Goal: Contribute content: Add original content to the website for others to see

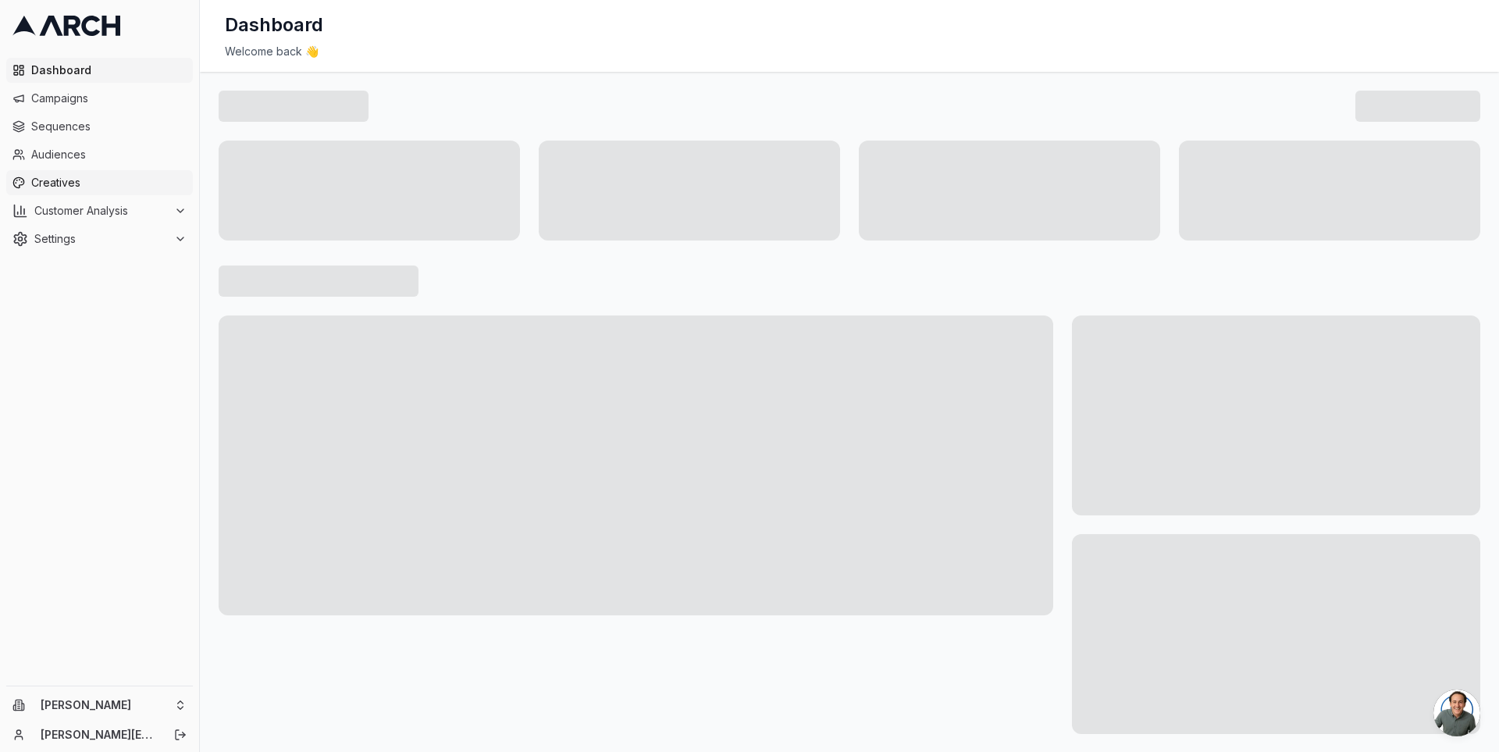
click at [134, 176] on span "Creatives" at bounding box center [108, 183] width 155 height 16
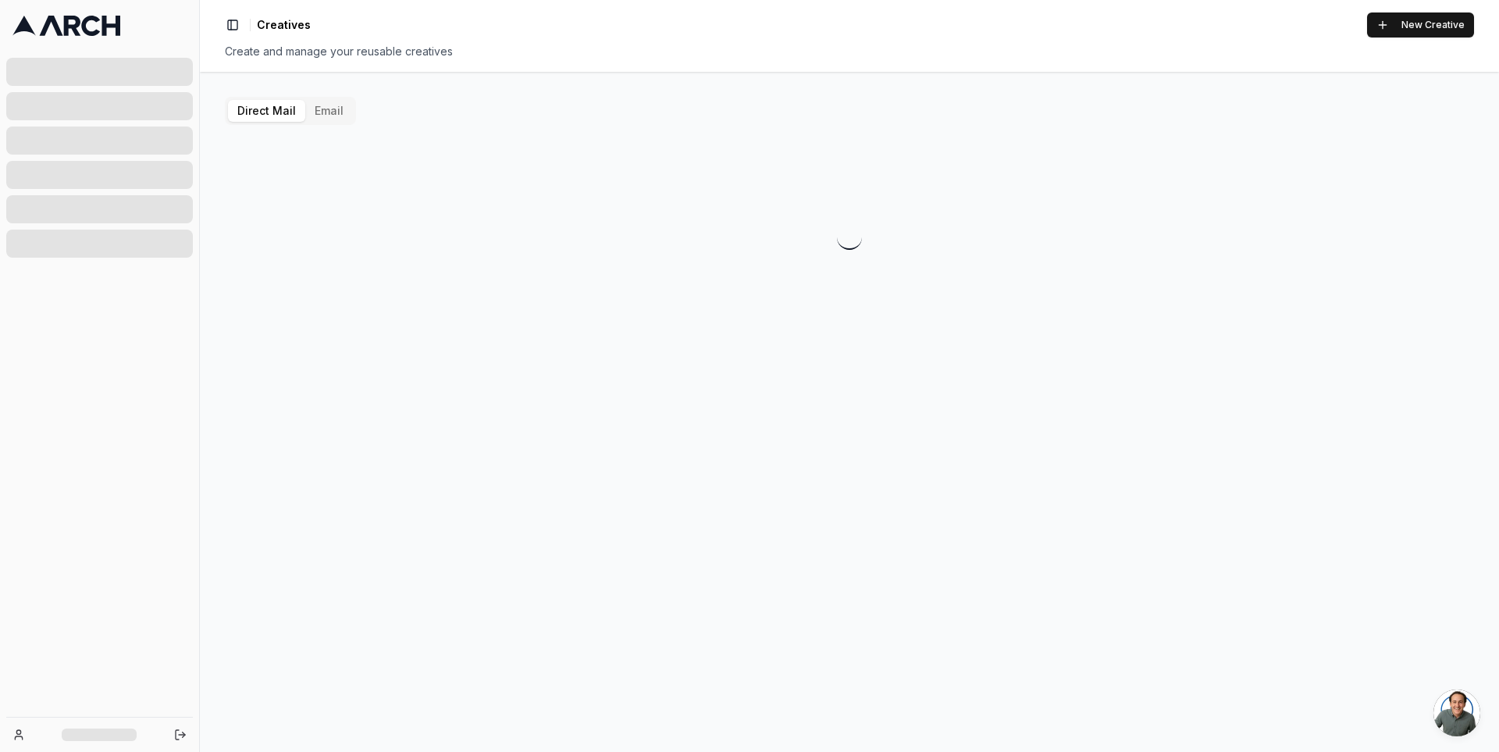
click at [334, 109] on button "Email" at bounding box center [329, 111] width 48 height 22
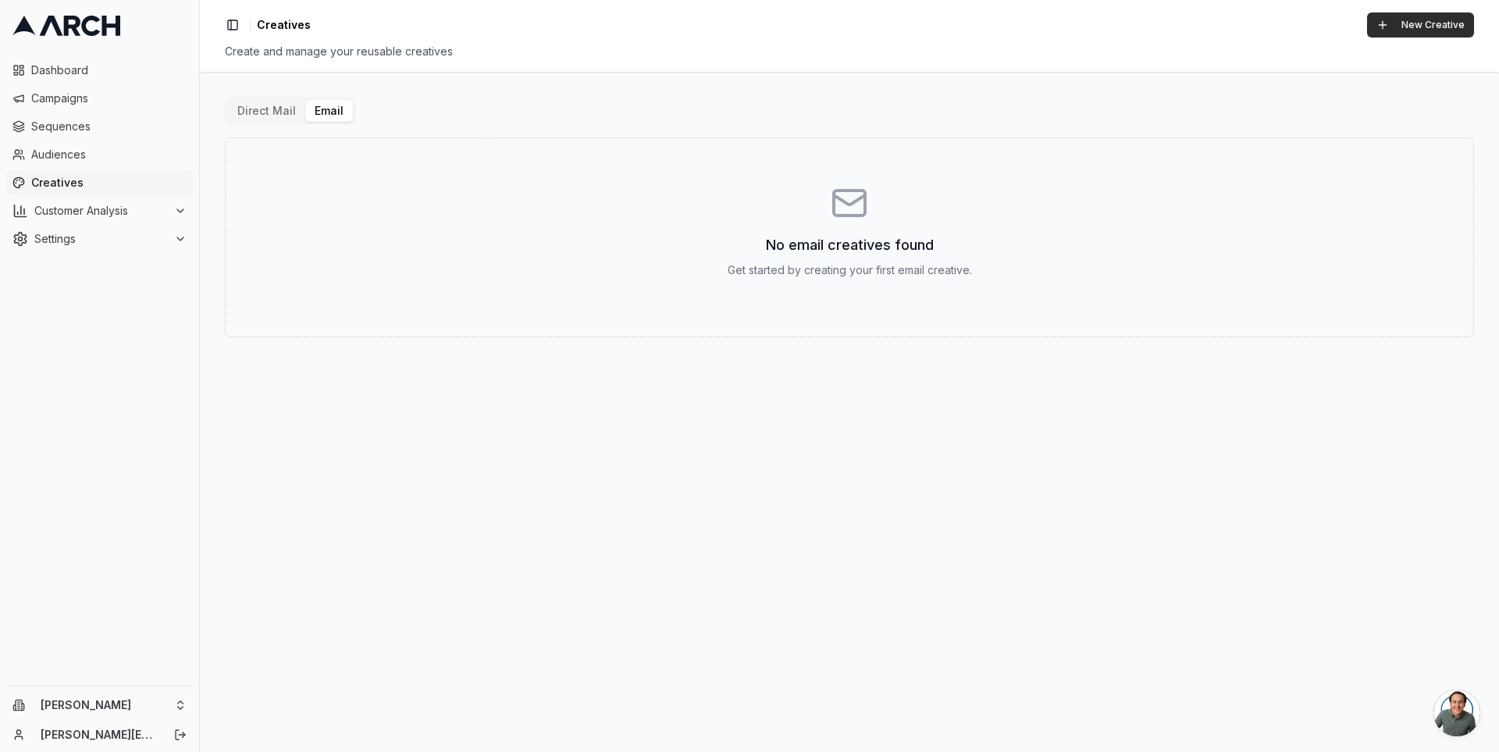
click at [1399, 23] on button "New Creative" at bounding box center [1420, 24] width 107 height 25
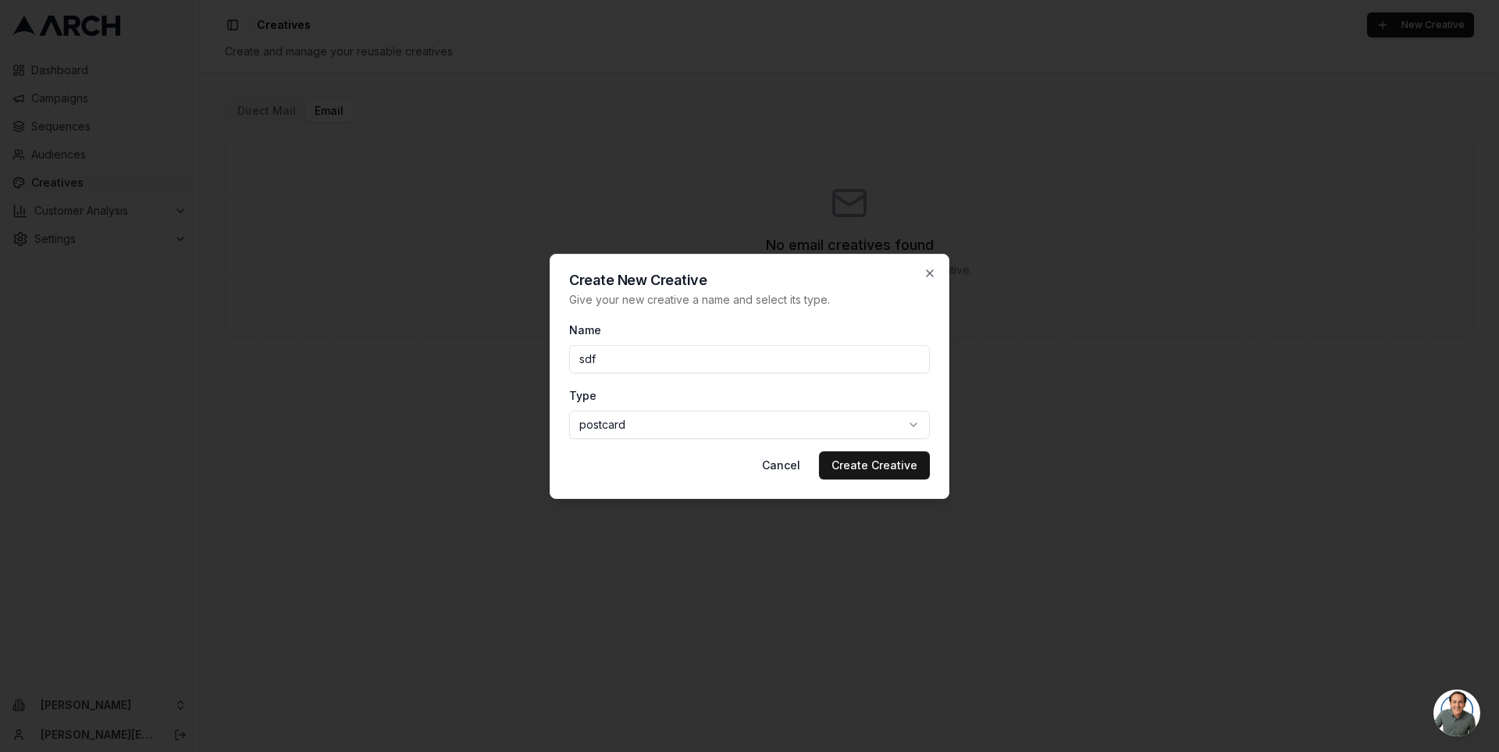
type input "sdf"
click at [790, 429] on body "Dashboard Campaigns Sequences Audiences Creatives Customer Analysis Settings Na…" at bounding box center [749, 376] width 1499 height 752
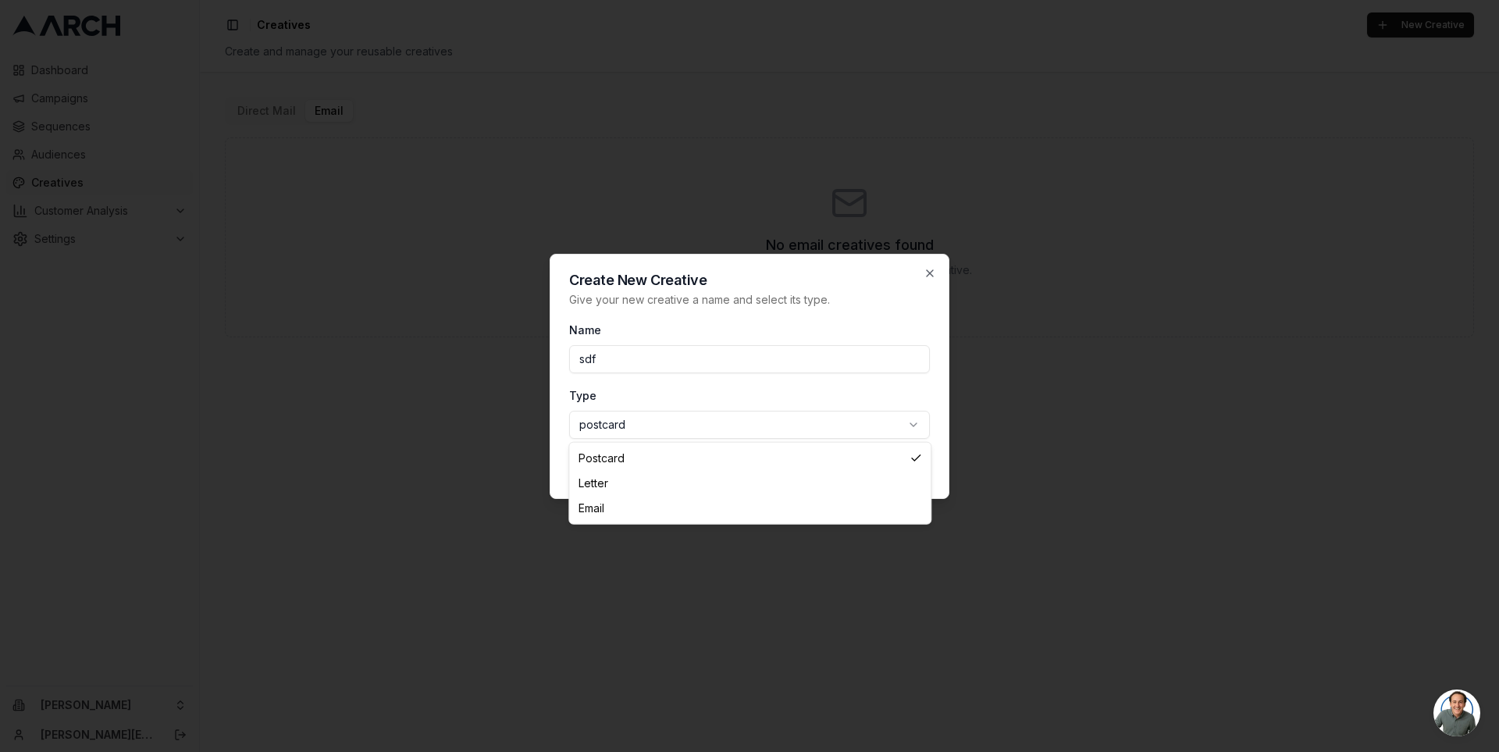
select select "email"
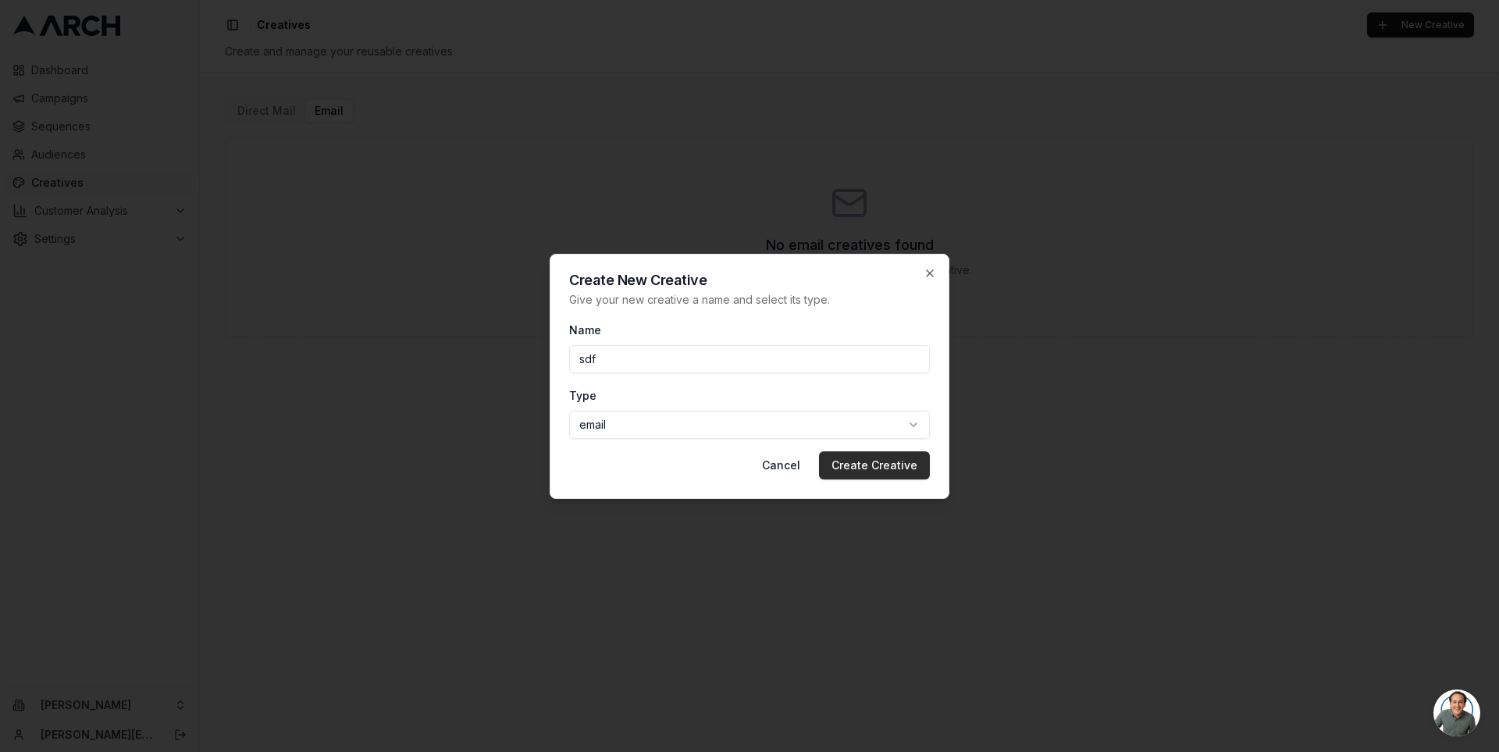
click at [875, 460] on button "Create Creative" at bounding box center [874, 465] width 111 height 28
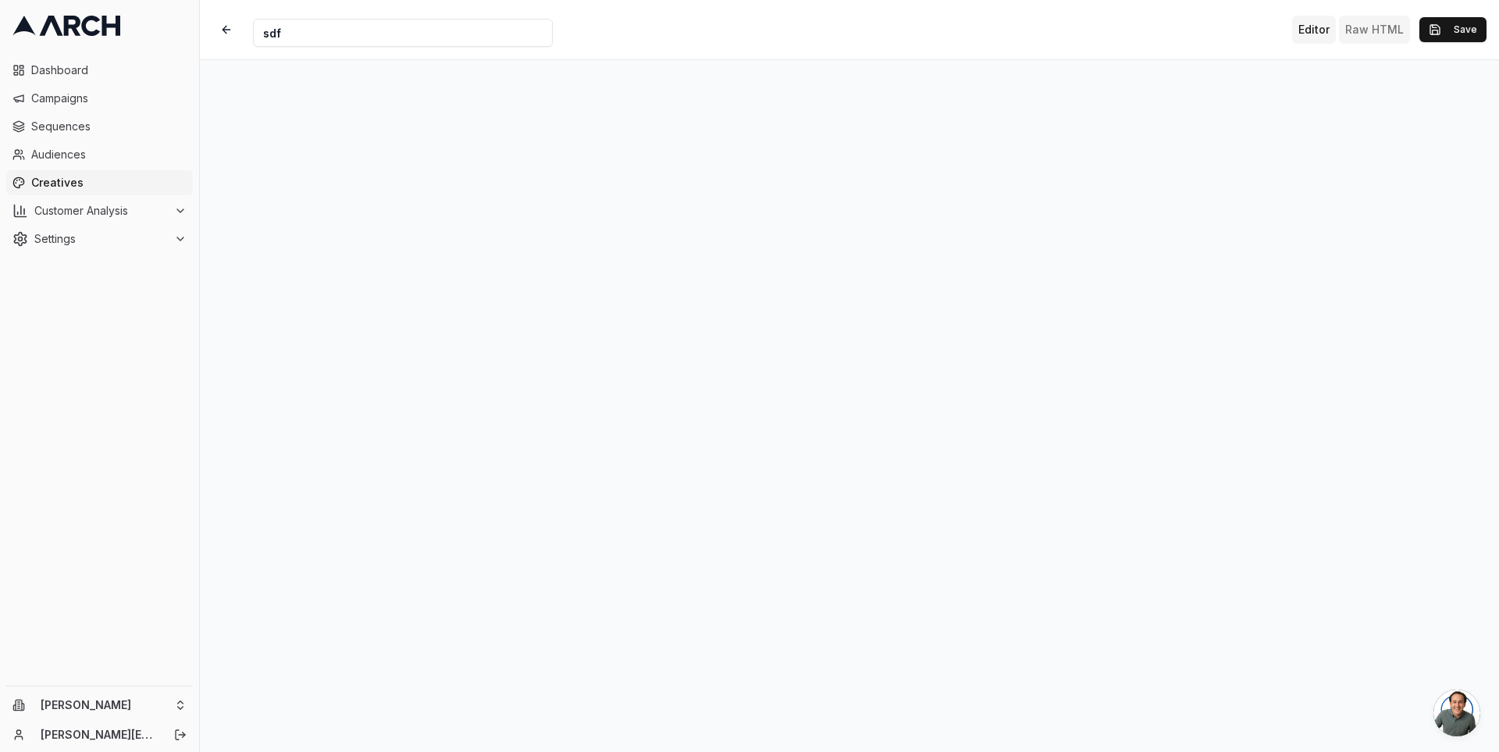
click at [1376, 37] on button "Raw HTML" at bounding box center [1374, 30] width 71 height 28
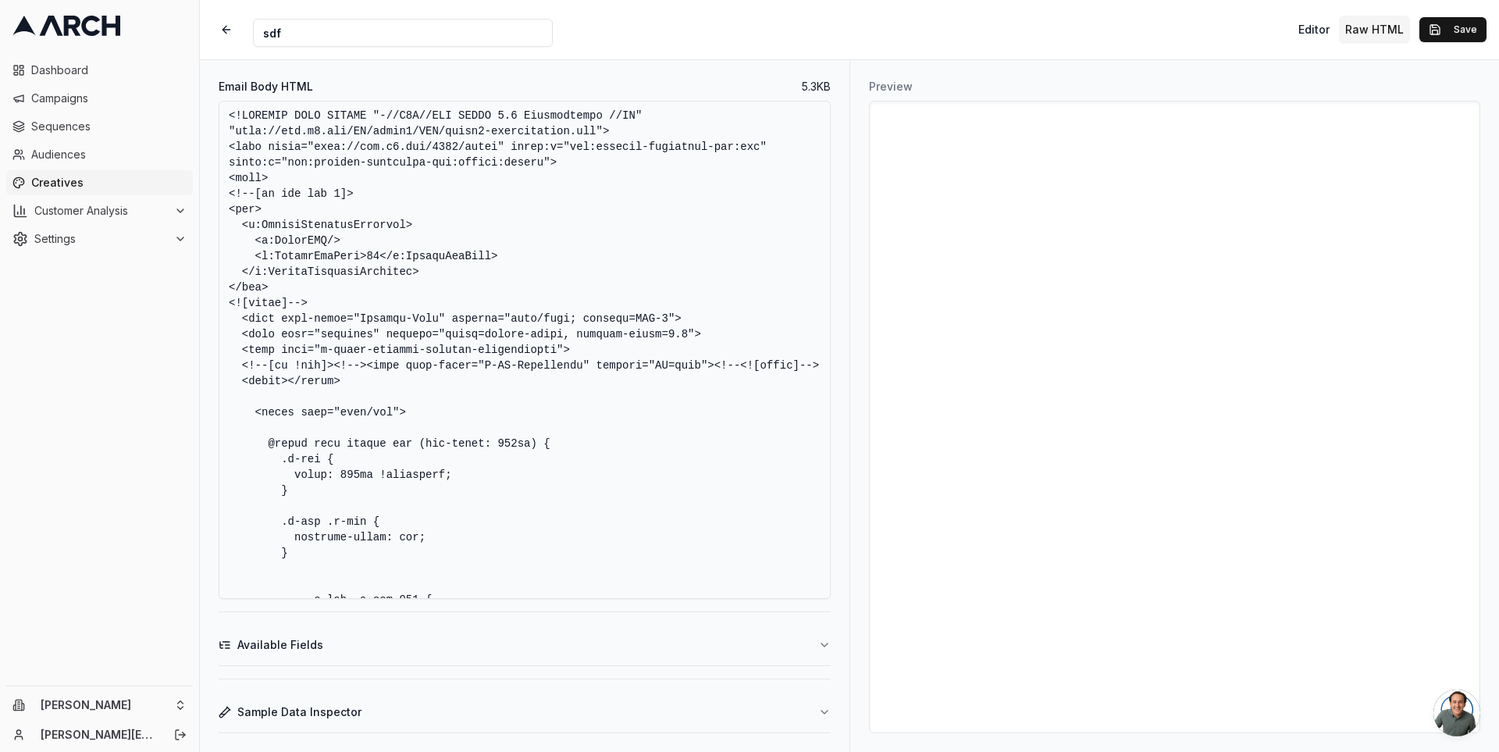
click at [496, 644] on button "Available Fields" at bounding box center [525, 645] width 612 height 41
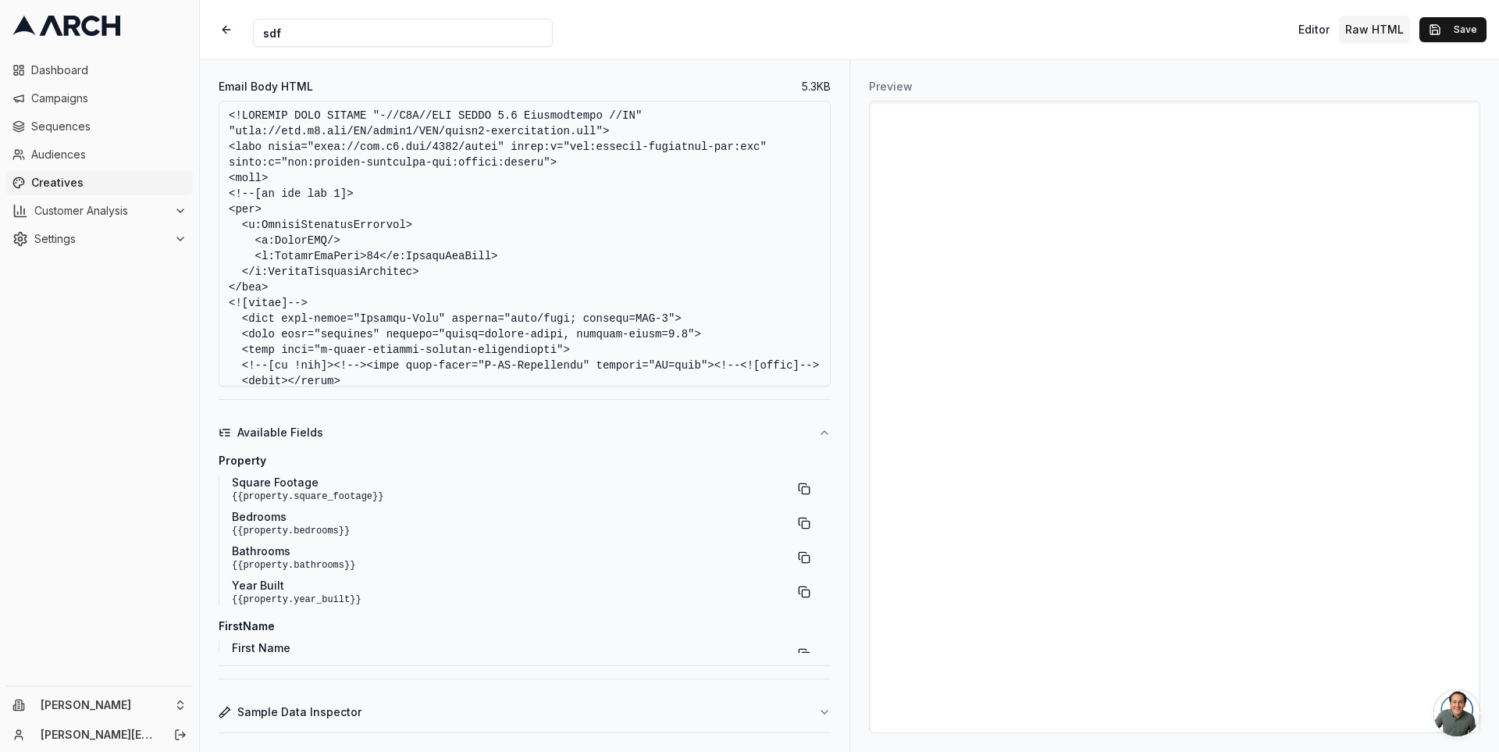
click at [478, 708] on button "Sample Data Inspector" at bounding box center [525, 712] width 612 height 41
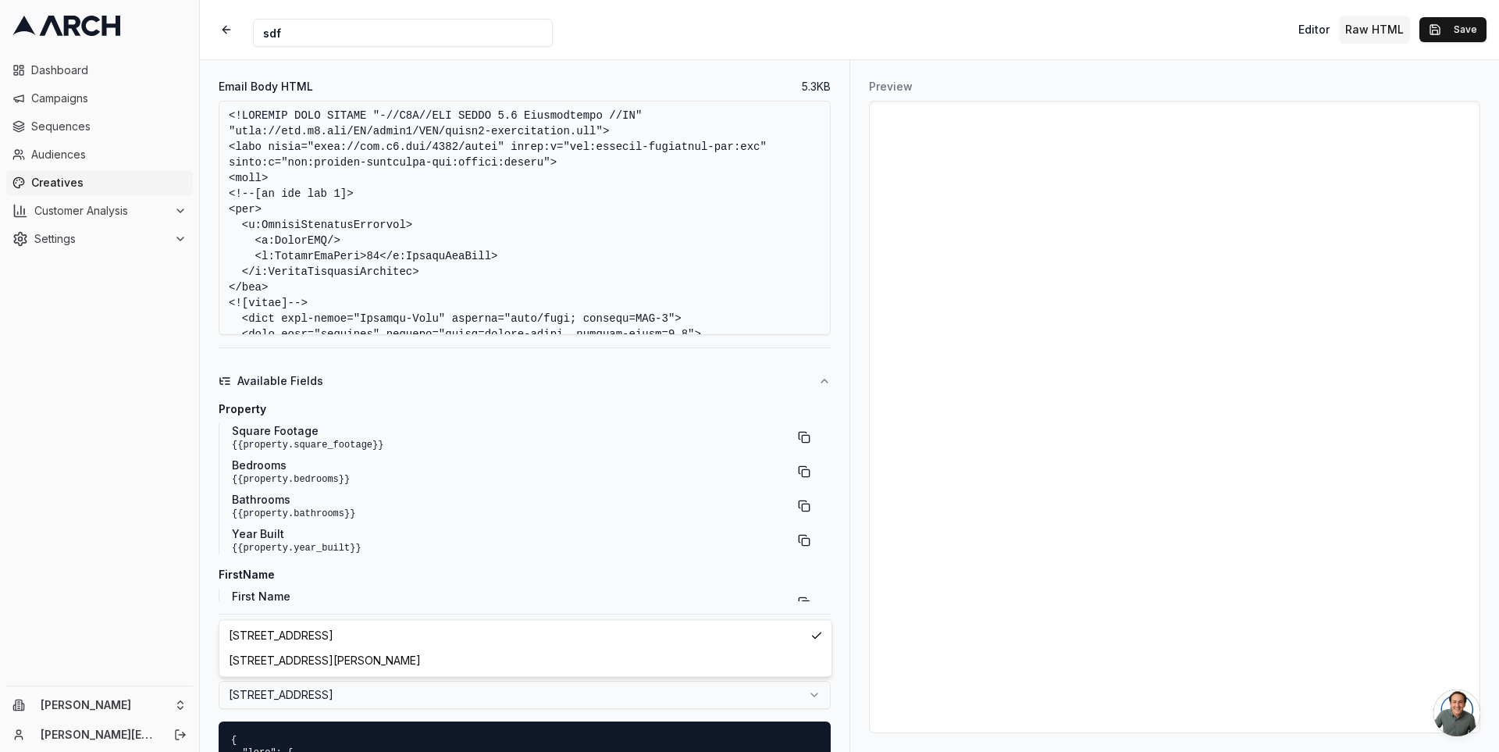
click at [482, 691] on html "Dashboard Campaigns Sequences Audiences Creatives Customer Analysis Settings Na…" at bounding box center [749, 376] width 1499 height 752
click at [469, 685] on html "Dashboard Campaigns Sequences Audiences Creatives Customer Analysis Settings Na…" at bounding box center [749, 376] width 1499 height 752
click at [521, 694] on html "Dashboard Campaigns Sequences Audiences Creatives Customer Analysis Settings Na…" at bounding box center [749, 376] width 1499 height 752
select select "118aa8bf-2c2a-4680-b7fd-a78eea05219d"
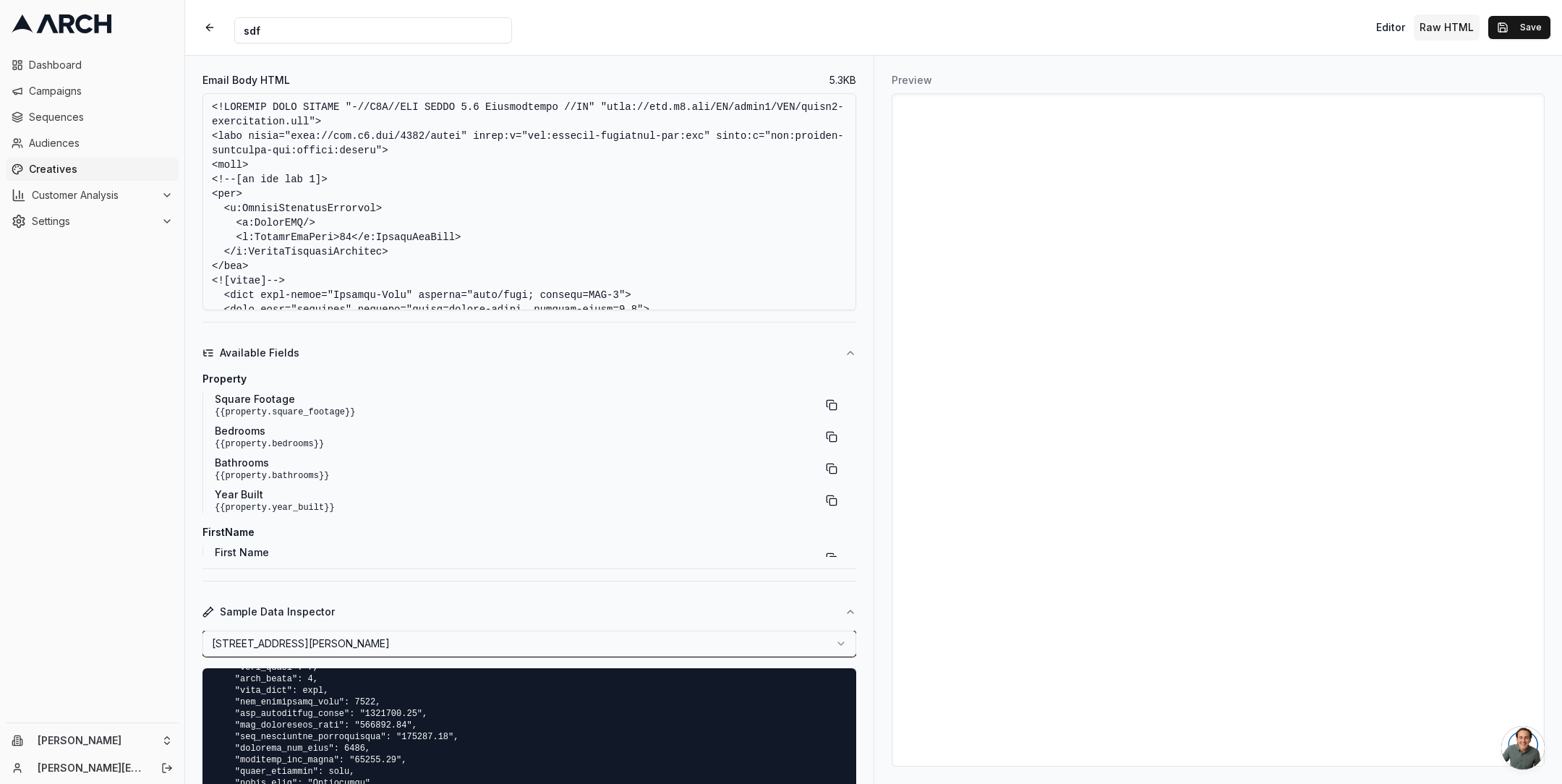
scroll to position [1110, 0]
click at [555, 695] on pre at bounding box center [530, 761] width 654 height 185
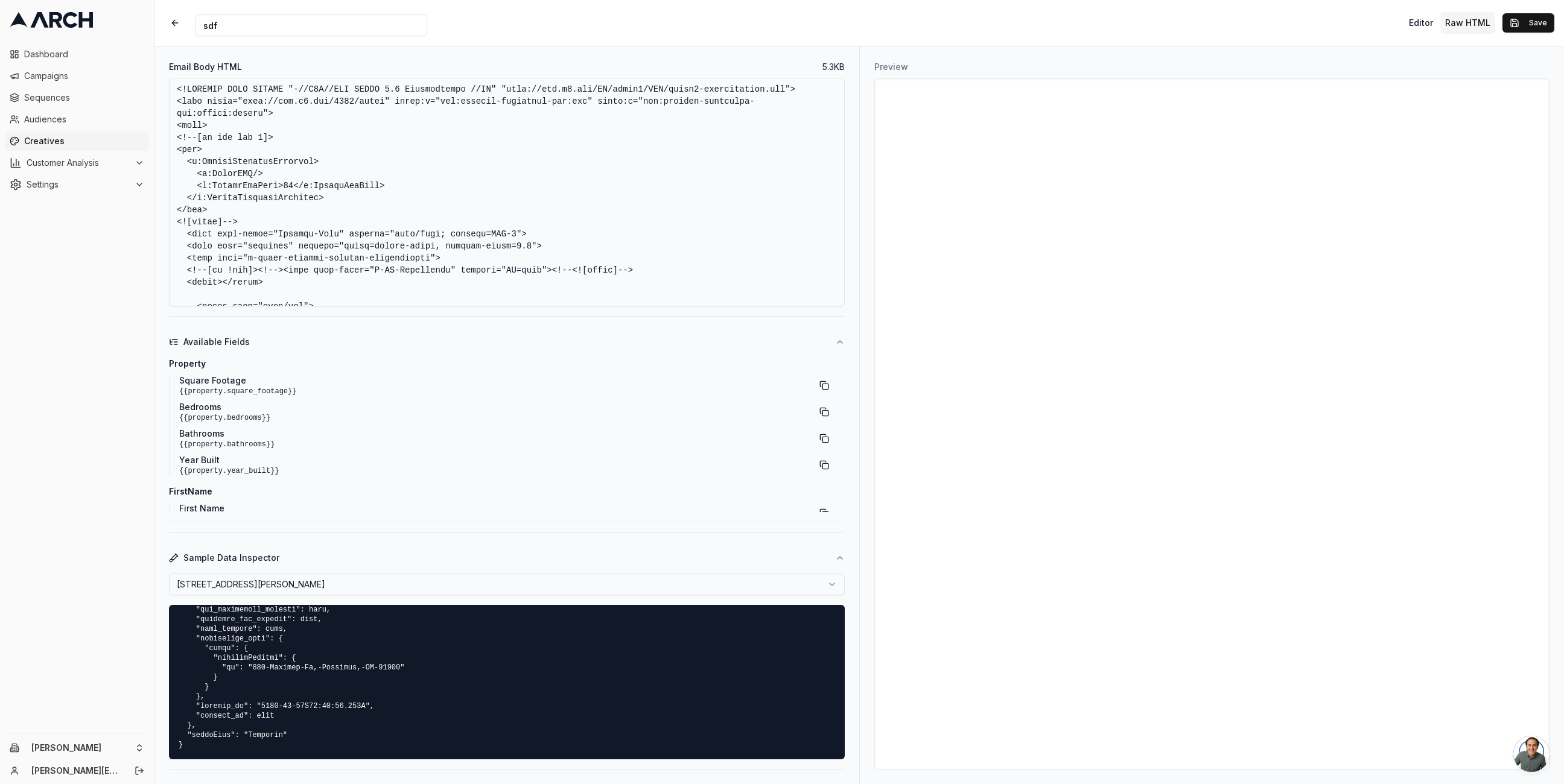
scroll to position [927, 0]
click at [139, 580] on html "Dashboard Campaigns Sequences Audiences Creatives Customer Analysis Settings Na…" at bounding box center [782, 392] width 1564 height 784
click at [138, 580] on html "Dashboard Campaigns Sequences Audiences Creatives Customer Analysis Settings Na…" at bounding box center [782, 392] width 1564 height 784
click at [134, 580] on html "Dashboard Campaigns Sequences Audiences Creatives Customer Analysis Settings Na…" at bounding box center [782, 392] width 1564 height 784
click at [194, 580] on div "[PERSON_NAME] and Sons" at bounding box center [223, 749] width 134 height 32
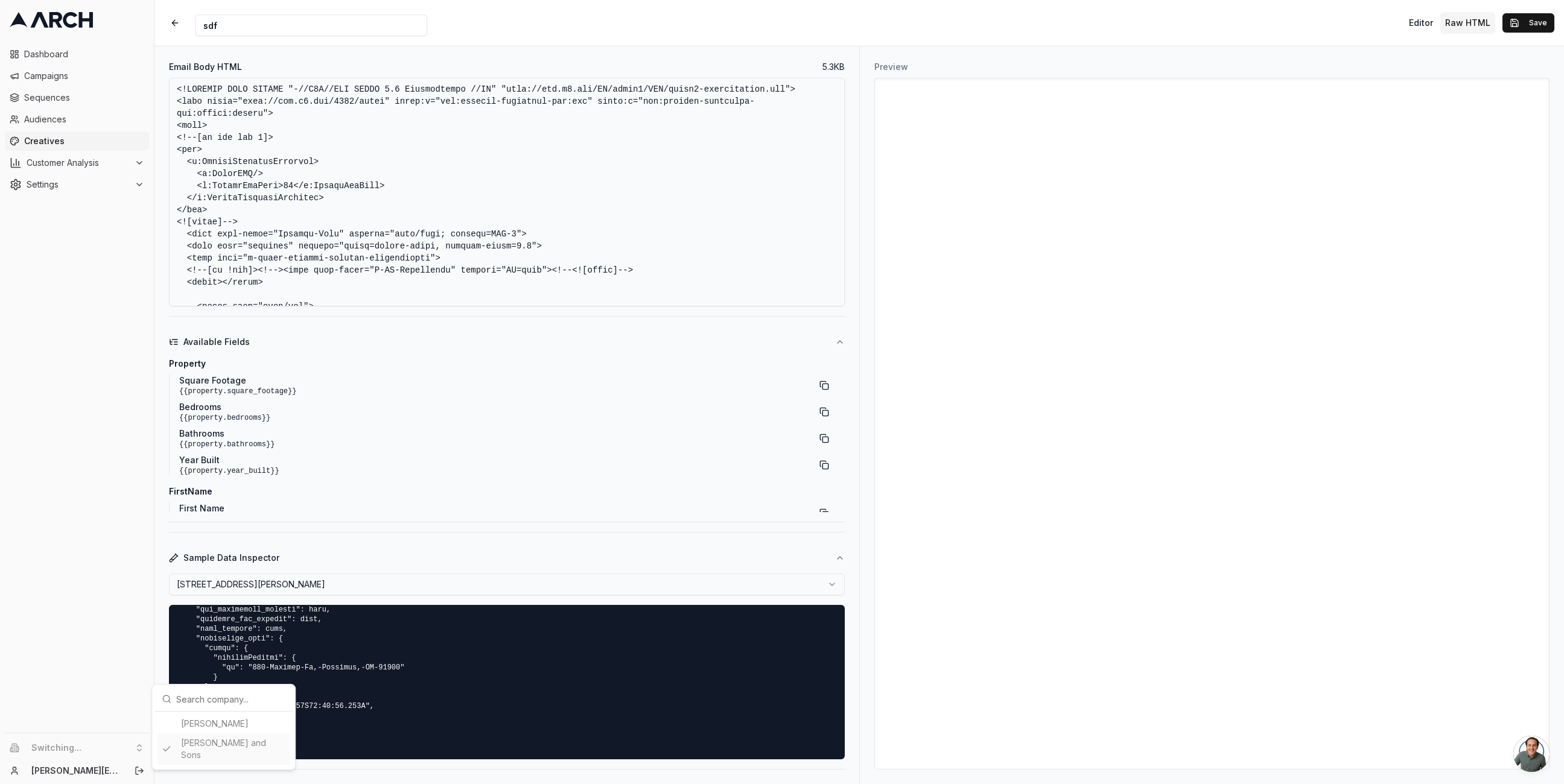
click at [90, 137] on html "Dashboard Campaigns Sequences Audiences Creatives Customer Analysis Settings Sw…" at bounding box center [782, 392] width 1564 height 784
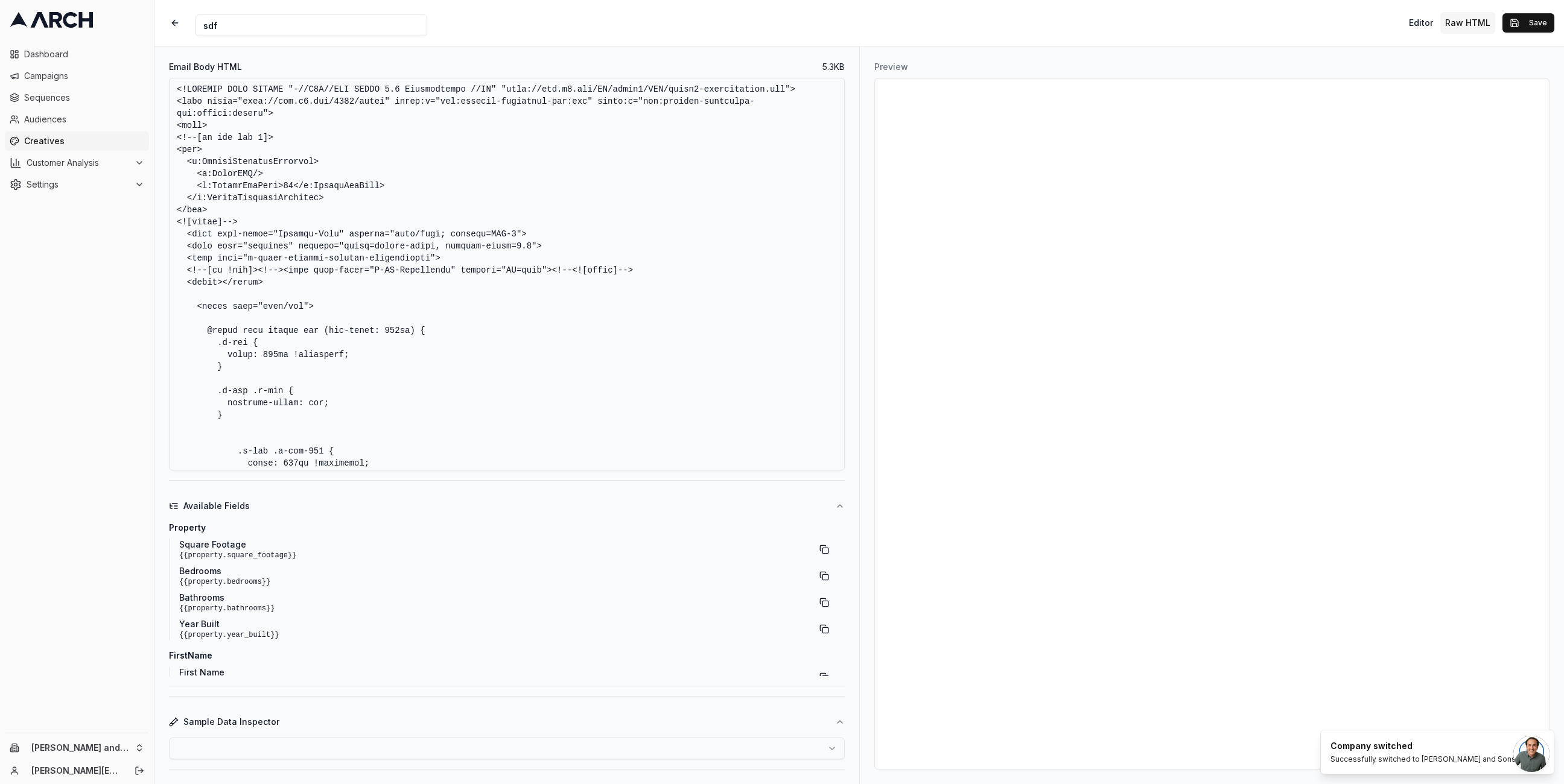
click at [66, 137] on span "Creatives" at bounding box center [83, 141] width 120 height 12
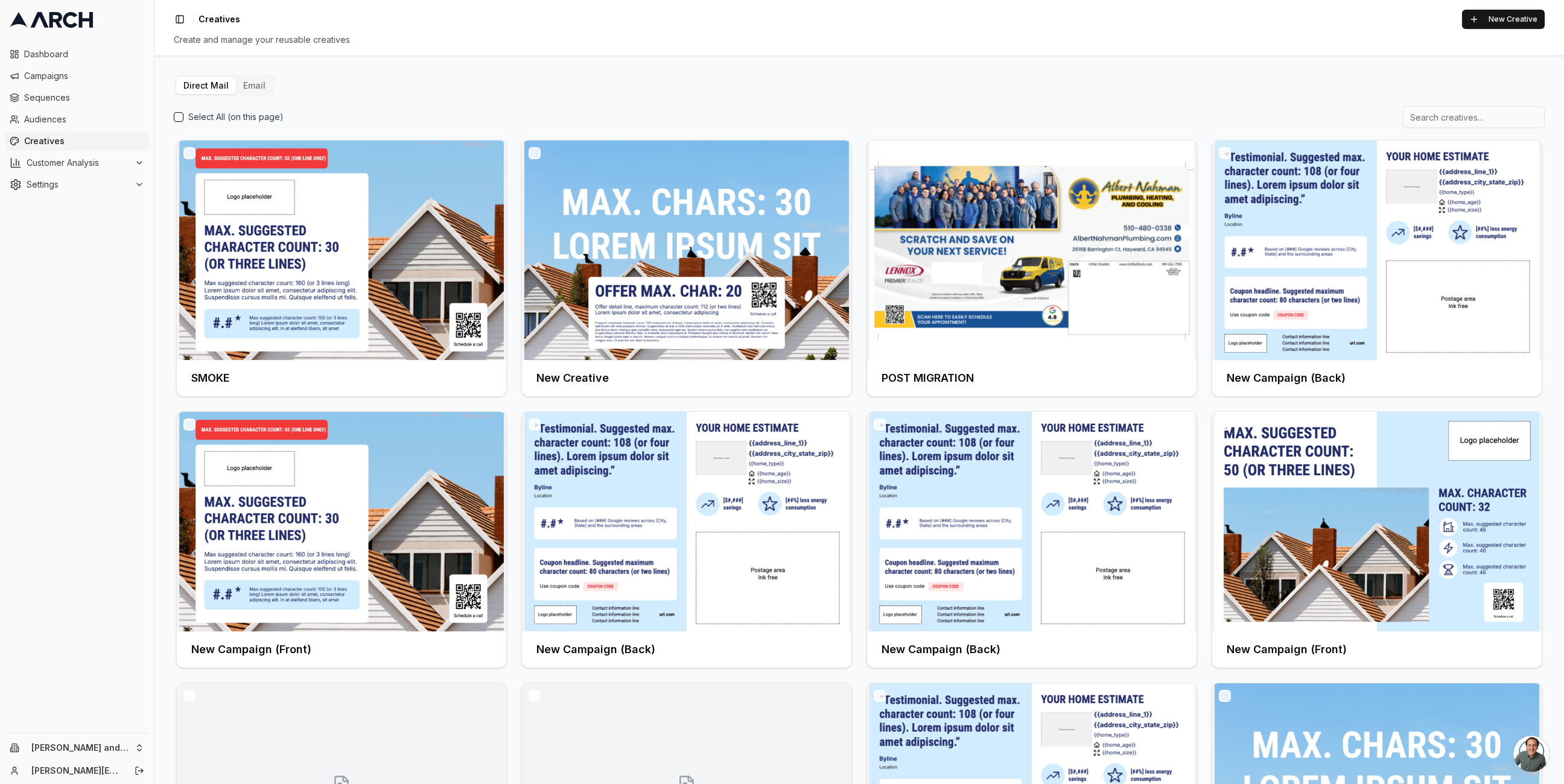
click at [246, 87] on button "Email" at bounding box center [254, 86] width 37 height 17
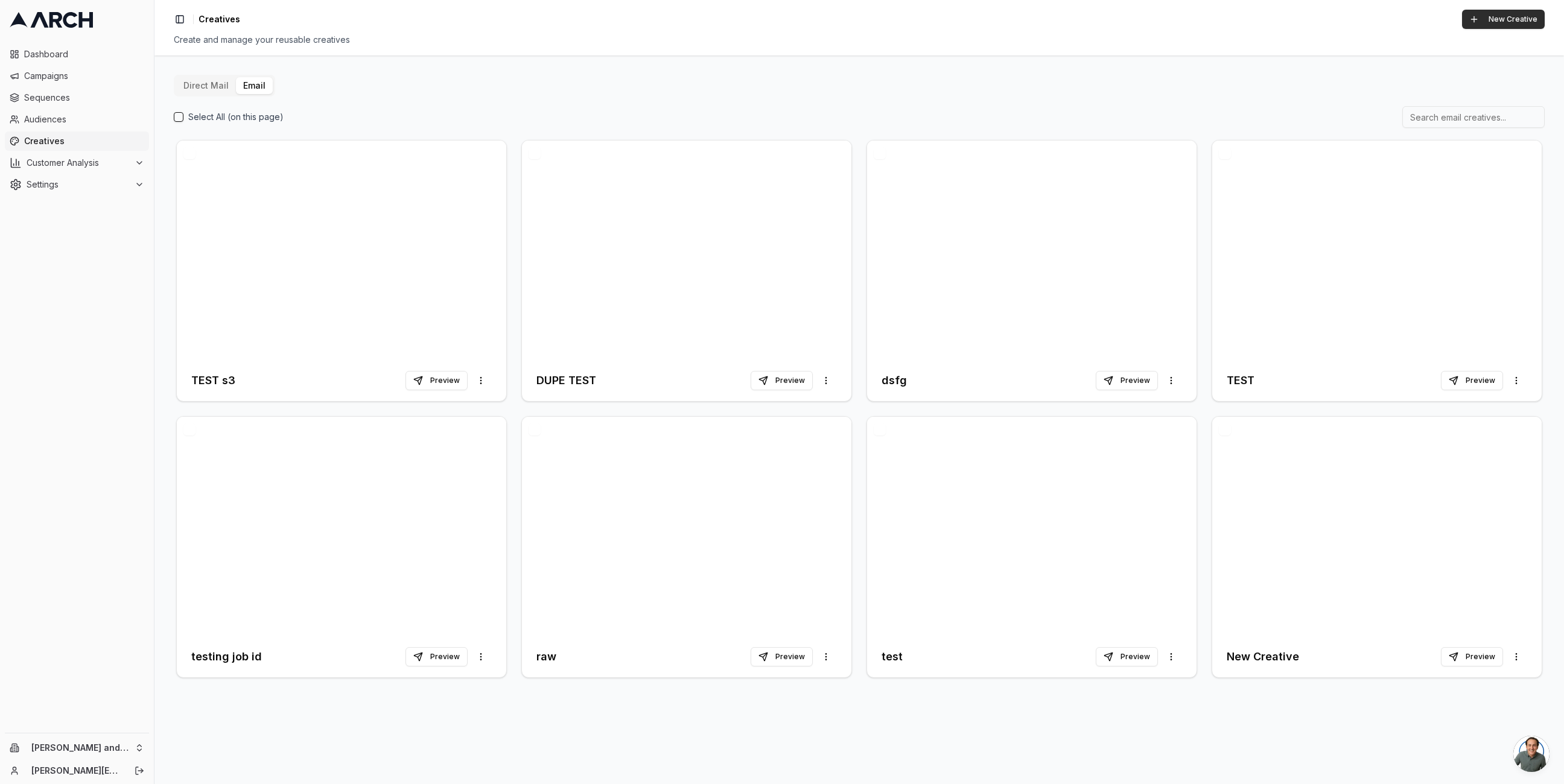
click at [1480, 15] on button "New Creative" at bounding box center [1503, 19] width 83 height 19
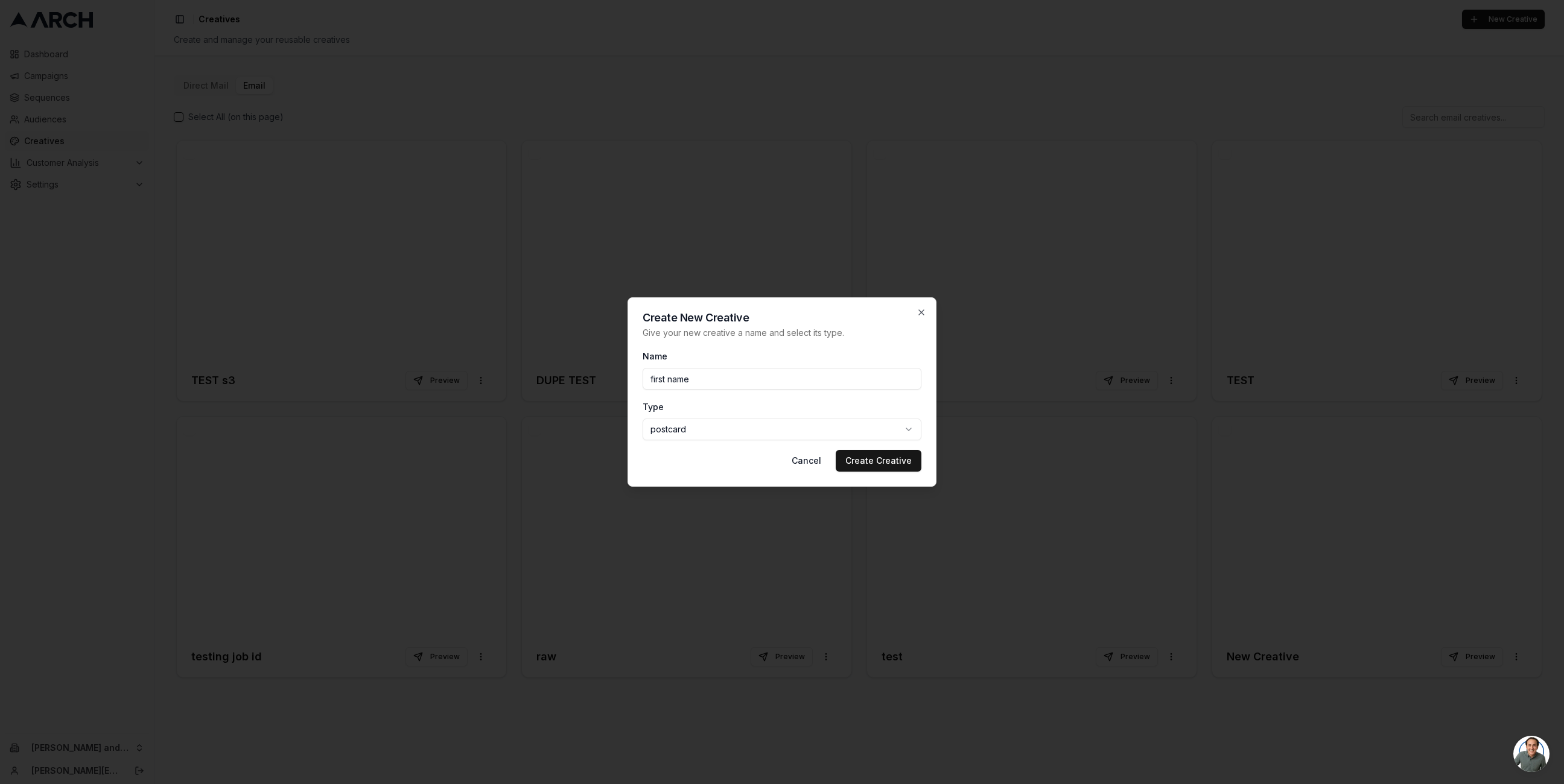
type input "first name"
click at [744, 431] on body "Dashboard Campaigns Sequences Audiences Creatives Customer Analysis Settings Ol…" at bounding box center [782, 392] width 1564 height 784
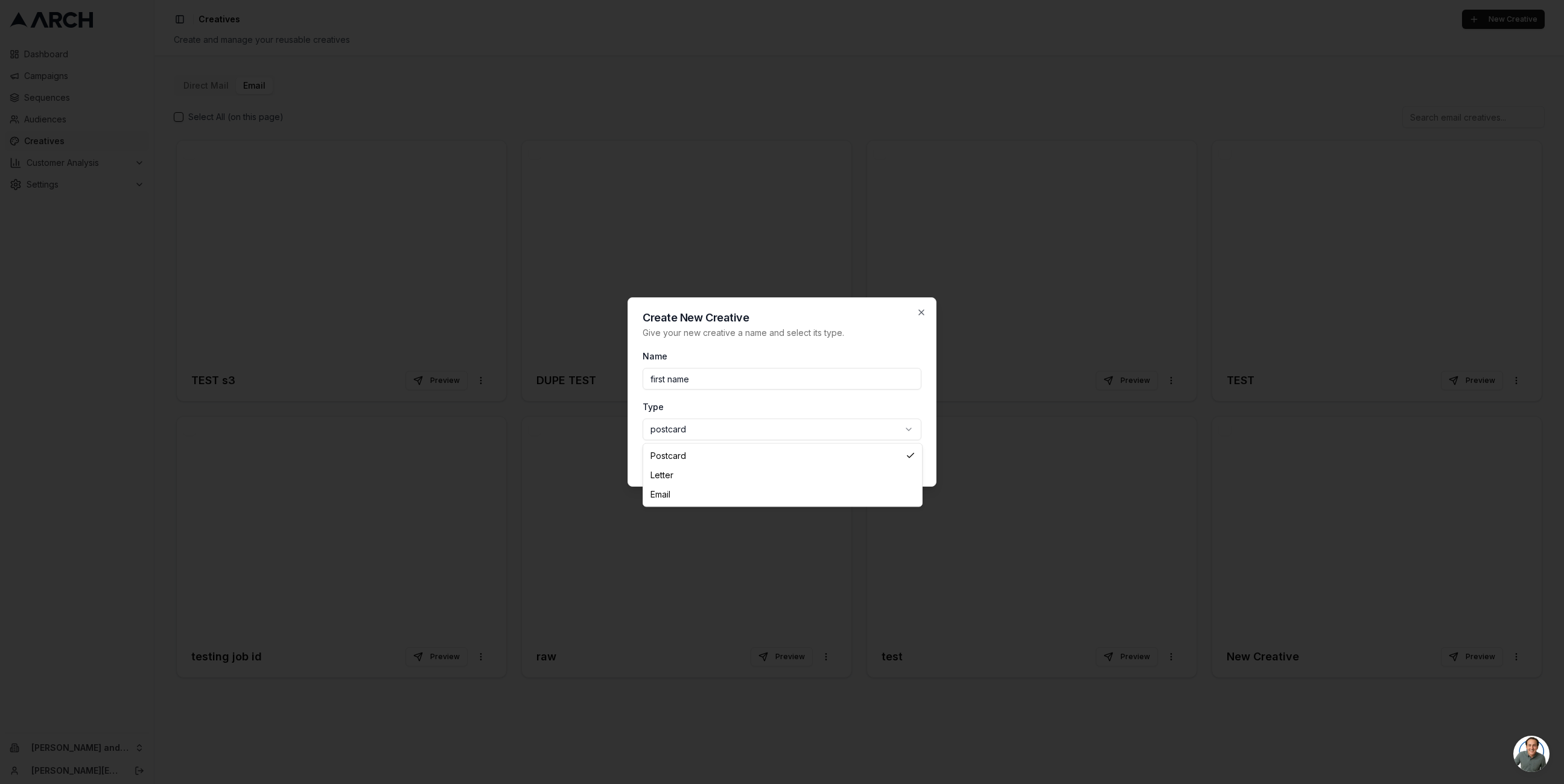
select select "email"
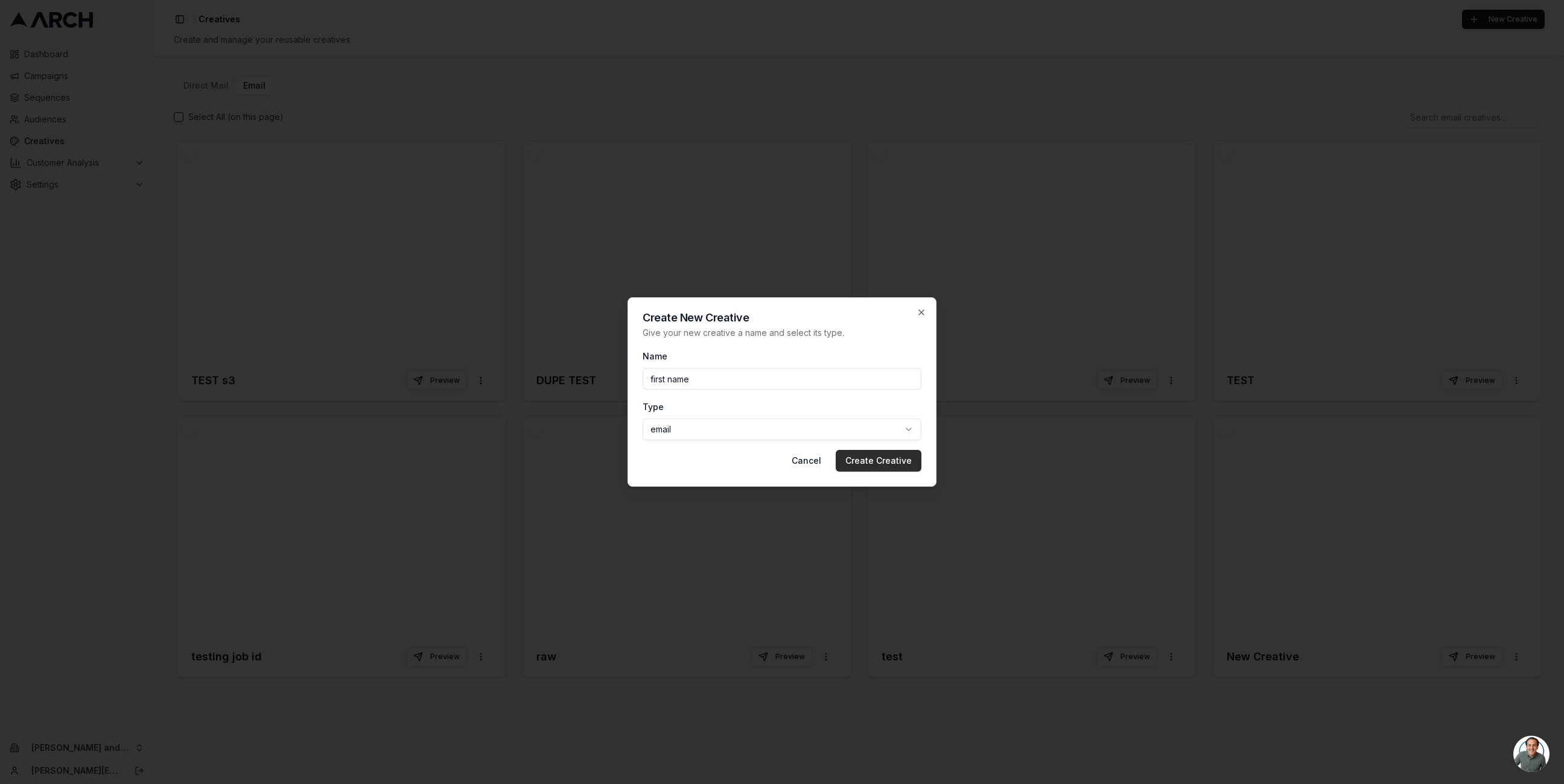
click at [879, 460] on button "Create Creative" at bounding box center [879, 461] width 86 height 22
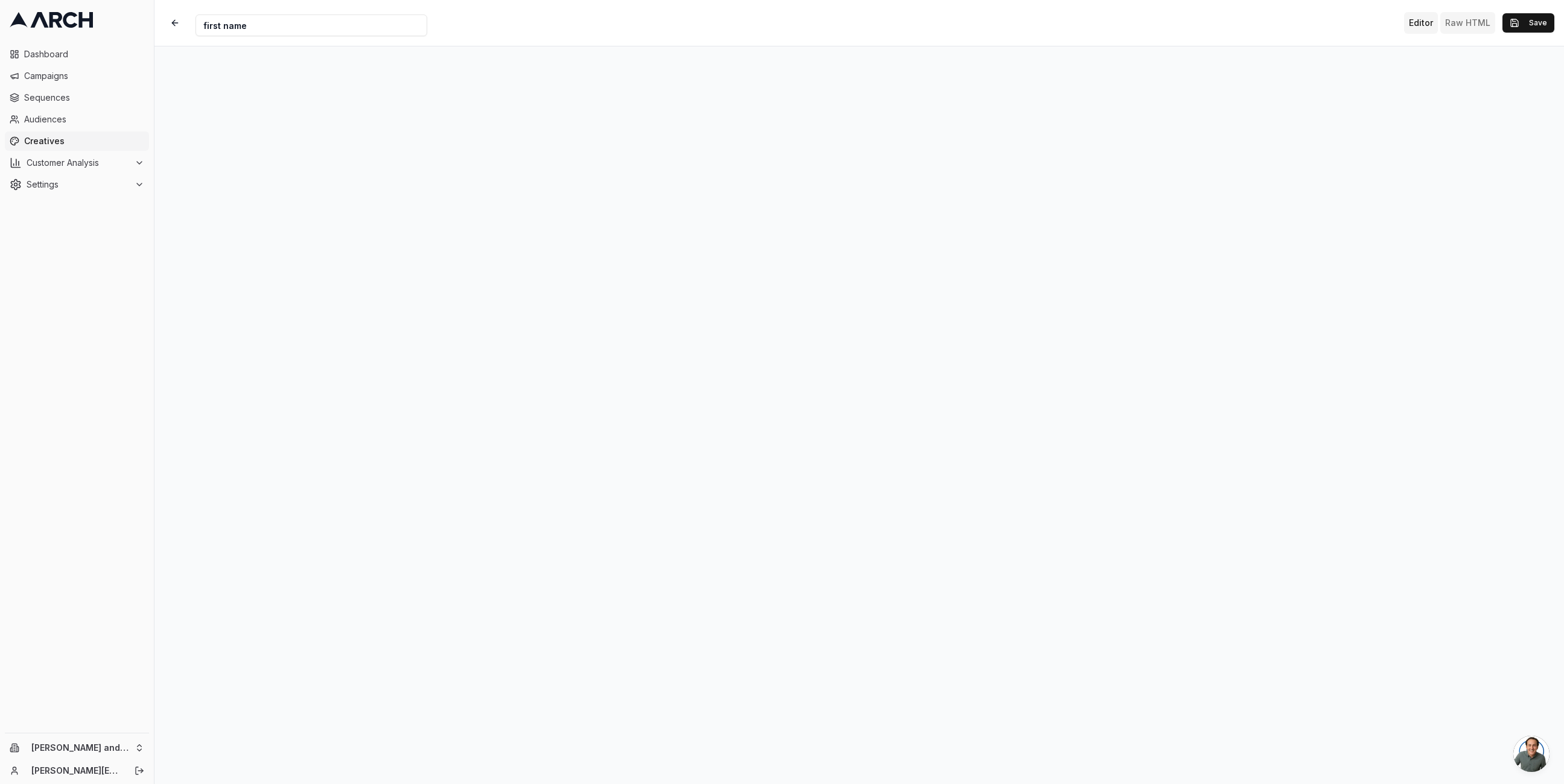
click at [1469, 23] on button "Raw HTML" at bounding box center [1467, 23] width 55 height 22
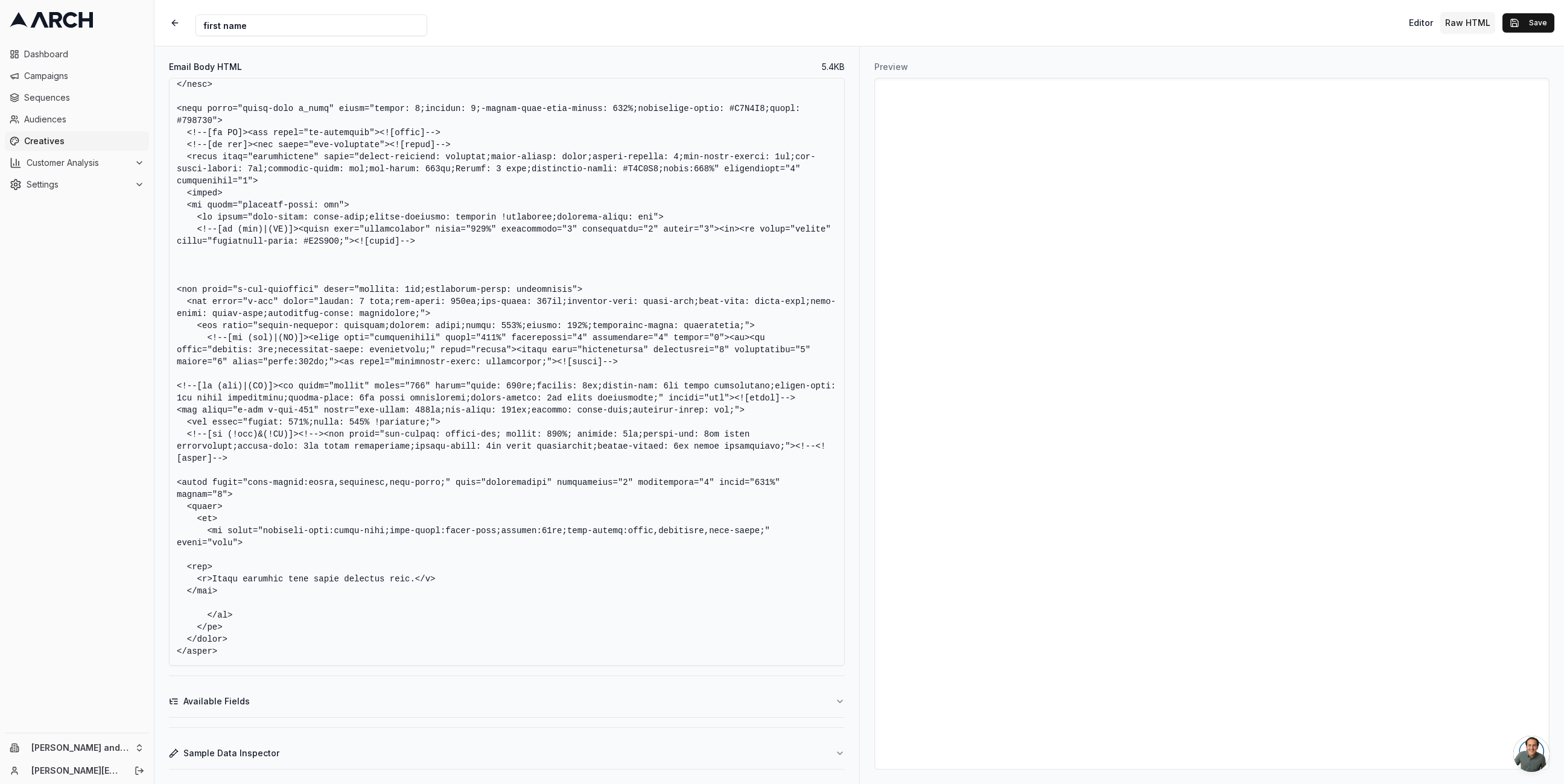
scroll to position [1325, 0]
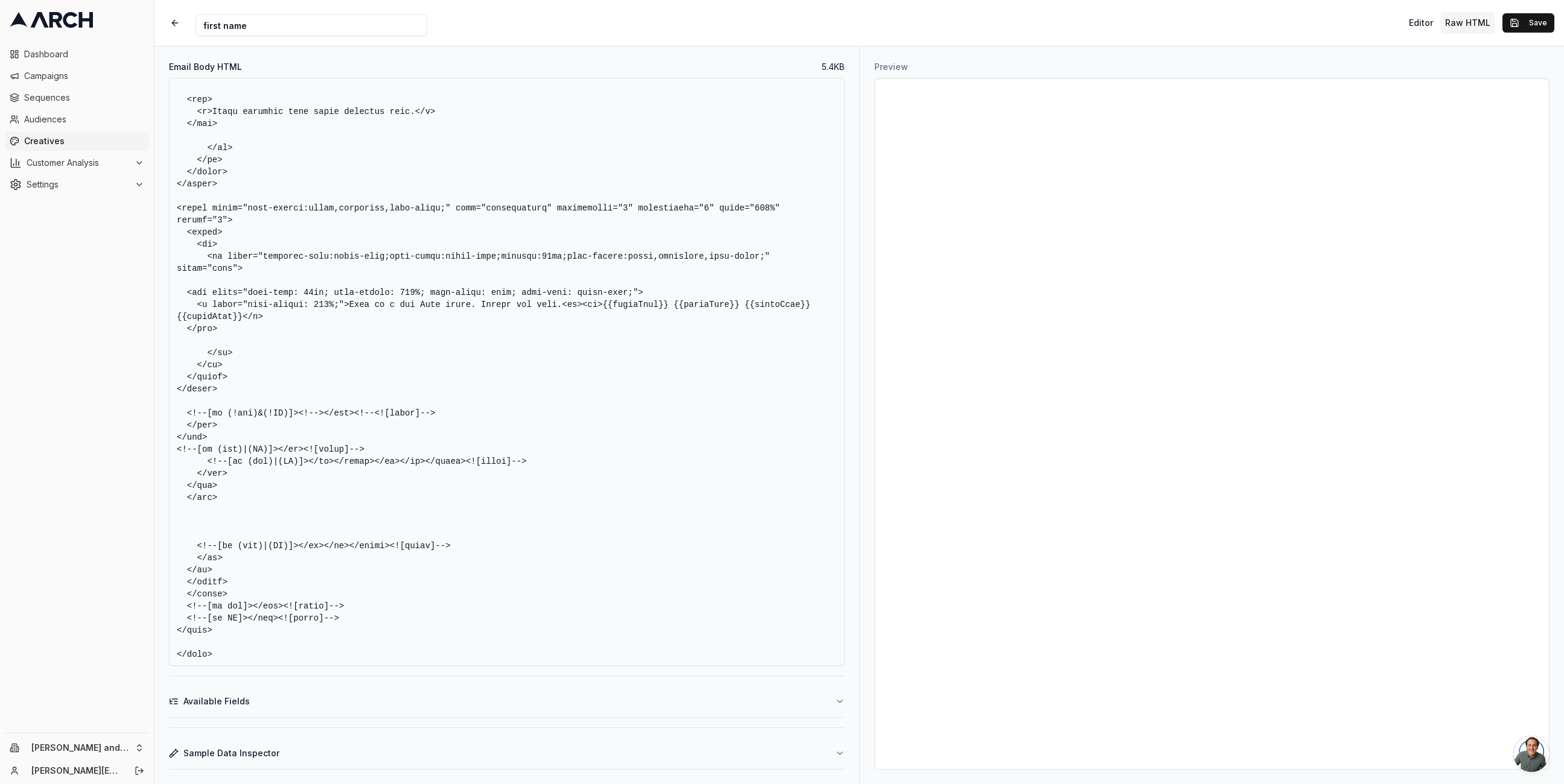
click at [491, 743] on button "Sample Data Inspector" at bounding box center [507, 753] width 676 height 32
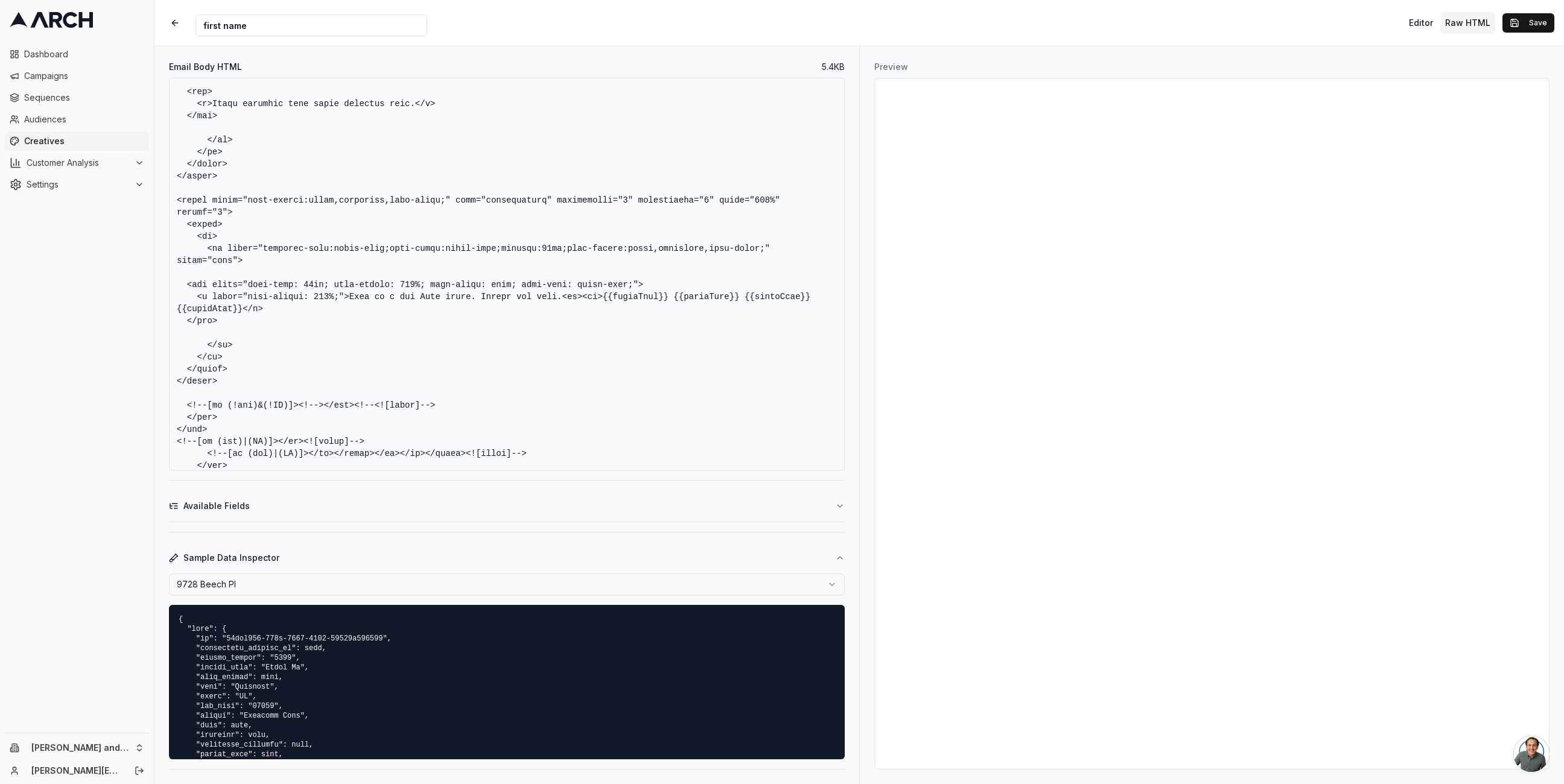
click at [471, 579] on html "Dashboard Campaigns Sequences Audiences Creatives Customer Analysis Settings Ol…" at bounding box center [782, 392] width 1564 height 784
click at [423, 579] on html "Dashboard Campaigns Sequences Audiences Creatives Customer Analysis Settings Ol…" at bounding box center [782, 392] width 1564 height 784
click at [407, 583] on html "Dashboard Campaigns Sequences Audiences Creatives Customer Analysis Settings Ol…" at bounding box center [782, 392] width 1564 height 784
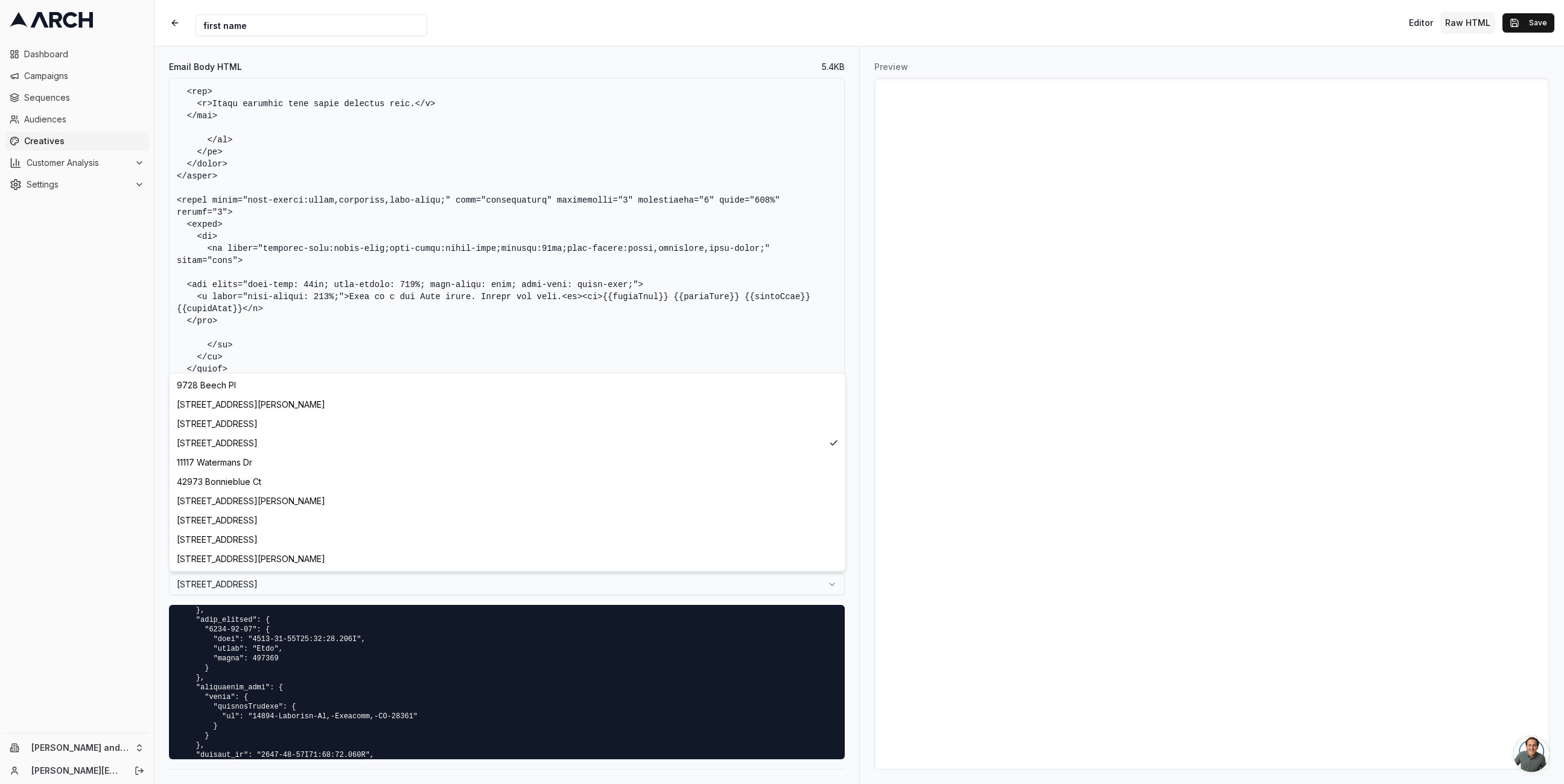
click at [361, 585] on html "Dashboard Campaigns Sequences Audiences Creatives Customer Analysis Settings Ol…" at bounding box center [782, 392] width 1564 height 784
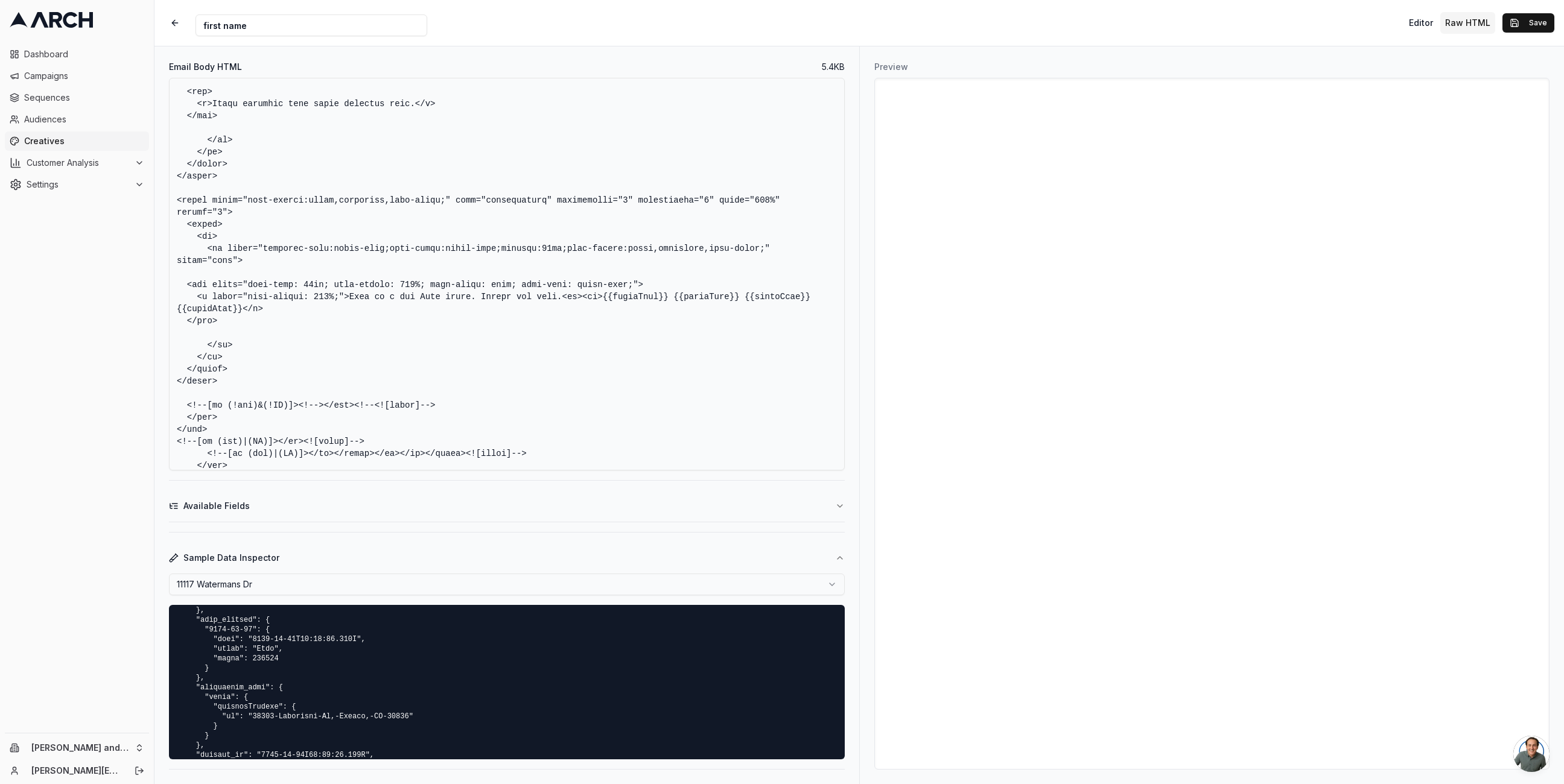
click at [358, 580] on html "Dashboard Campaigns Sequences Audiences Creatives Customer Analysis Settings Ol…" at bounding box center [782, 392] width 1564 height 784
click at [374, 582] on html "Dashboard Campaigns Sequences Audiences Creatives Customer Analysis Settings Ol…" at bounding box center [782, 392] width 1564 height 784
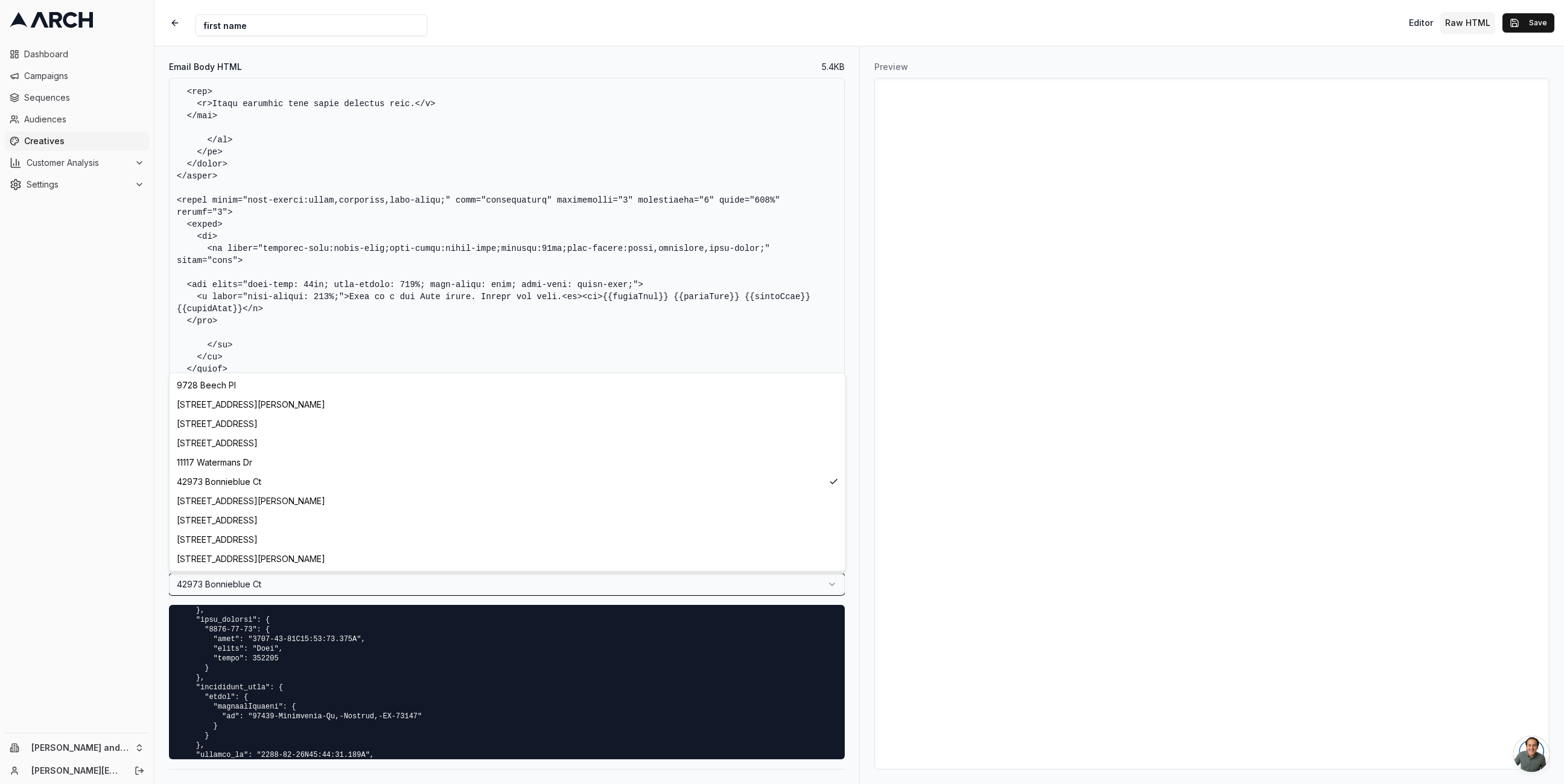
scroll to position [1032, 0]
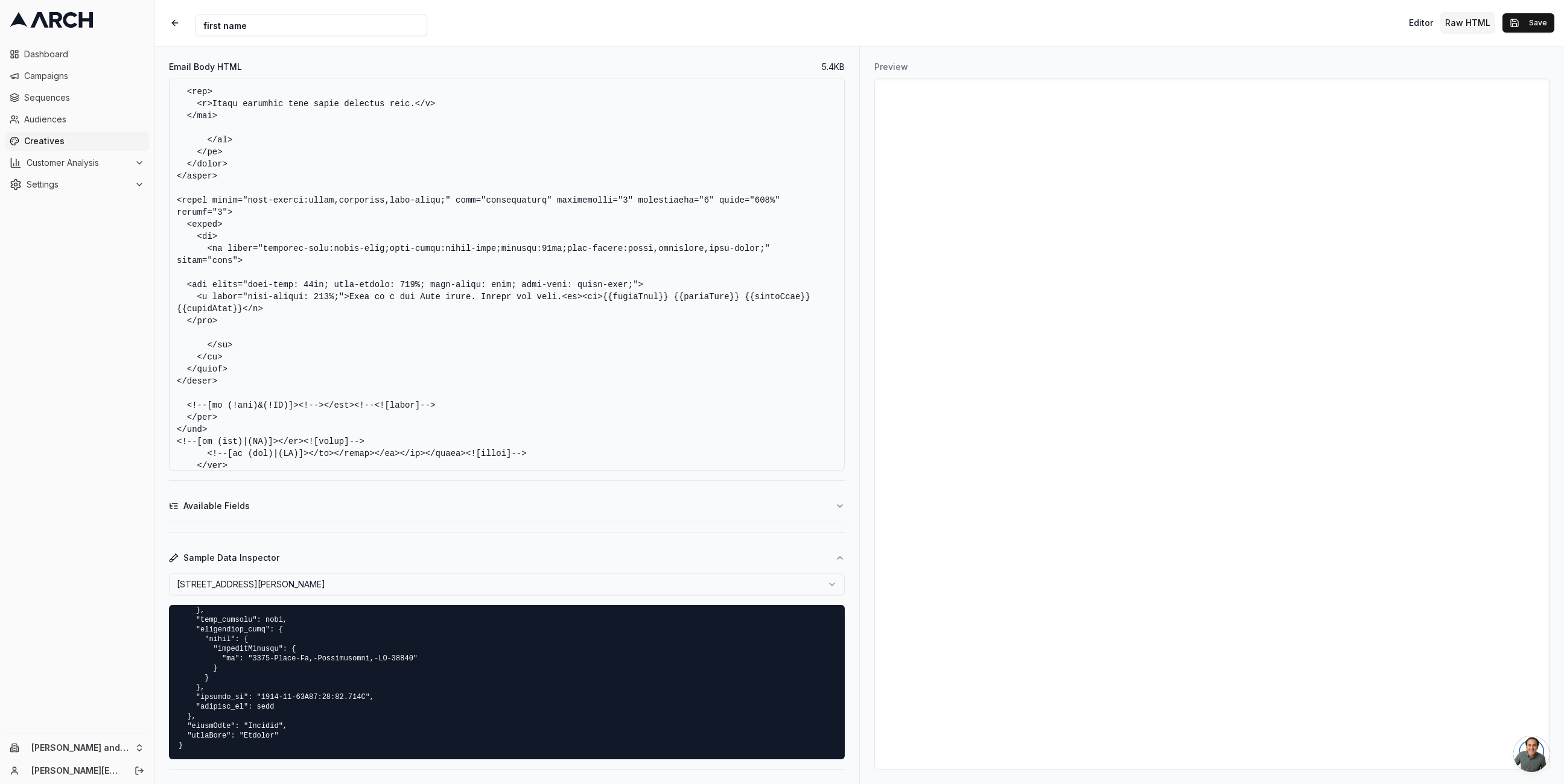
click at [381, 582] on html "Dashboard Campaigns Sequences Audiences Creatives Customer Analysis Settings Ol…" at bounding box center [782, 392] width 1564 height 784
drag, startPoint x: 354, startPoint y: 730, endPoint x: 408, endPoint y: 733, distance: 54.1
click at [408, 733] on pre at bounding box center [507, 682] width 676 height 154
click at [393, 581] on html "Dashboard Campaigns Sequences Audiences Creatives Customer Analysis Settings Ol…" at bounding box center [782, 392] width 1564 height 784
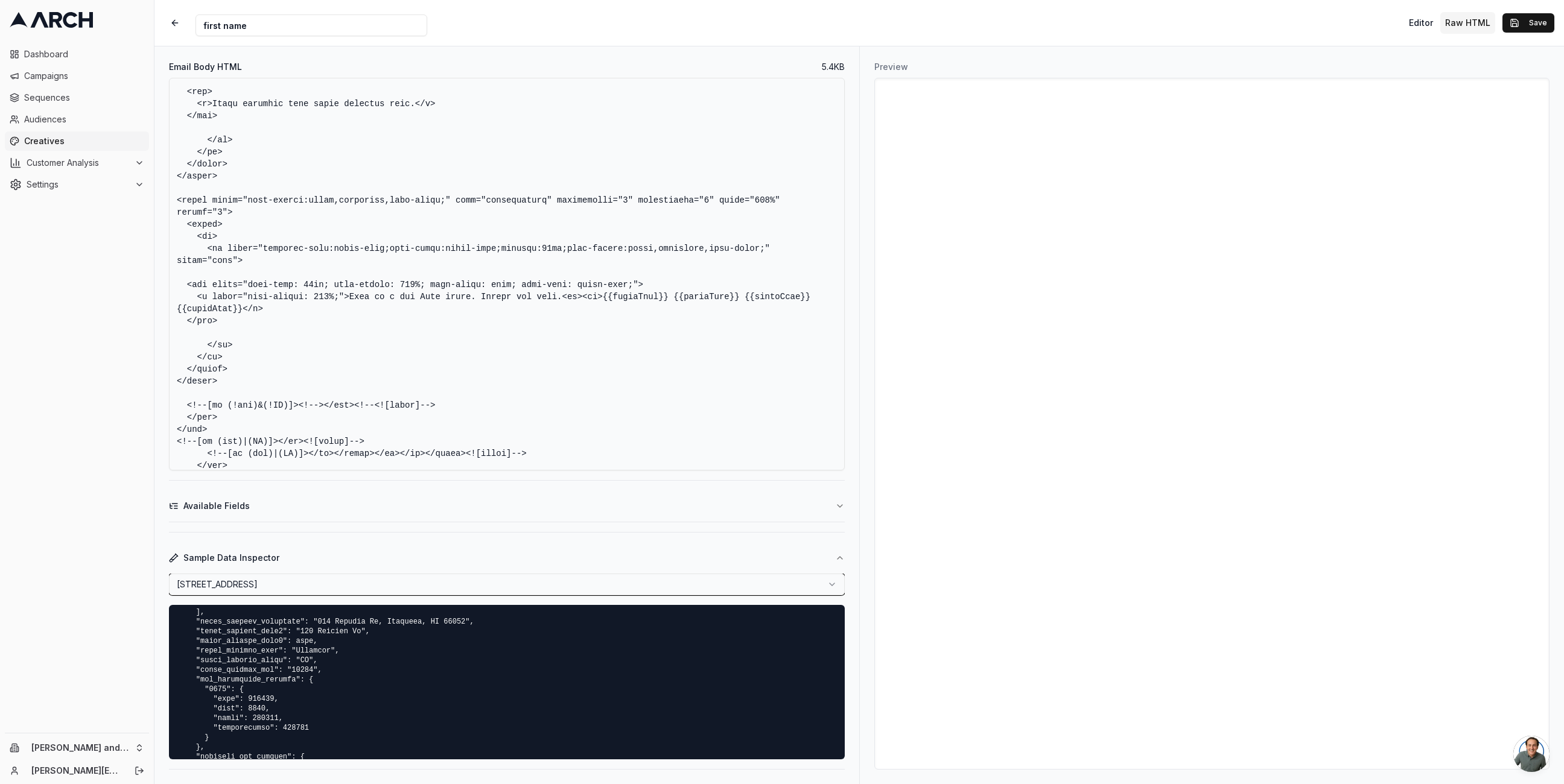
scroll to position [1100, 0]
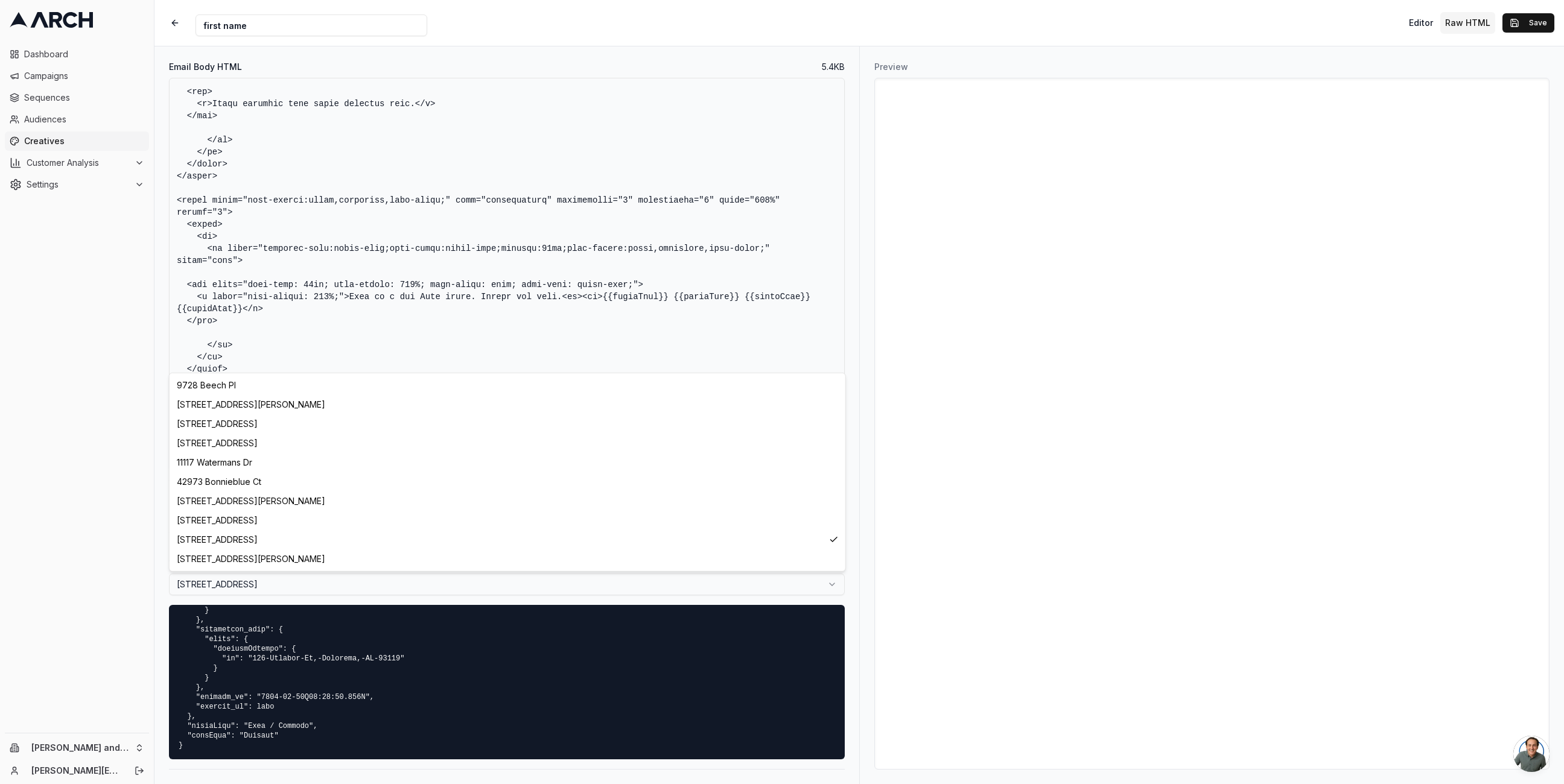
click at [392, 582] on html "Dashboard Campaigns Sequences Audiences Creatives Customer Analysis Settings Ol…" at bounding box center [782, 392] width 1564 height 784
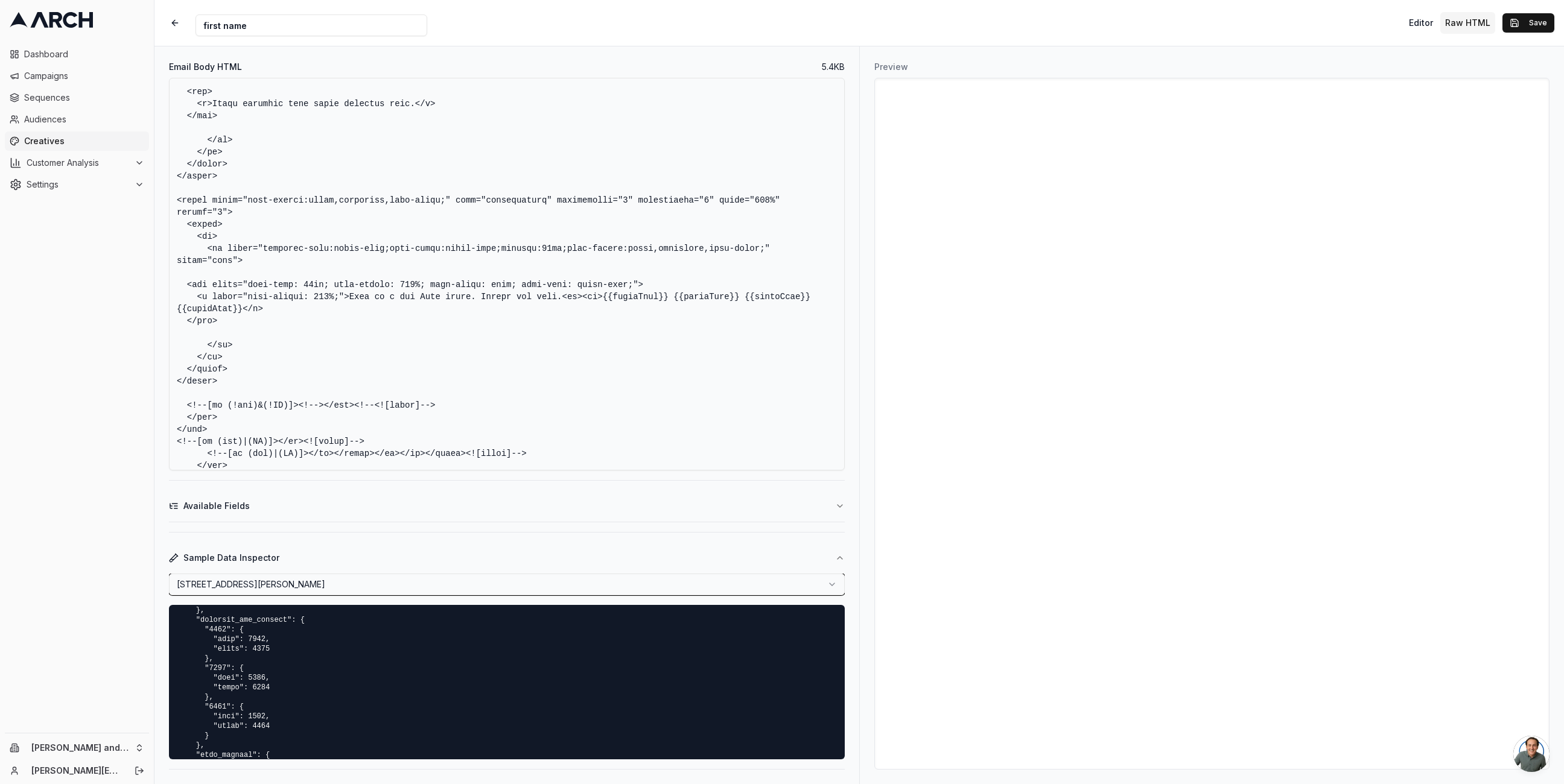
scroll to position [1293, 0]
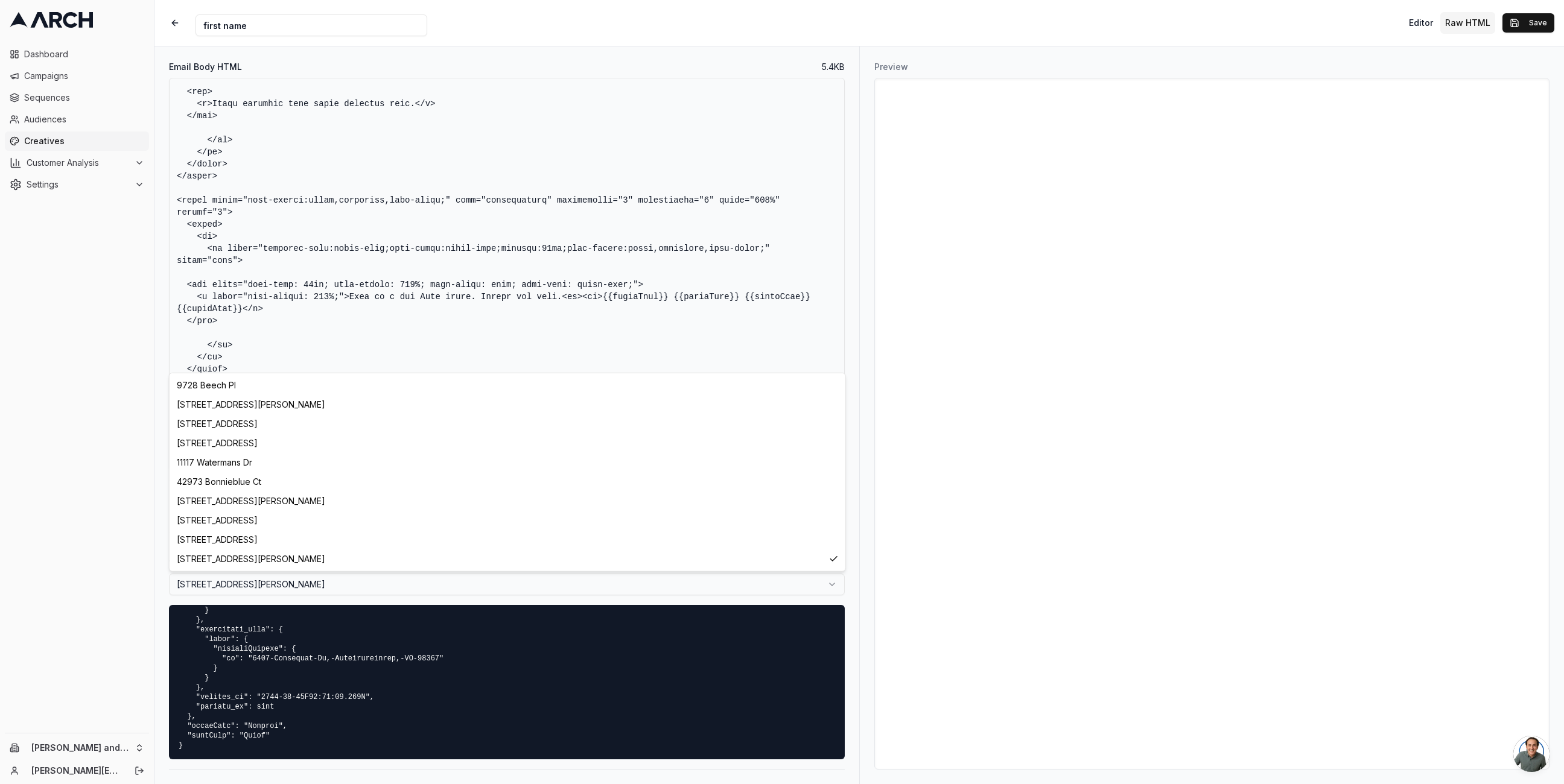
click at [377, 577] on html "Dashboard Campaigns Sequences Audiences Creatives Customer Analysis Settings Ol…" at bounding box center [782, 392] width 1564 height 784
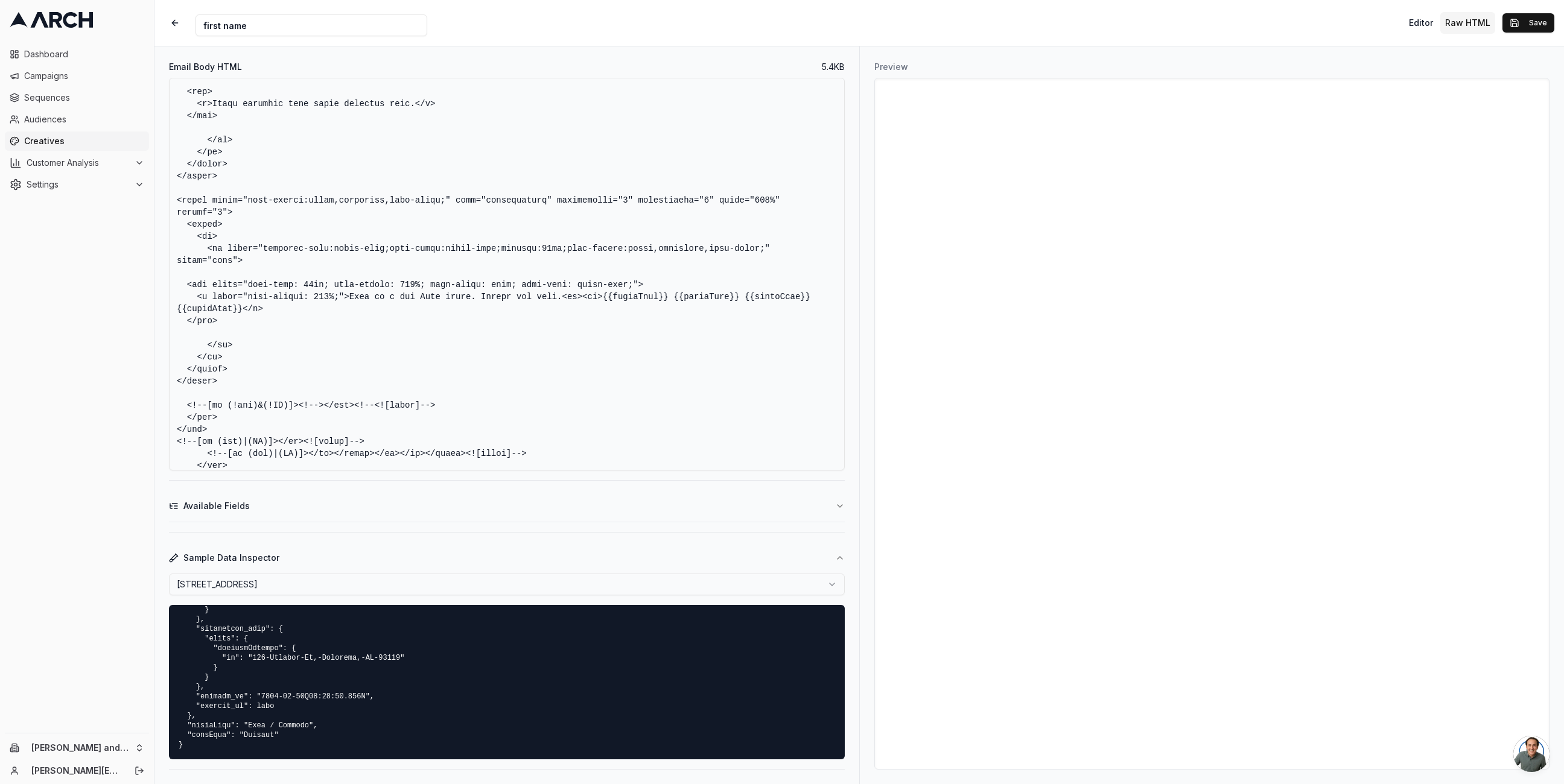
click at [566, 586] on html "Dashboard Campaigns Sequences Audiences Creatives Customer Analysis Settings Ol…" at bounding box center [782, 392] width 1564 height 784
click at [447, 585] on html "Dashboard Campaigns Sequences Audiences Creatives Customer Analysis Settings Ol…" at bounding box center [782, 392] width 1564 height 784
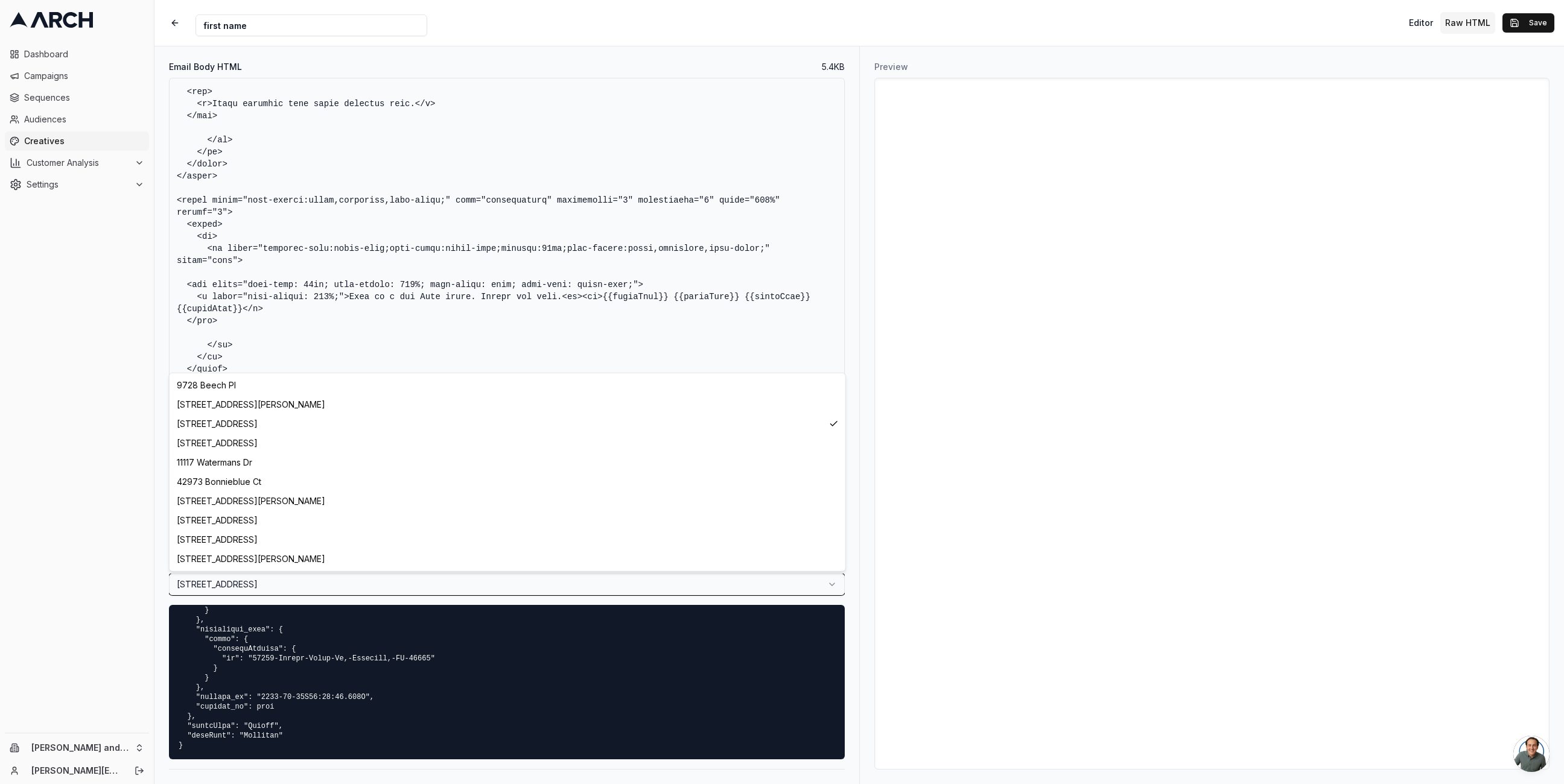
scroll to position [1196, 0]
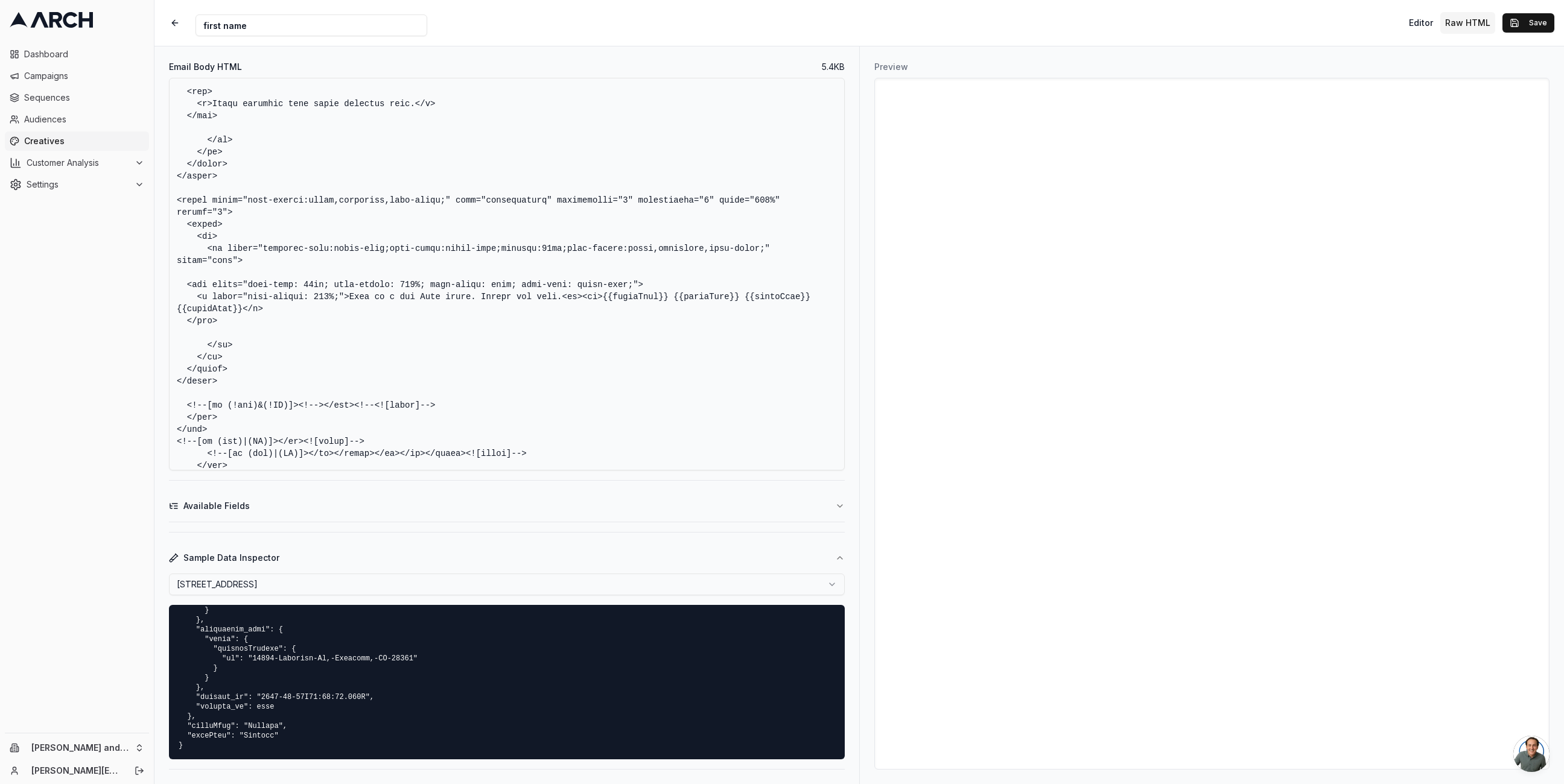
click at [447, 591] on html "Dashboard Campaigns Sequences Audiences Creatives Customer Analysis Settings Ol…" at bounding box center [782, 392] width 1564 height 784
click at [422, 586] on html "Dashboard Campaigns Sequences Audiences Creatives Customer Analysis Settings Ol…" at bounding box center [782, 392] width 1564 height 784
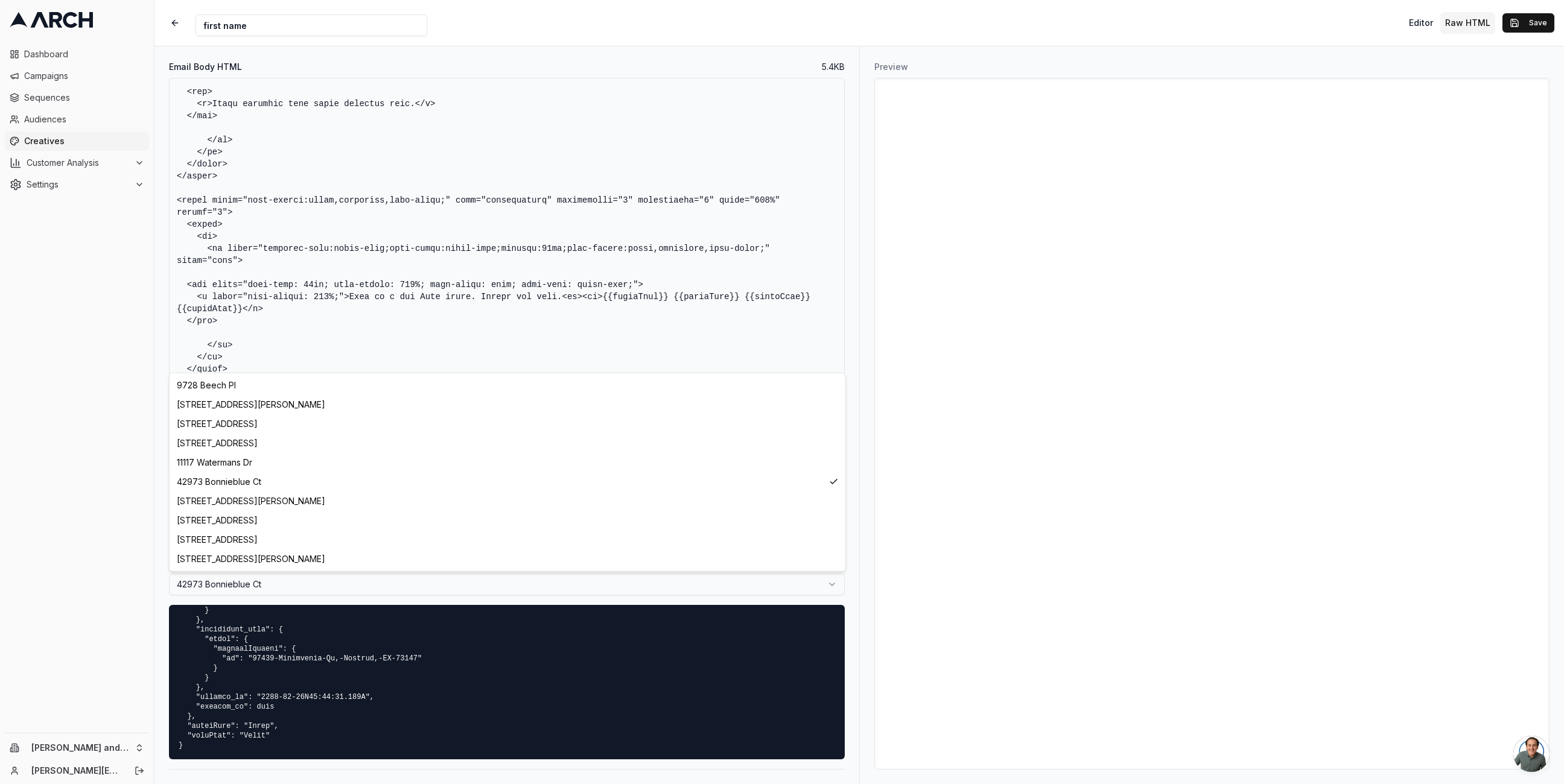
click at [427, 576] on html "Dashboard Campaigns Sequences Audiences Creatives Customer Analysis Settings Ol…" at bounding box center [782, 392] width 1564 height 784
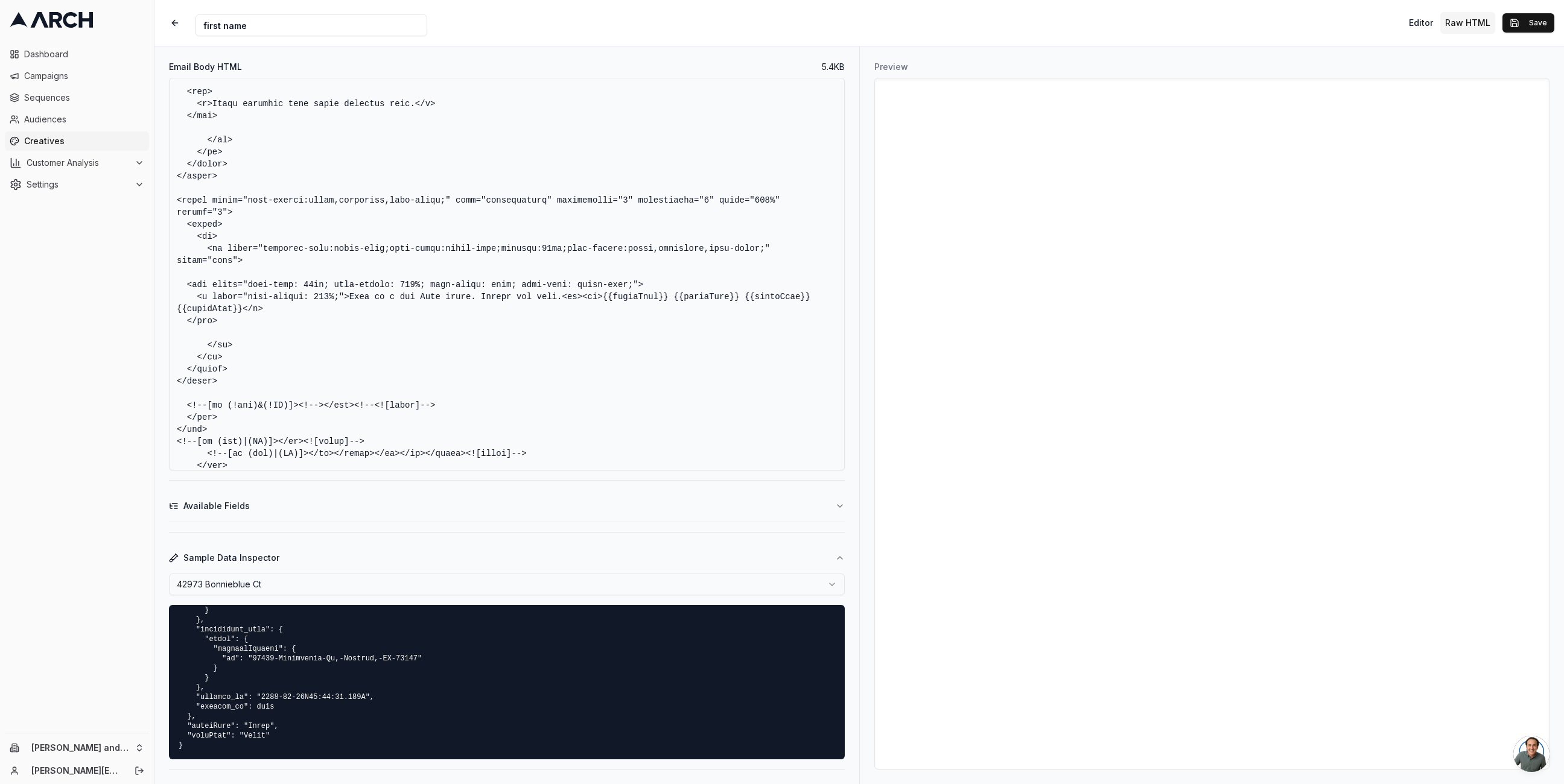
click at [418, 505] on button "Available Fields" at bounding box center [507, 506] width 676 height 32
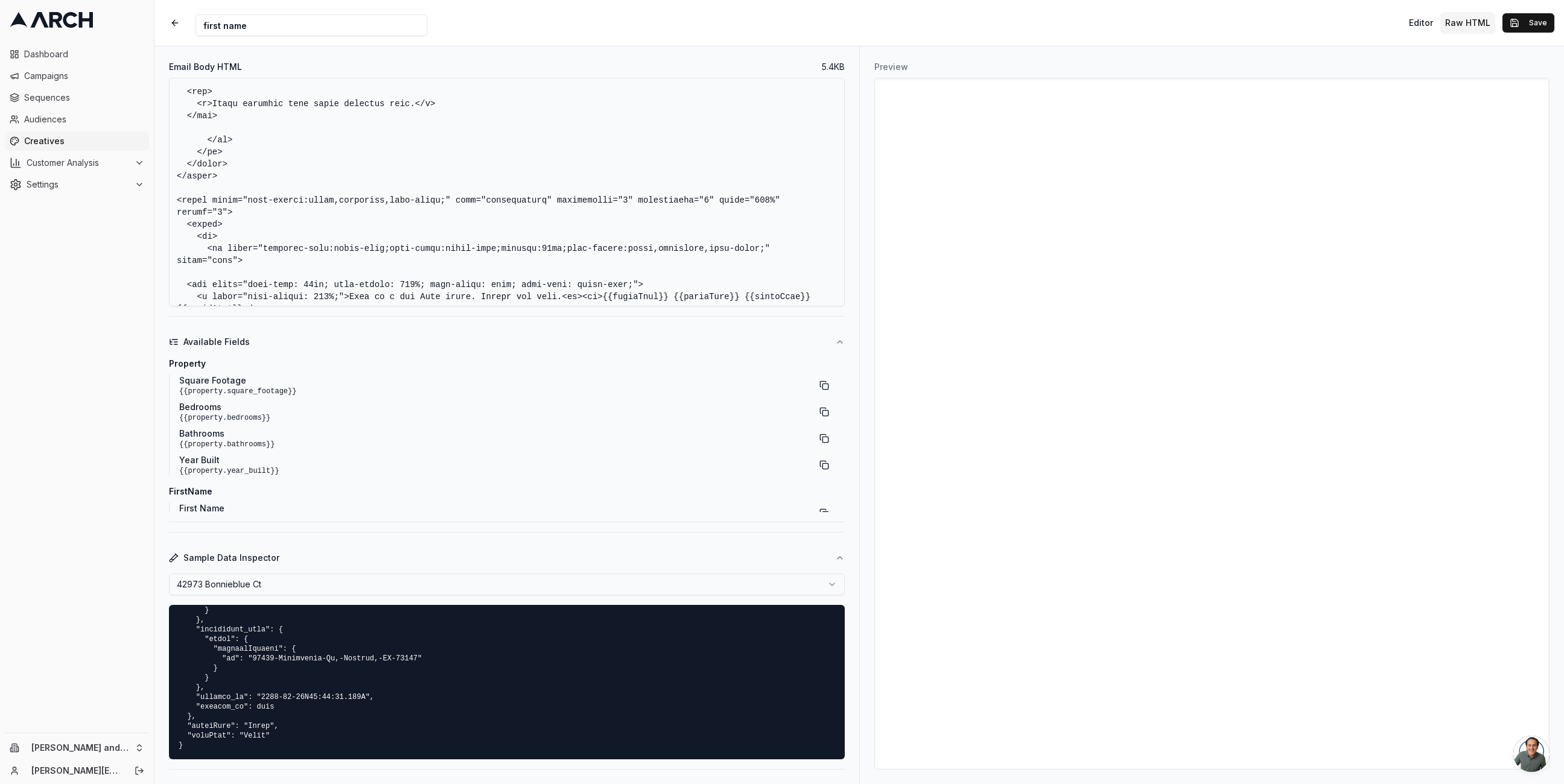
click at [392, 584] on html "Dashboard Campaigns Sequences Audiences Creatives Customer Analysis Settings Ol…" at bounding box center [782, 392] width 1564 height 784
click at [403, 581] on html "Dashboard Campaigns Sequences Audiences Creatives Customer Analysis Settings Ol…" at bounding box center [782, 392] width 1564 height 784
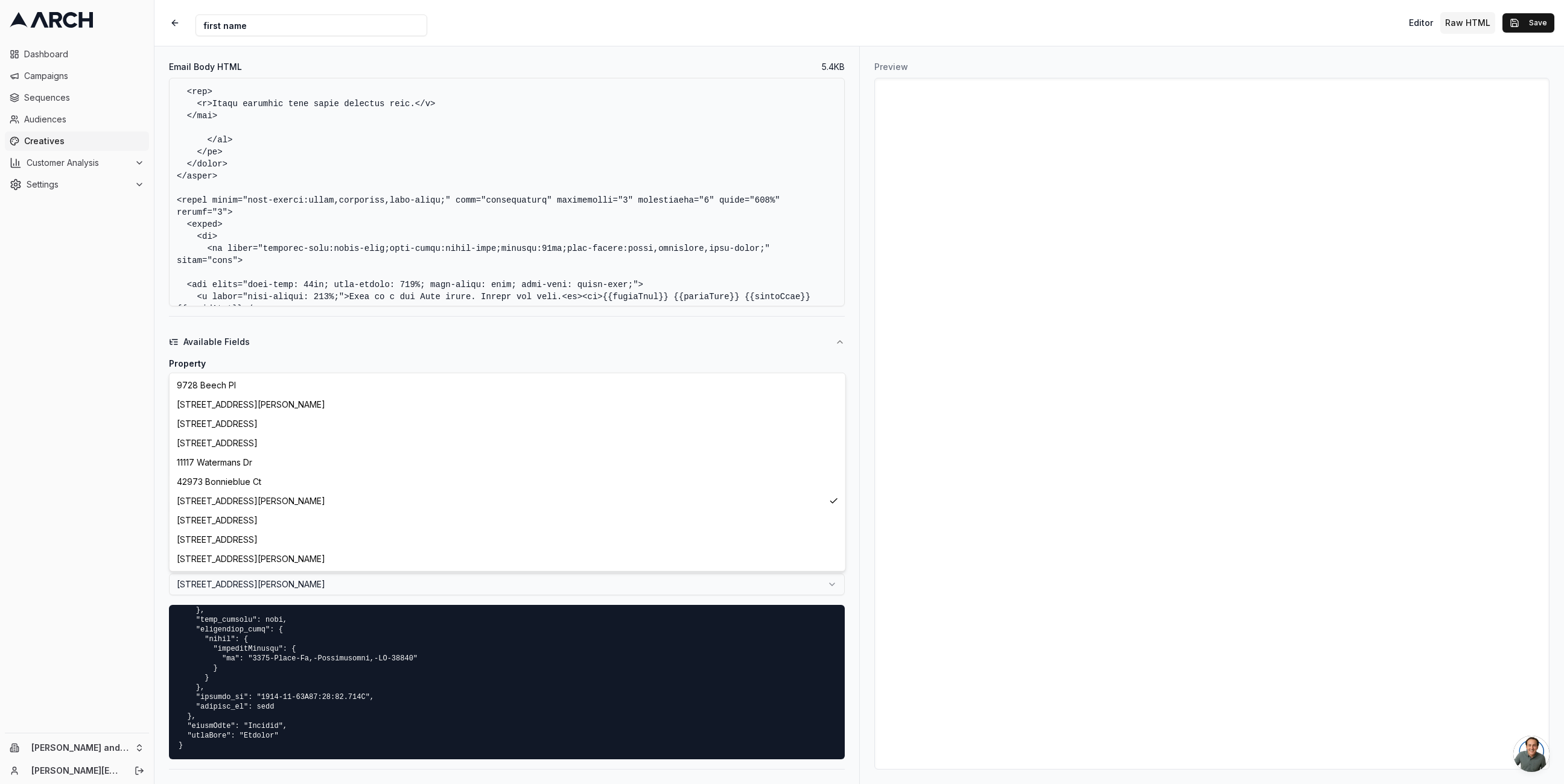
click at [367, 589] on html "Dashboard Campaigns Sequences Audiences Creatives Customer Analysis Settings Ol…" at bounding box center [782, 392] width 1564 height 784
select select "3493c3af-f92b-4cfb-8671-d8d4cd7ba074"
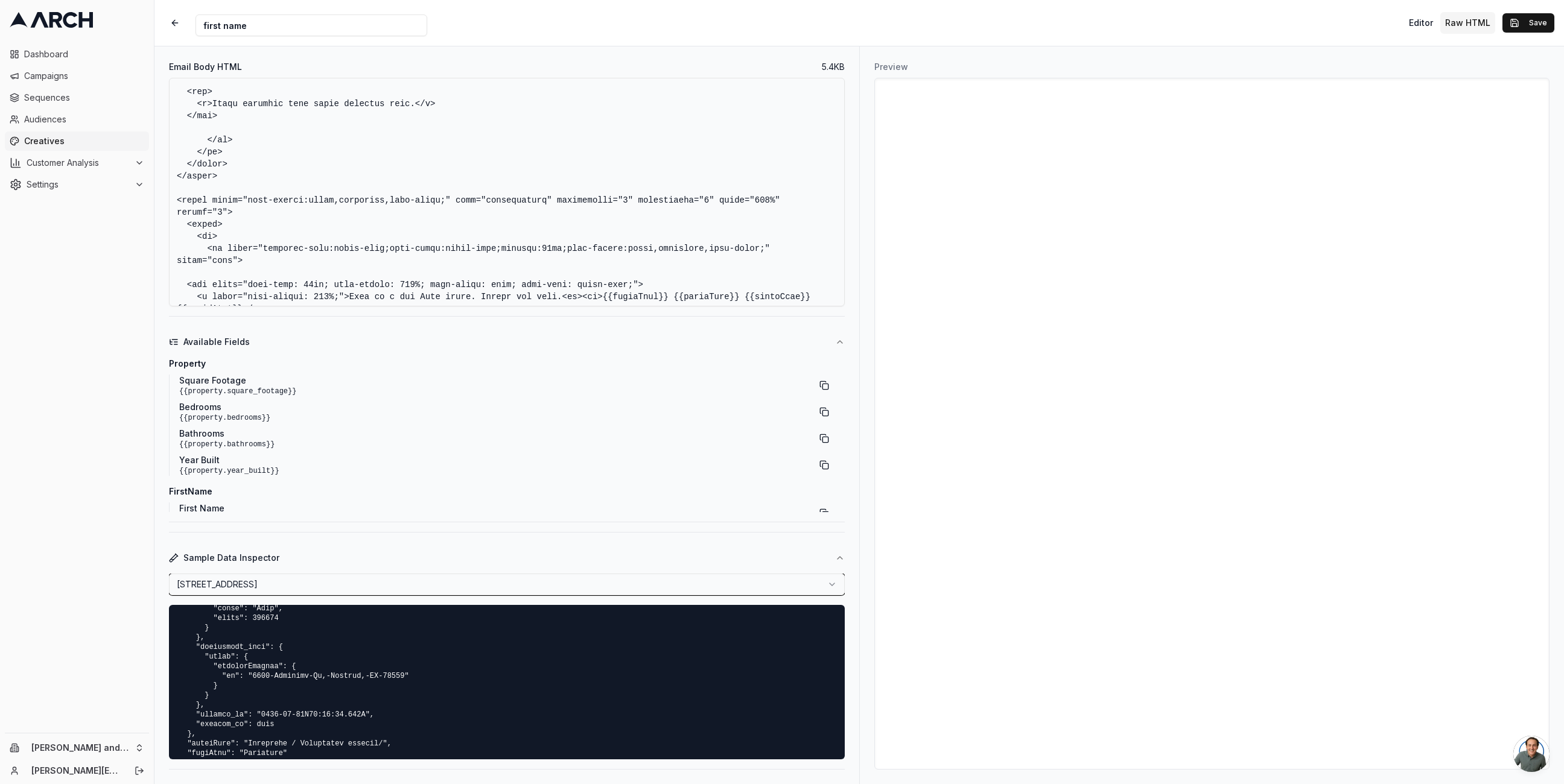
scroll to position [1064, 0]
drag, startPoint x: 252, startPoint y: 677, endPoint x: 406, endPoint y: 674, distance: 154.0
click at [406, 674] on pre at bounding box center [507, 682] width 676 height 154
copy pre "6920-Groveton-Dr,-Clinton,-MD-20735"
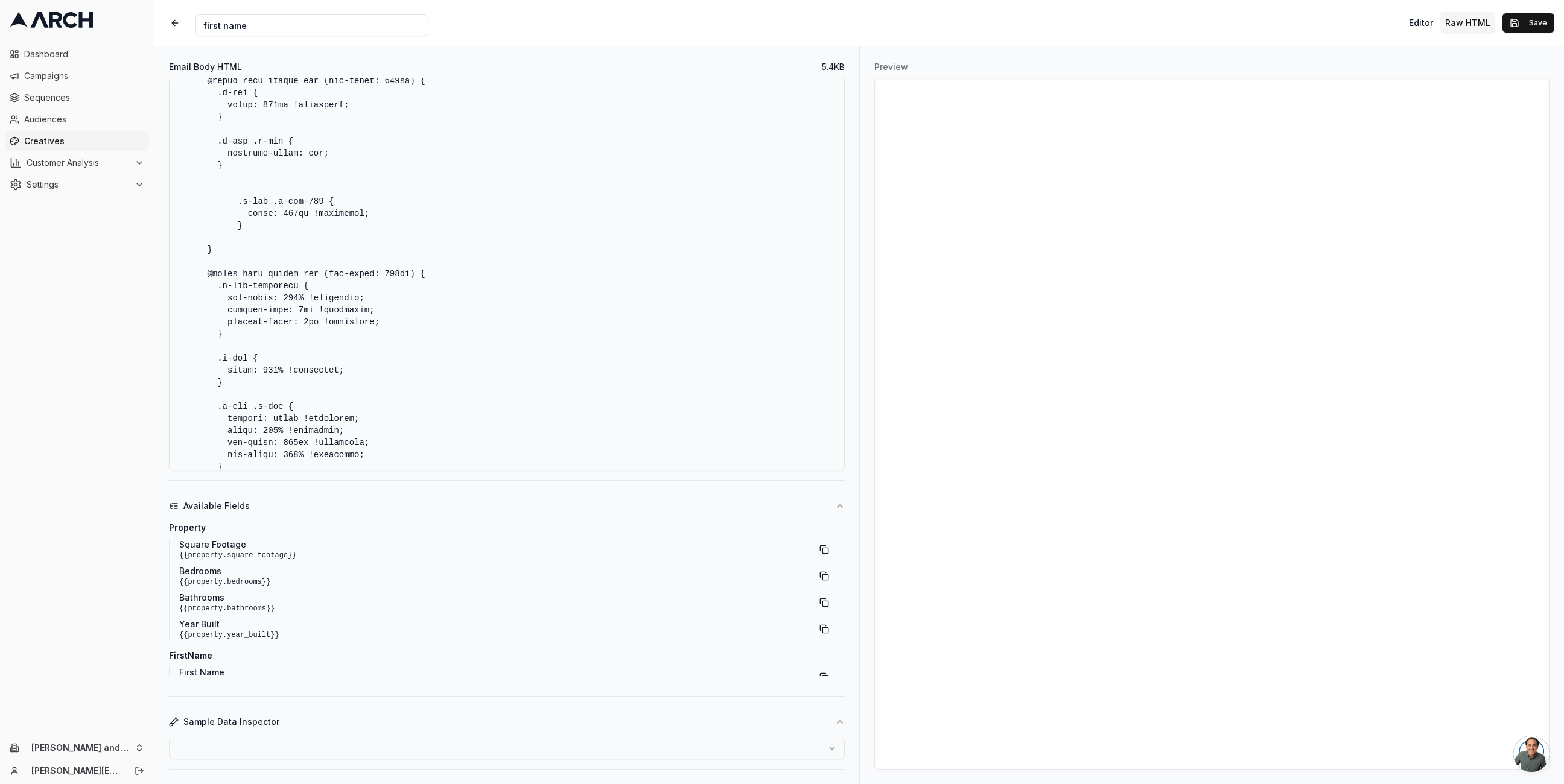
scroll to position [0, 0]
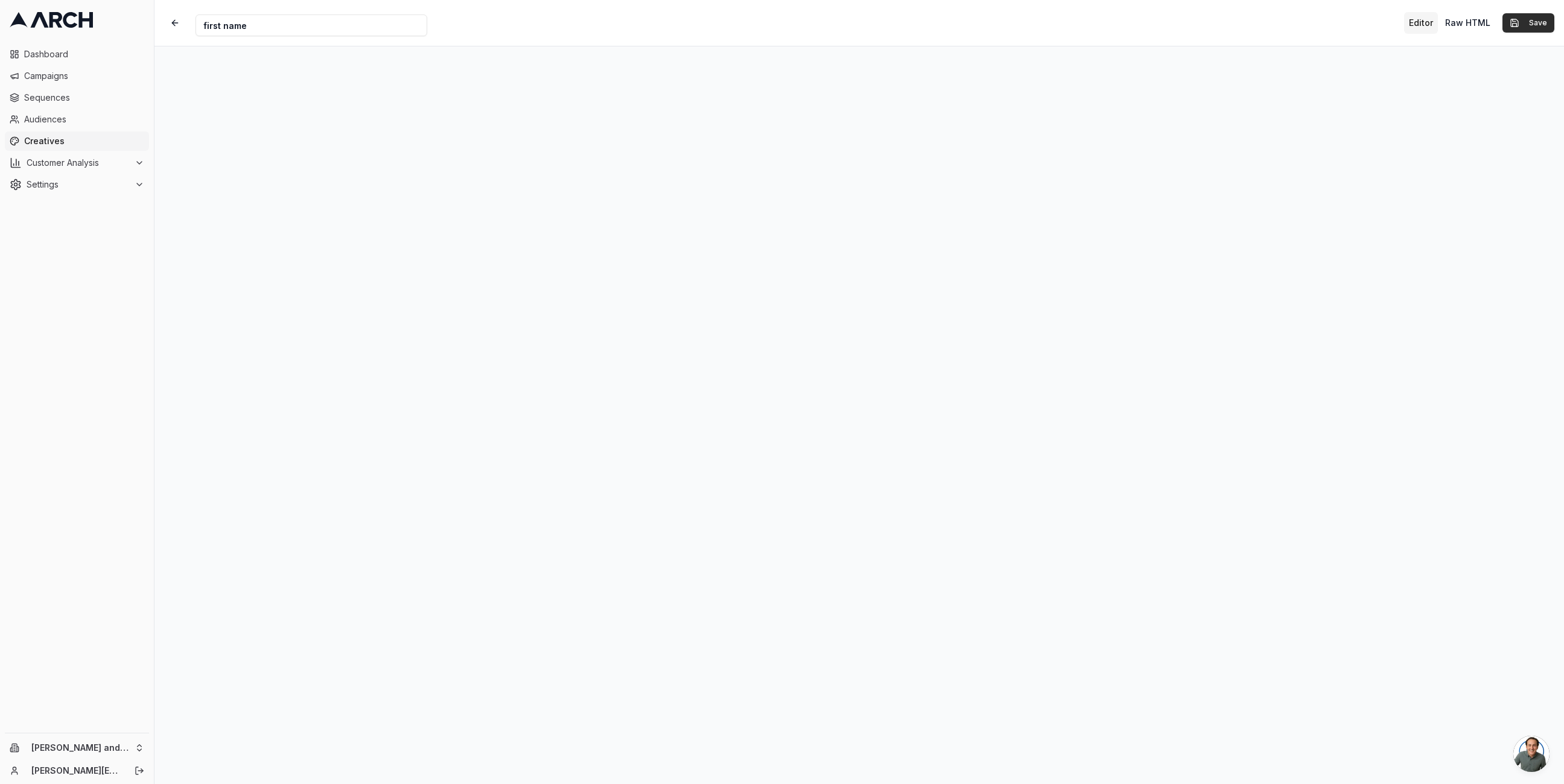
click at [1545, 19] on button "Save" at bounding box center [1528, 22] width 52 height 19
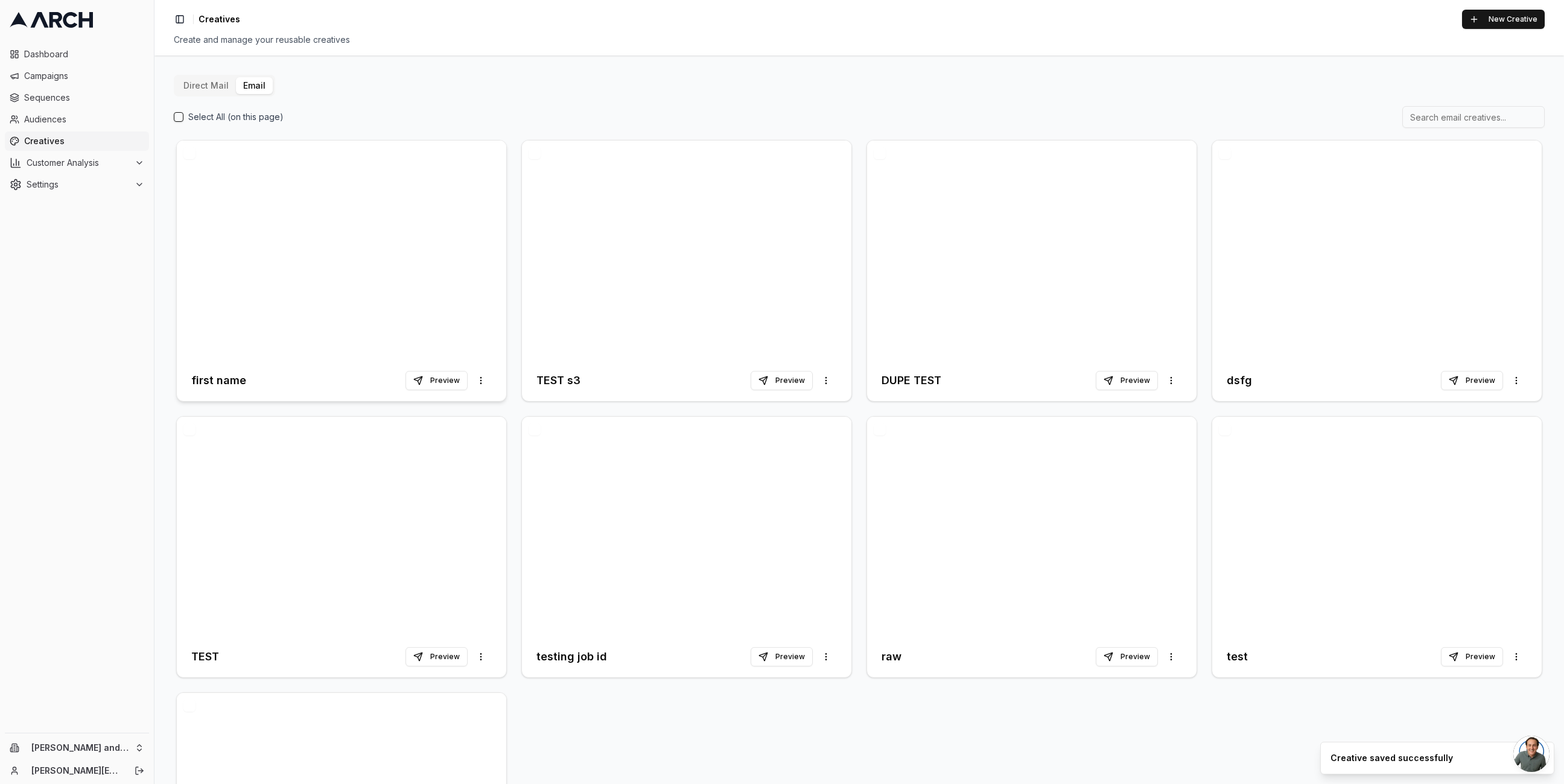
click at [392, 238] on div at bounding box center [342, 250] width 329 height 219
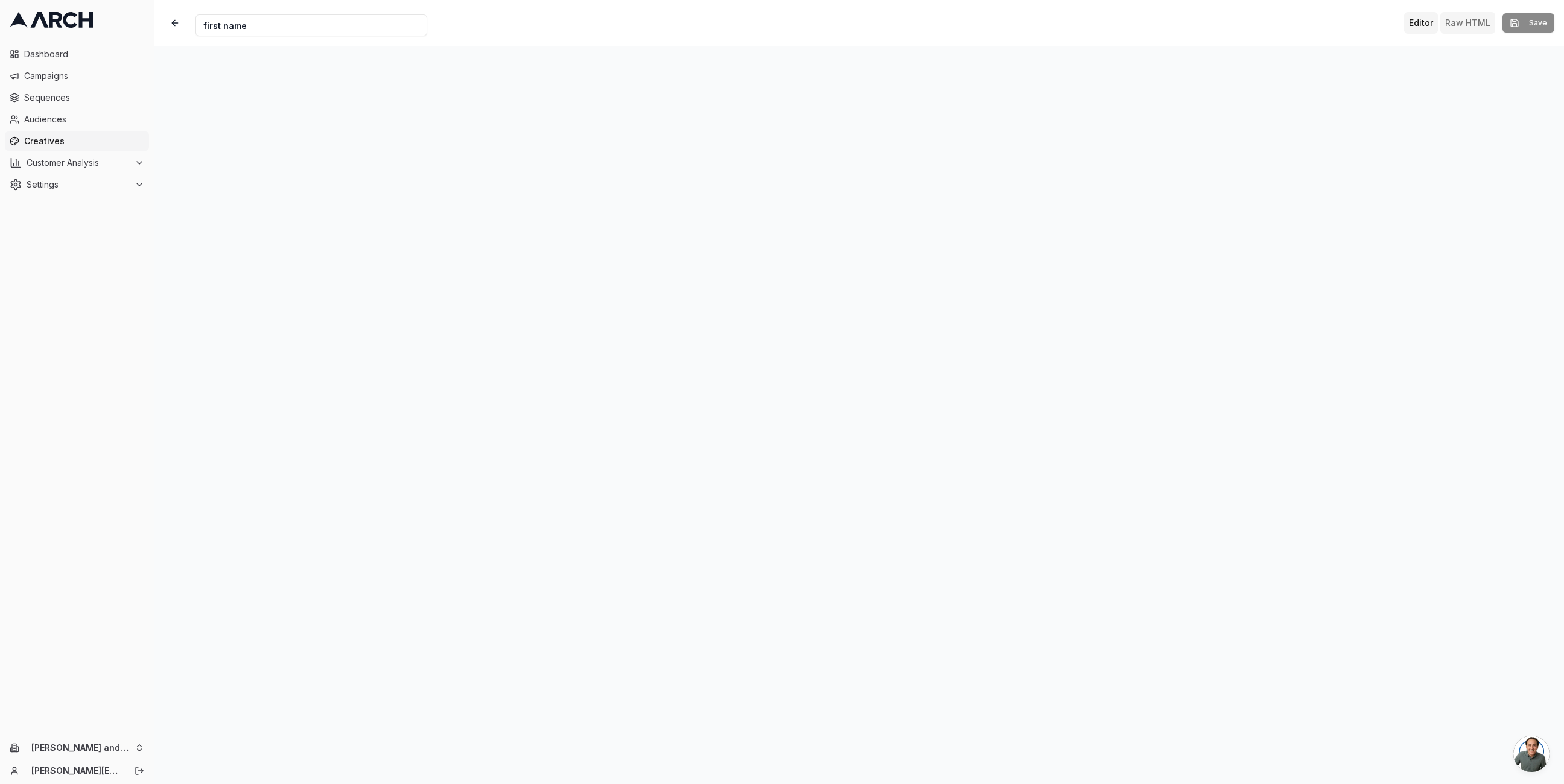
click at [1464, 19] on button "Raw HTML" at bounding box center [1467, 23] width 55 height 22
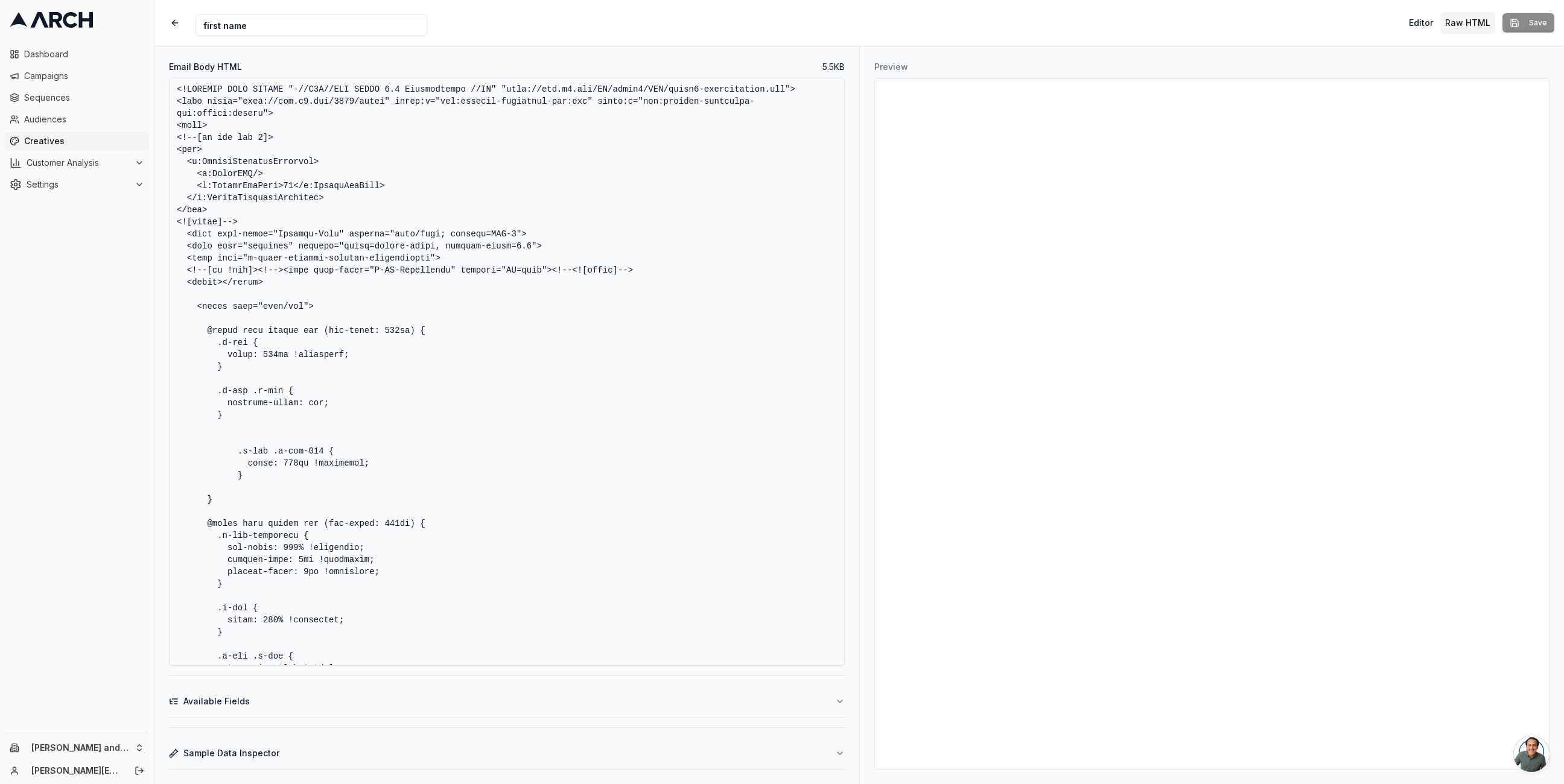
click at [431, 691] on button "Available Fields" at bounding box center [507, 701] width 676 height 32
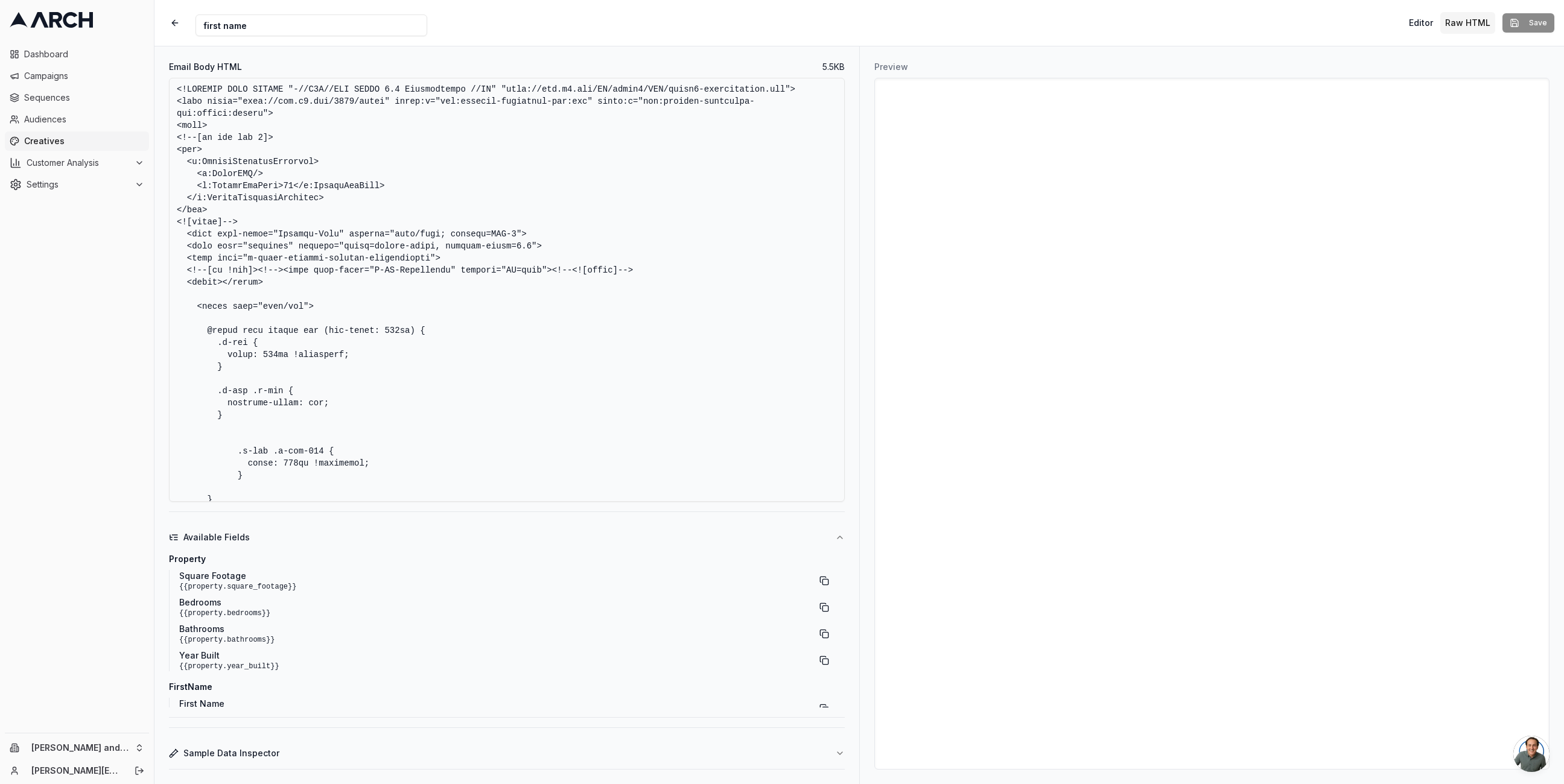
click at [398, 752] on button "Sample Data Inspector" at bounding box center [507, 753] width 676 height 32
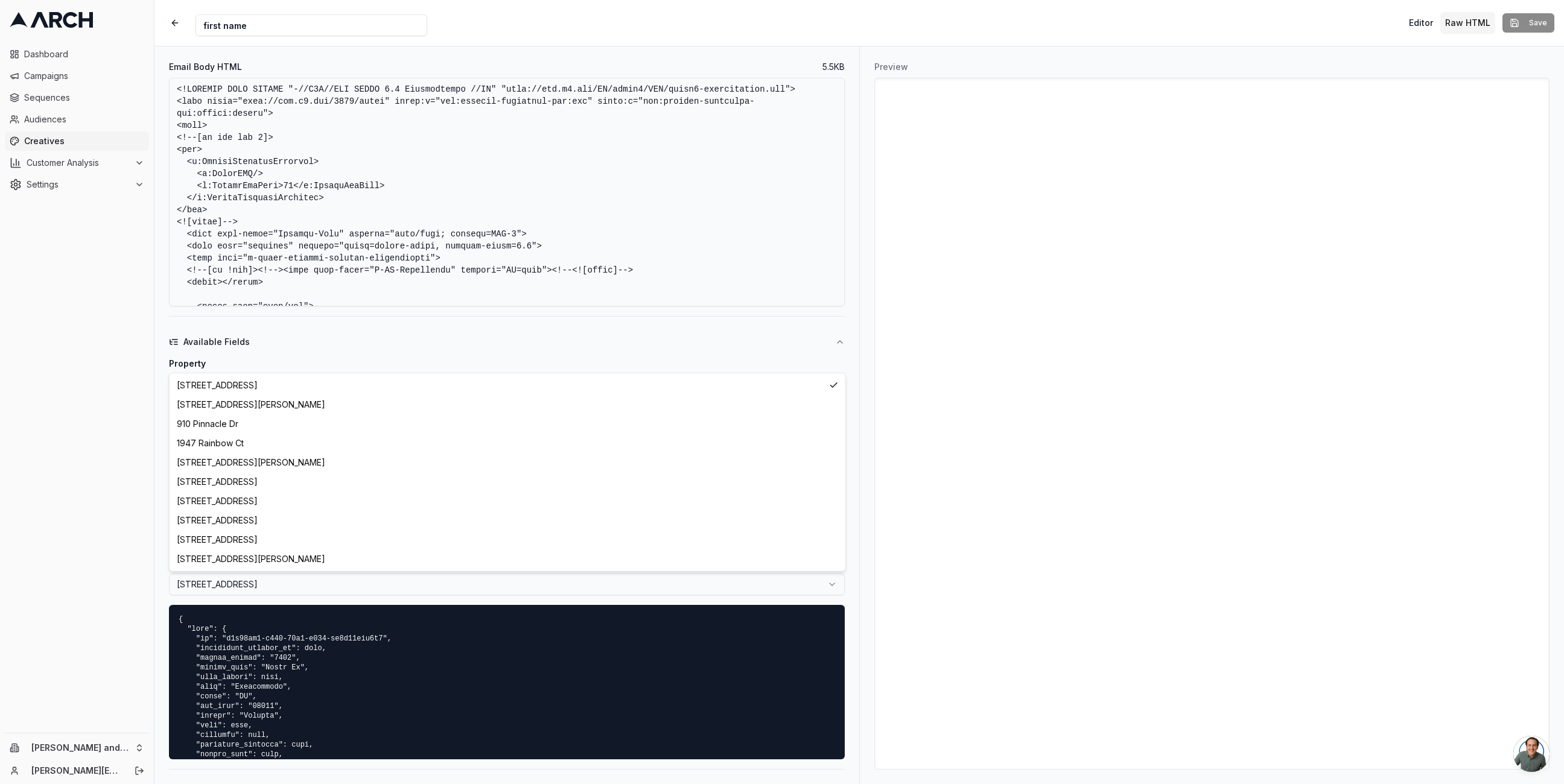
click at [389, 581] on html "Dashboard Campaigns Sequences Audiences Creatives Customer Analysis Settings Ol…" at bounding box center [782, 392] width 1564 height 784
click at [376, 582] on html "Dashboard Campaigns Sequences Audiences Creatives Customer Analysis Settings Ol…" at bounding box center [782, 392] width 1564 height 784
click at [382, 575] on html "Dashboard Campaigns Sequences Audiences Creatives Customer Analysis Settings Ol…" at bounding box center [782, 392] width 1564 height 784
click at [386, 585] on html "Dashboard Campaigns Sequences Audiences Creatives Customer Analysis Settings Ol…" at bounding box center [782, 392] width 1564 height 784
click at [396, 585] on html "Dashboard Campaigns Sequences Audiences Creatives Customer Analysis Settings Ol…" at bounding box center [782, 392] width 1564 height 784
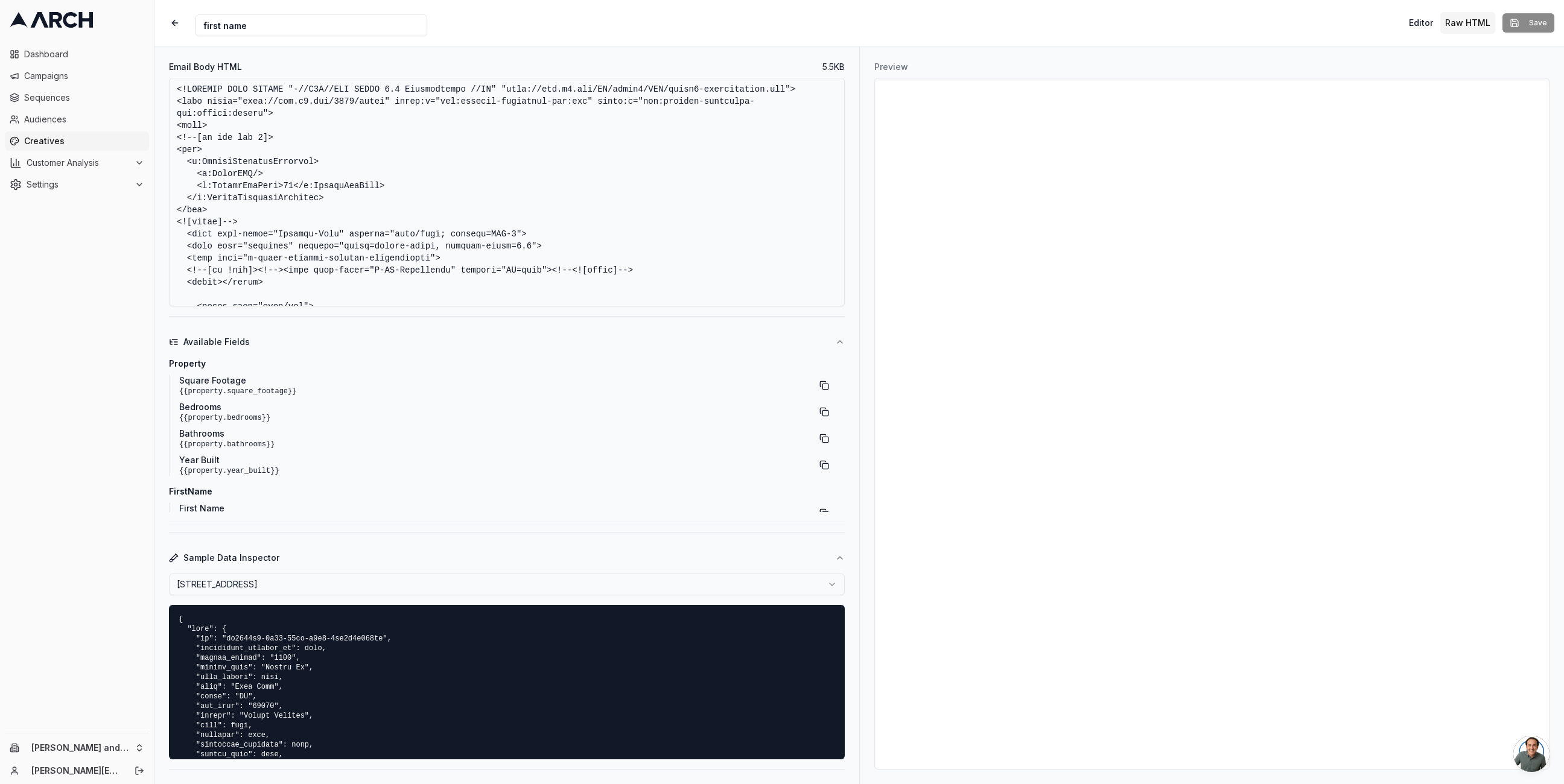
click at [401, 582] on html "Dashboard Campaigns Sequences Audiences Creatives Customer Analysis Settings Ol…" at bounding box center [782, 392] width 1564 height 784
select select "8357b91e-f5a2-4bfa-b2c8-6cd2cae633c6"
click at [426, 569] on button "Sample Data Inspector" at bounding box center [507, 558] width 676 height 32
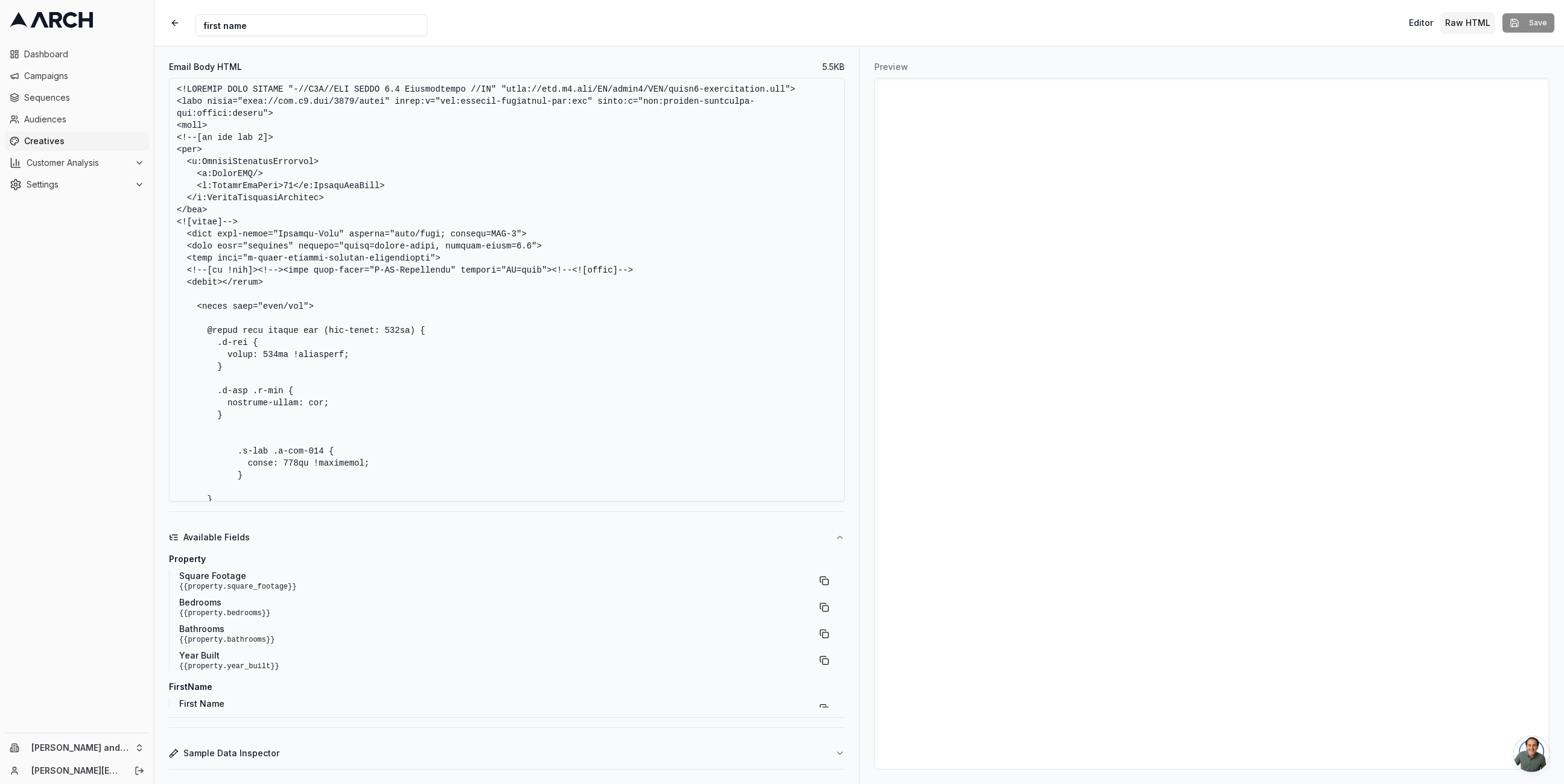
click at [383, 755] on button "Sample Data Inspector" at bounding box center [507, 753] width 676 height 32
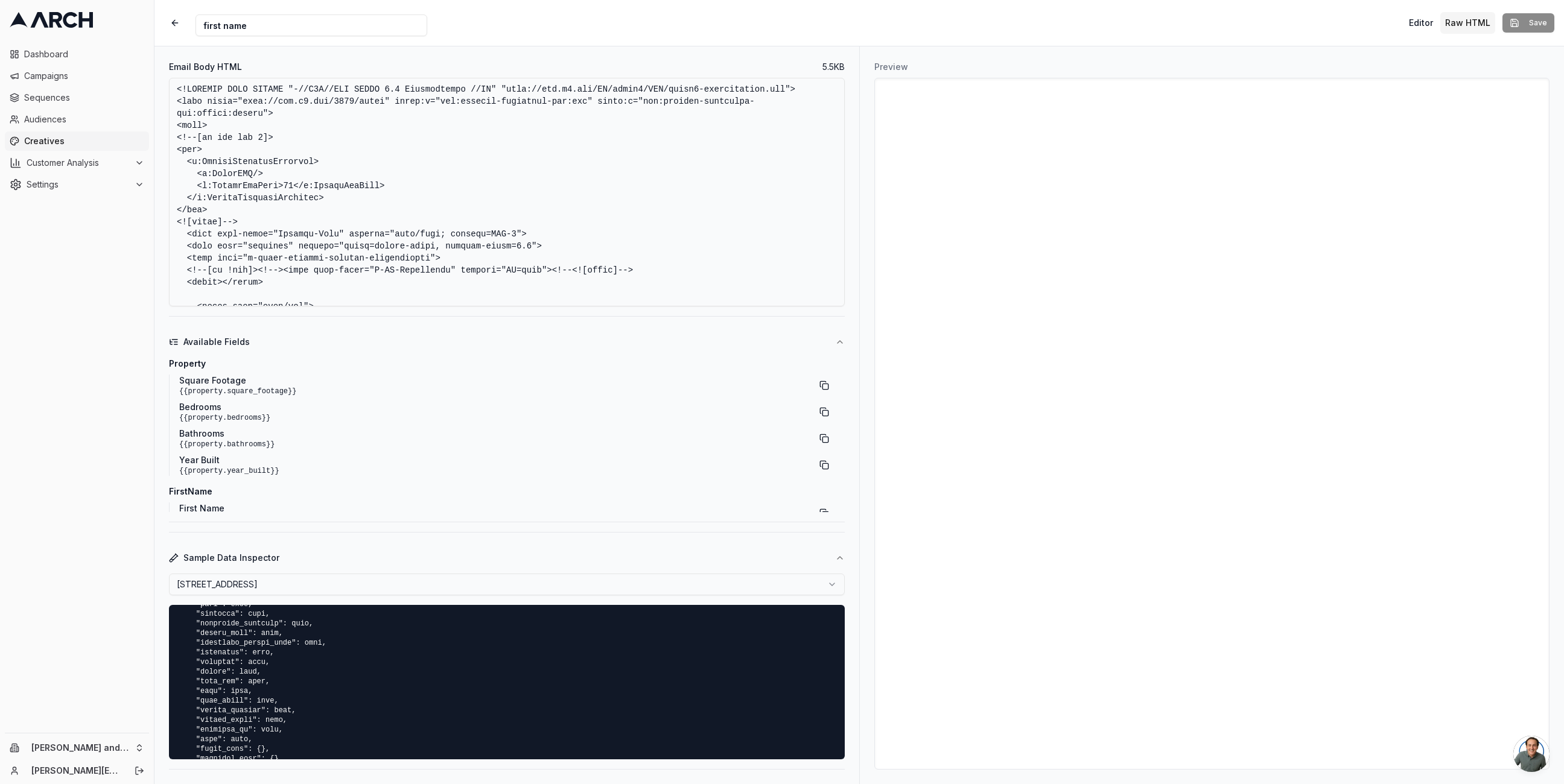
scroll to position [230, 0]
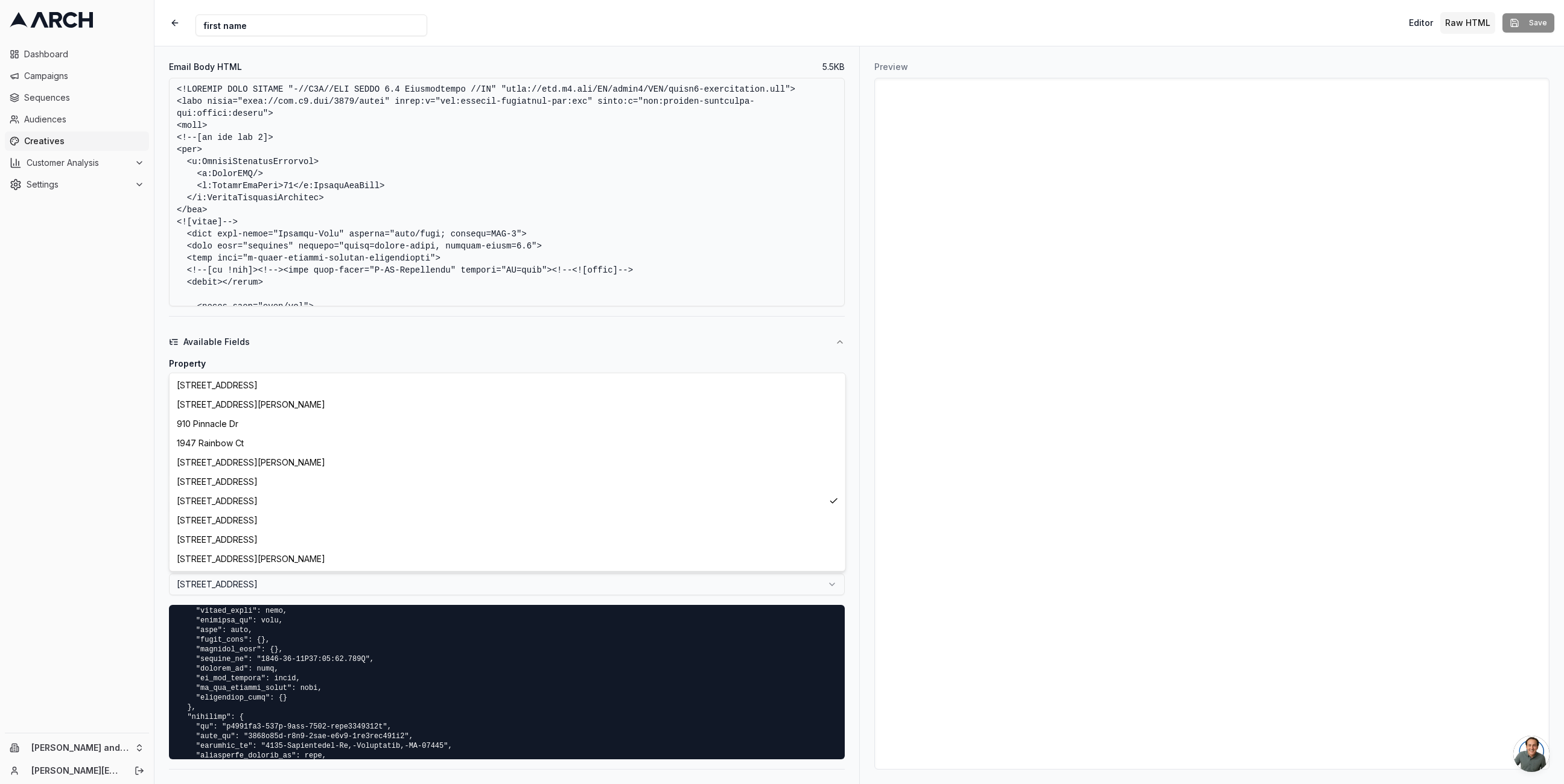
click at [328, 579] on html "Dashboard Campaigns Sequences Audiences Creatives Customer Analysis Settings Ol…" at bounding box center [782, 392] width 1564 height 784
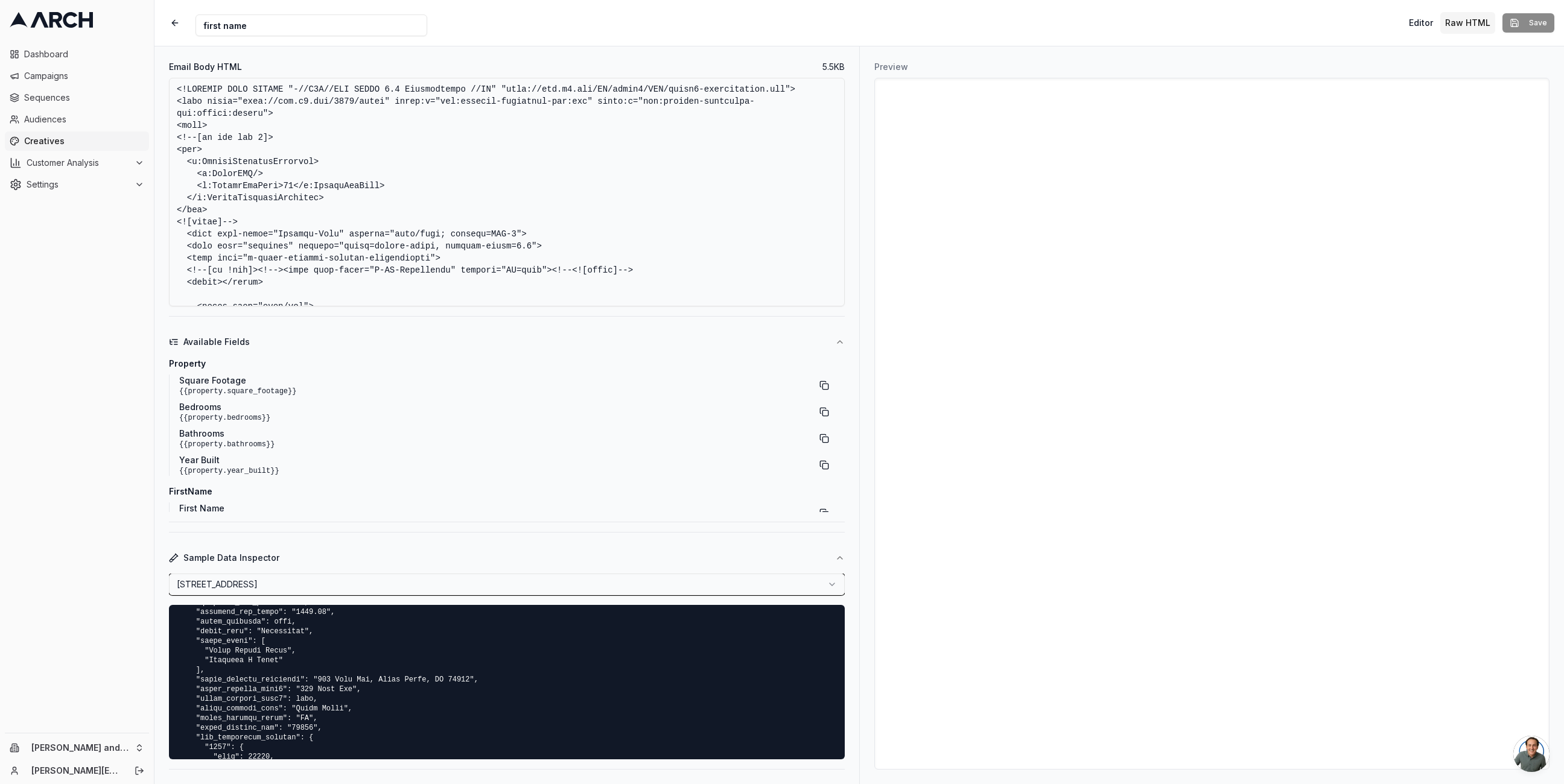
scroll to position [816, 0]
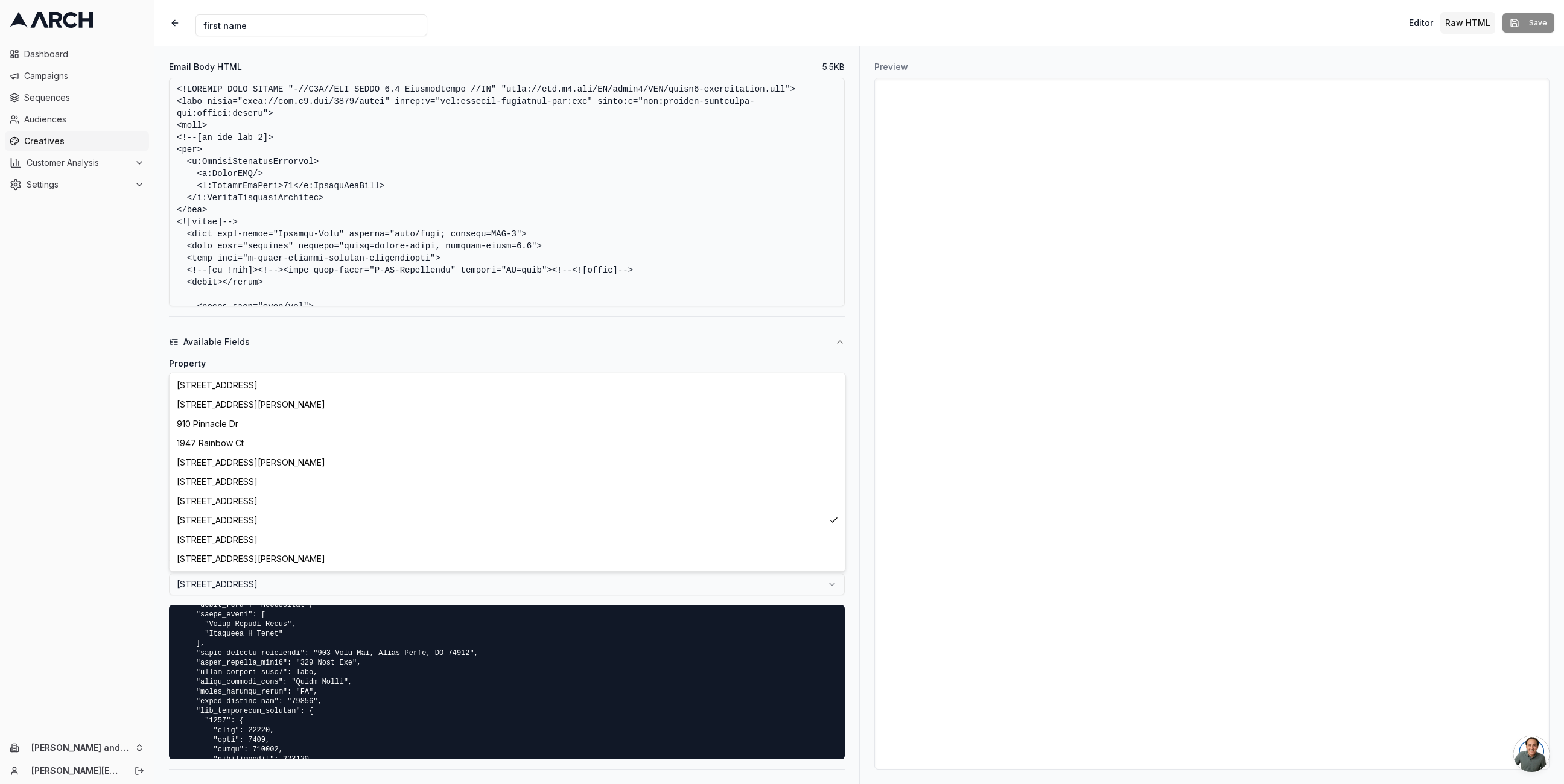
click at [348, 588] on html "Dashboard Campaigns Sequences Audiences Creatives Customer Analysis Settings Ol…" at bounding box center [782, 392] width 1564 height 784
click at [373, 588] on html "Dashboard Campaigns Sequences Audiences Creatives Customer Analysis Settings Ol…" at bounding box center [782, 392] width 1564 height 784
click at [364, 583] on html "Dashboard Campaigns Sequences Audiences Creatives Customer Analysis Settings Ol…" at bounding box center [782, 392] width 1564 height 784
select select "04080dd0-c48c-4e86-95d5-ae44a05c6a9f"
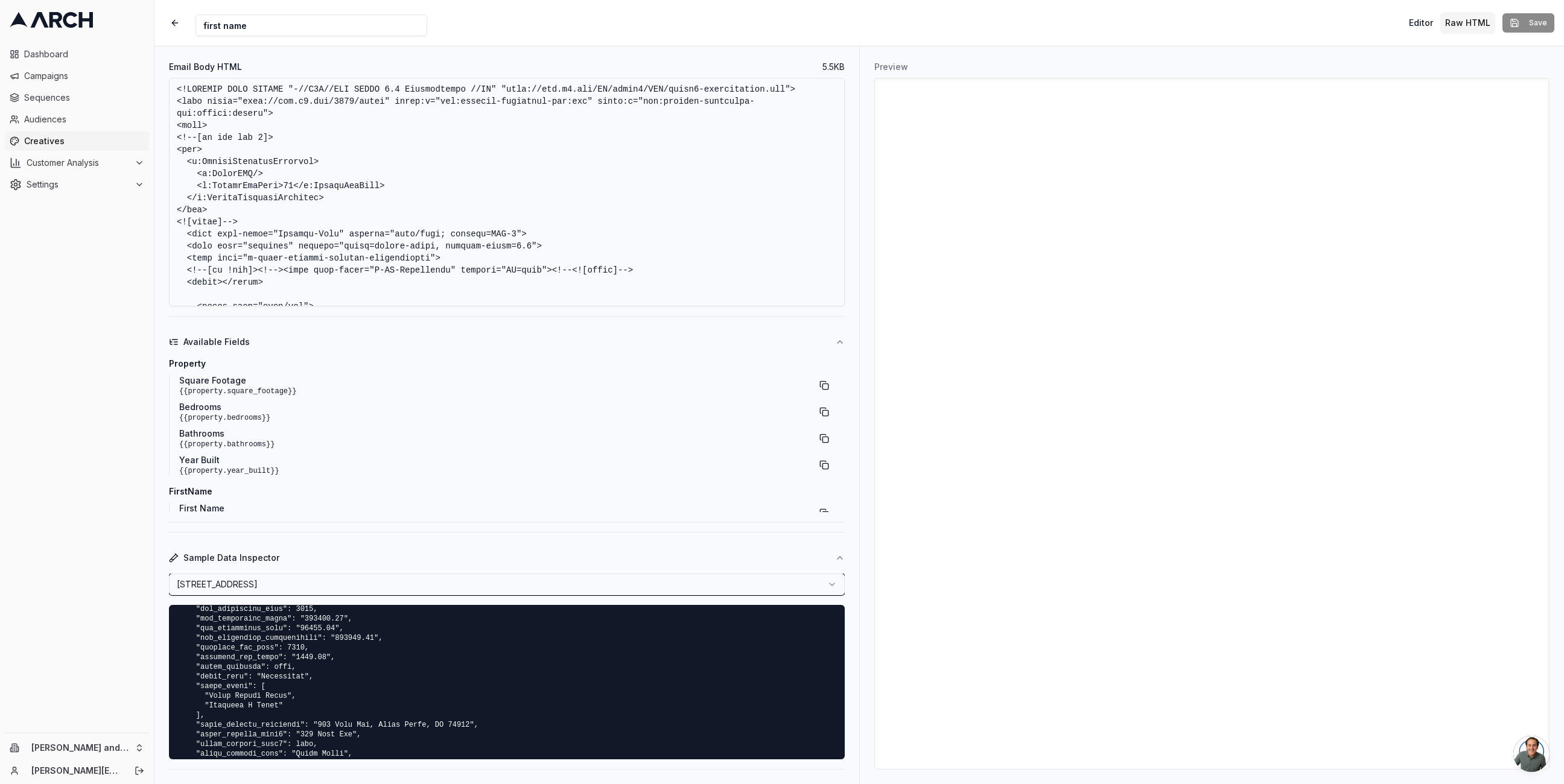
scroll to position [763, 0]
drag, startPoint x: 319, startPoint y: 708, endPoint x: 471, endPoint y: 708, distance: 152.0
click at [471, 708] on pre at bounding box center [507, 682] width 676 height 154
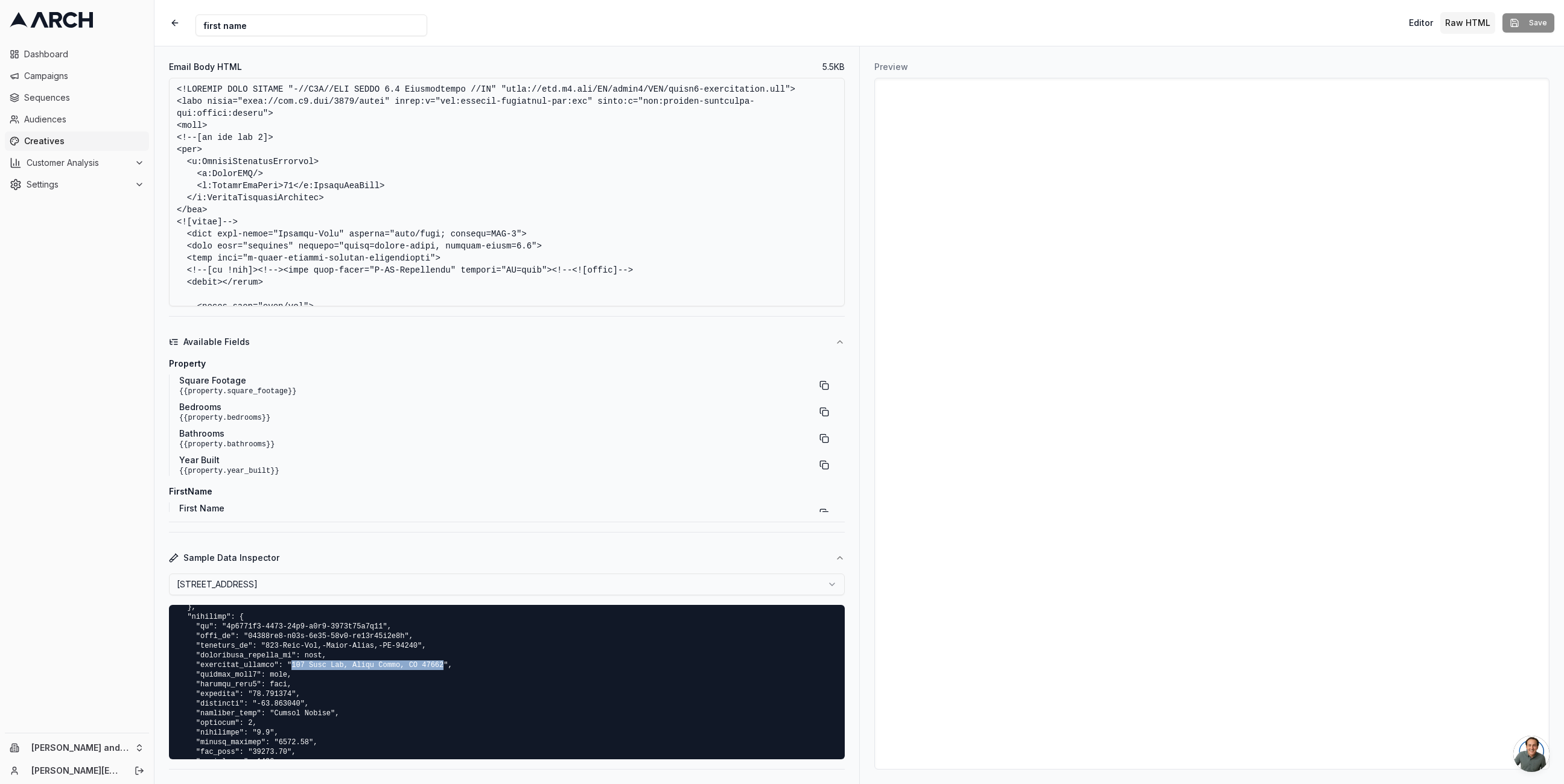
drag, startPoint x: 292, startPoint y: 668, endPoint x: 444, endPoint y: 667, distance: 152.0
click at [444, 667] on pre at bounding box center [507, 682] width 676 height 154
copy pre "218 Park Way, Front Royal, VA 22630"
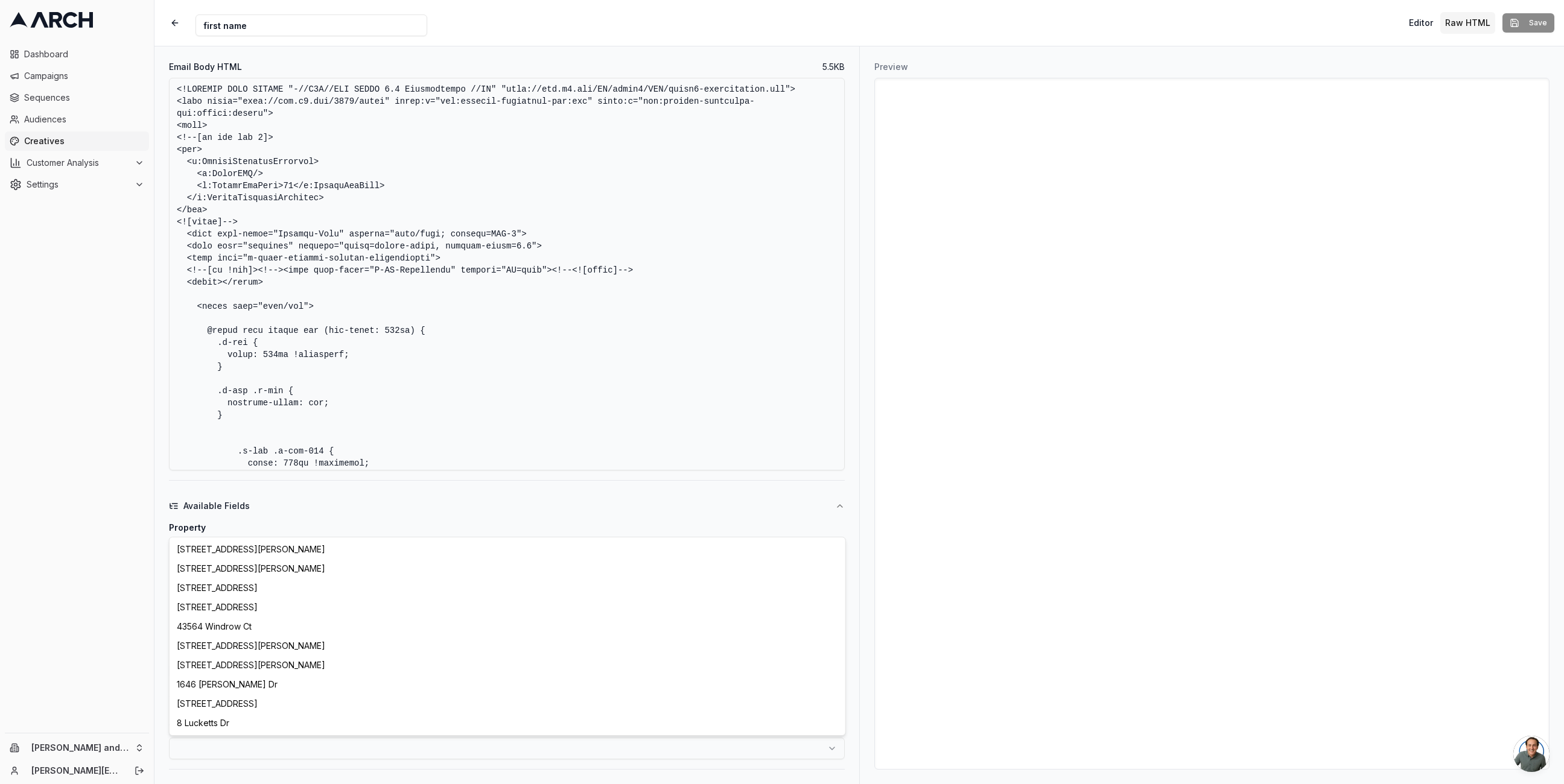
click at [778, 744] on html "Dashboard Campaigns Sequences Audiences Creatives Customer Analysis Settings Ol…" at bounding box center [782, 392] width 1564 height 784
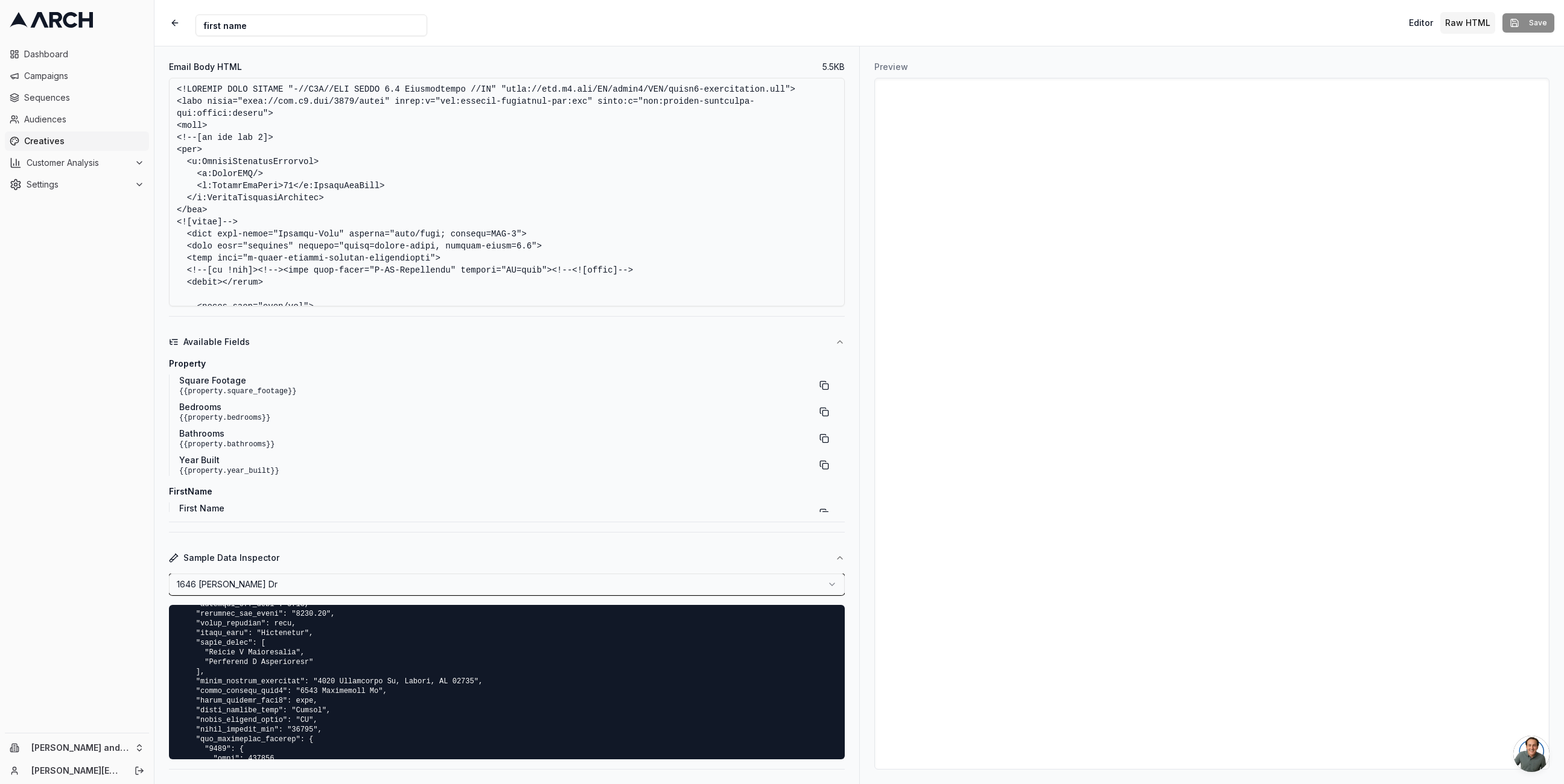
scroll to position [1042, 0]
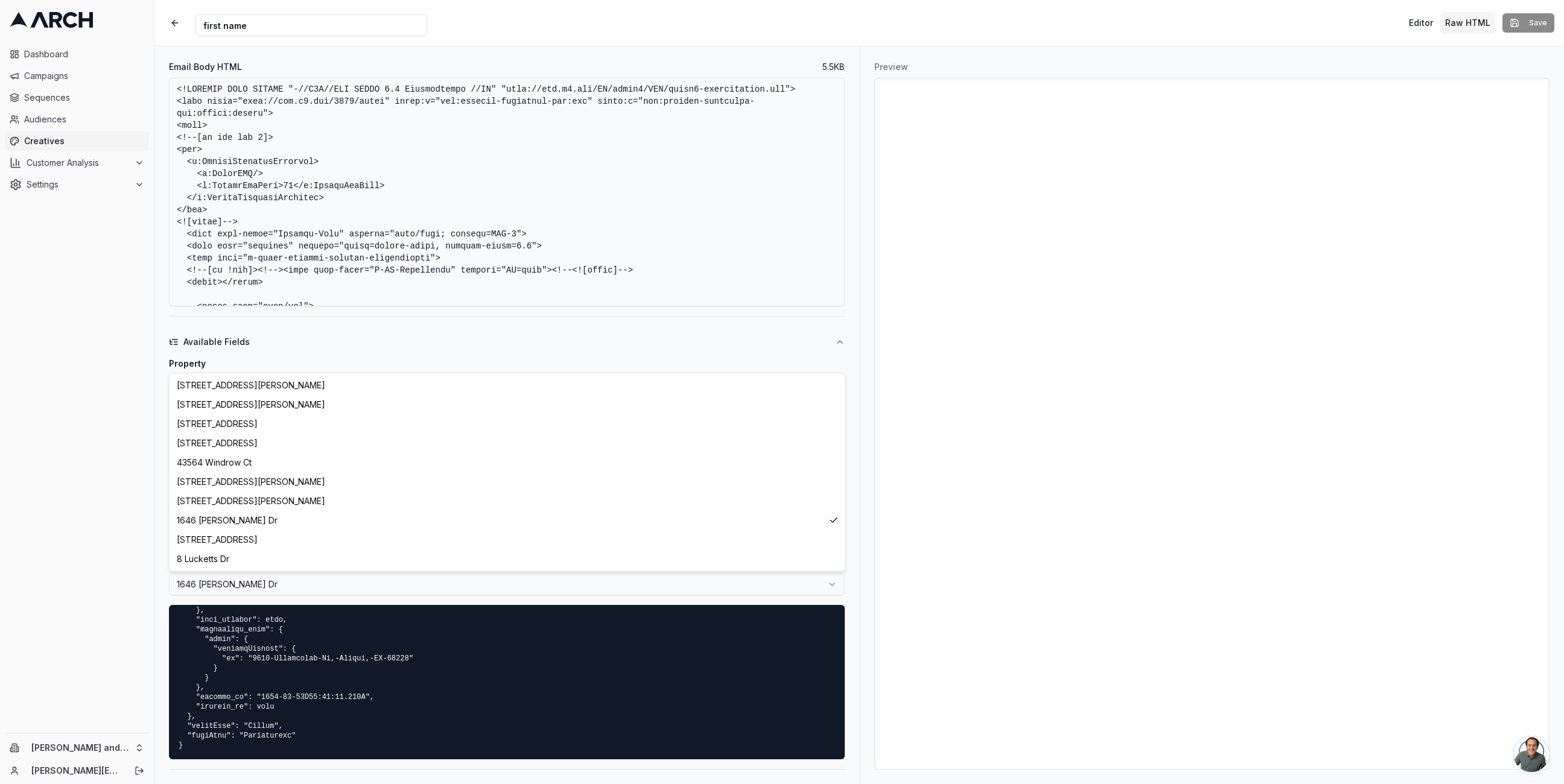
click at [706, 591] on html "Dashboard Campaigns Sequences Audiences Creatives Customer Analysis Settings Ol…" at bounding box center [782, 392] width 1564 height 784
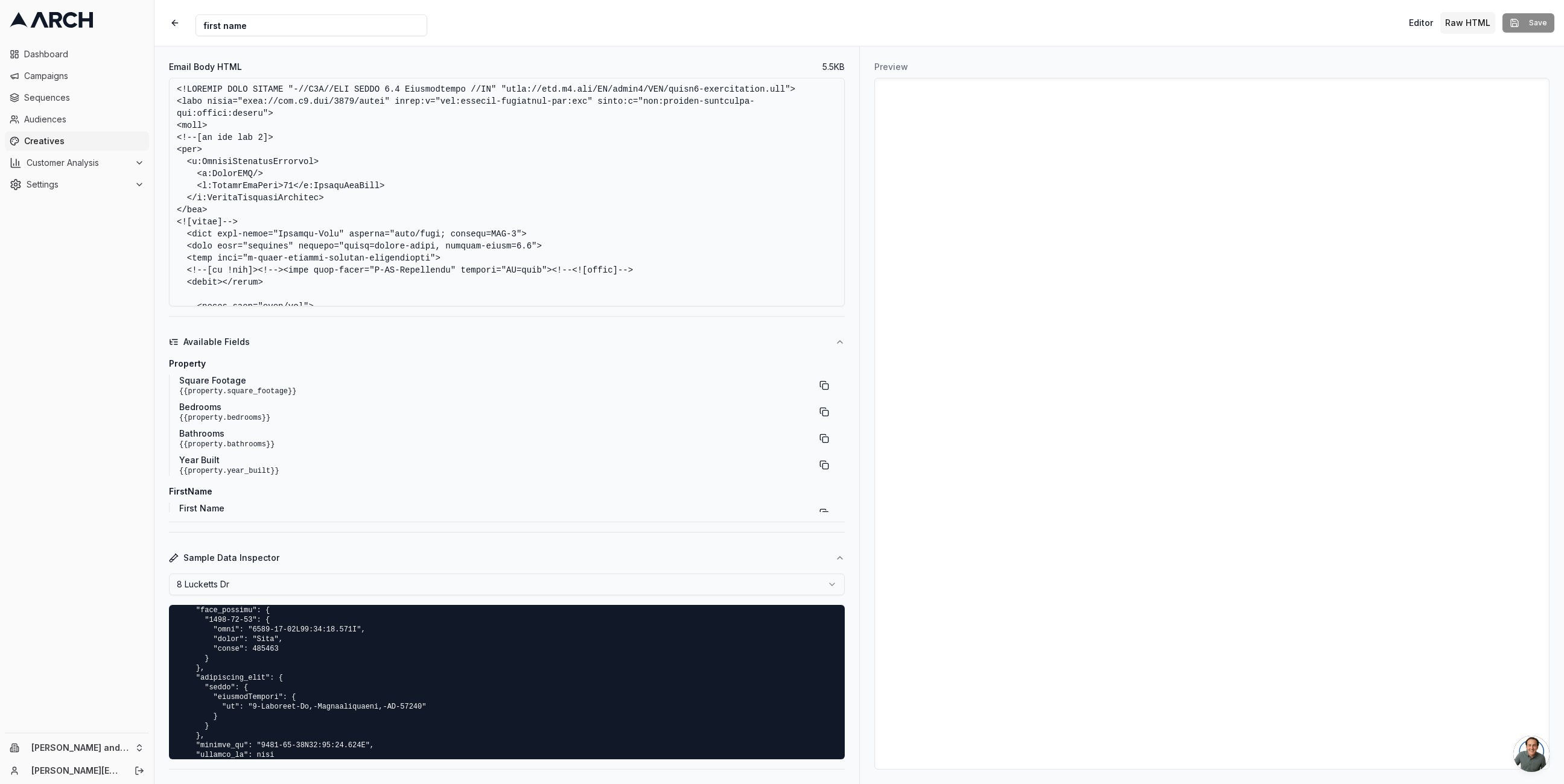
click at [631, 586] on html "Dashboard Campaigns Sequences Audiences Creatives Customer Analysis Settings Ol…" at bounding box center [782, 392] width 1564 height 784
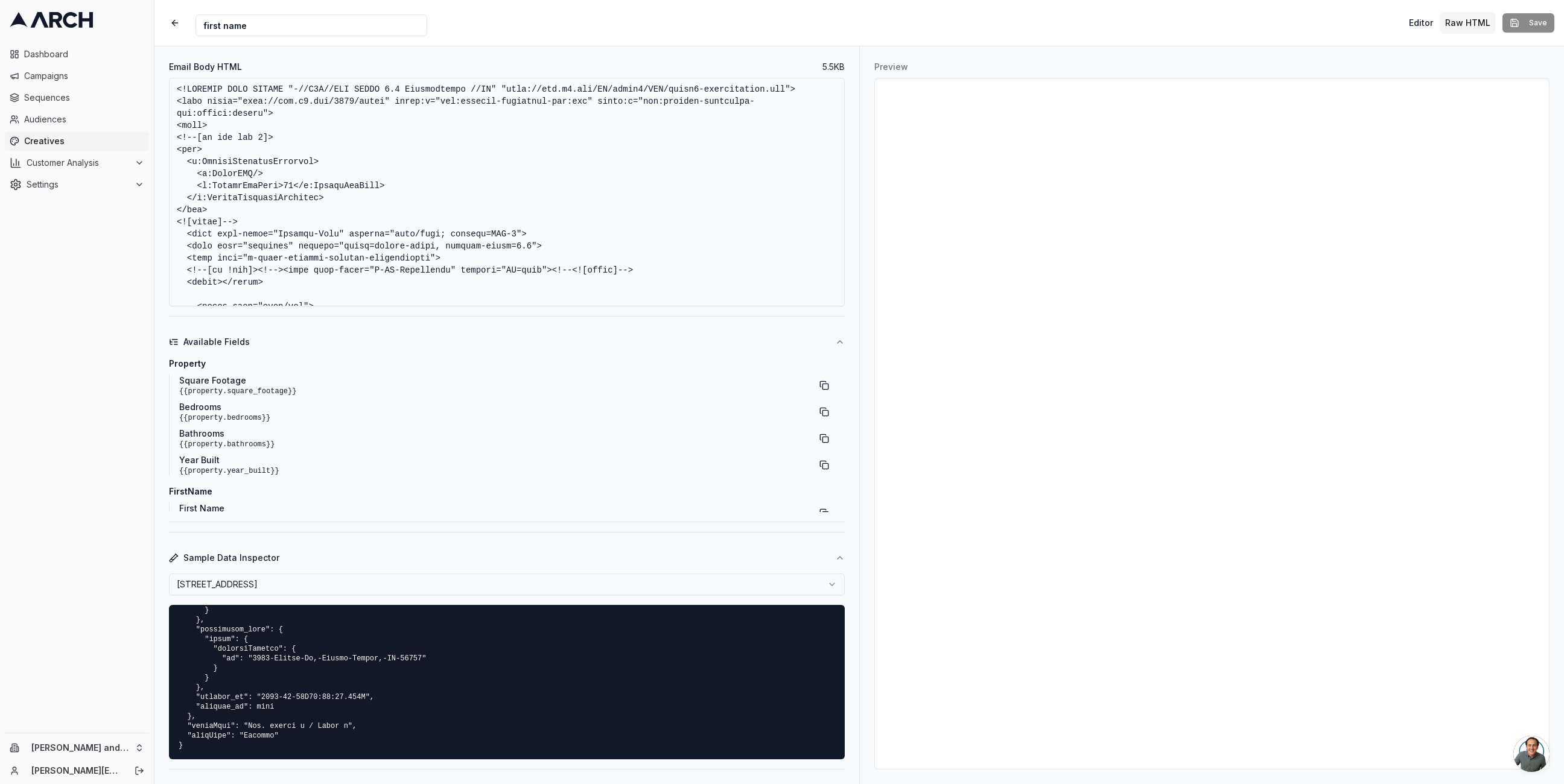
click at [526, 581] on html "Dashboard Campaigns Sequences Audiences Creatives Customer Analysis Settings Ol…" at bounding box center [782, 392] width 1564 height 784
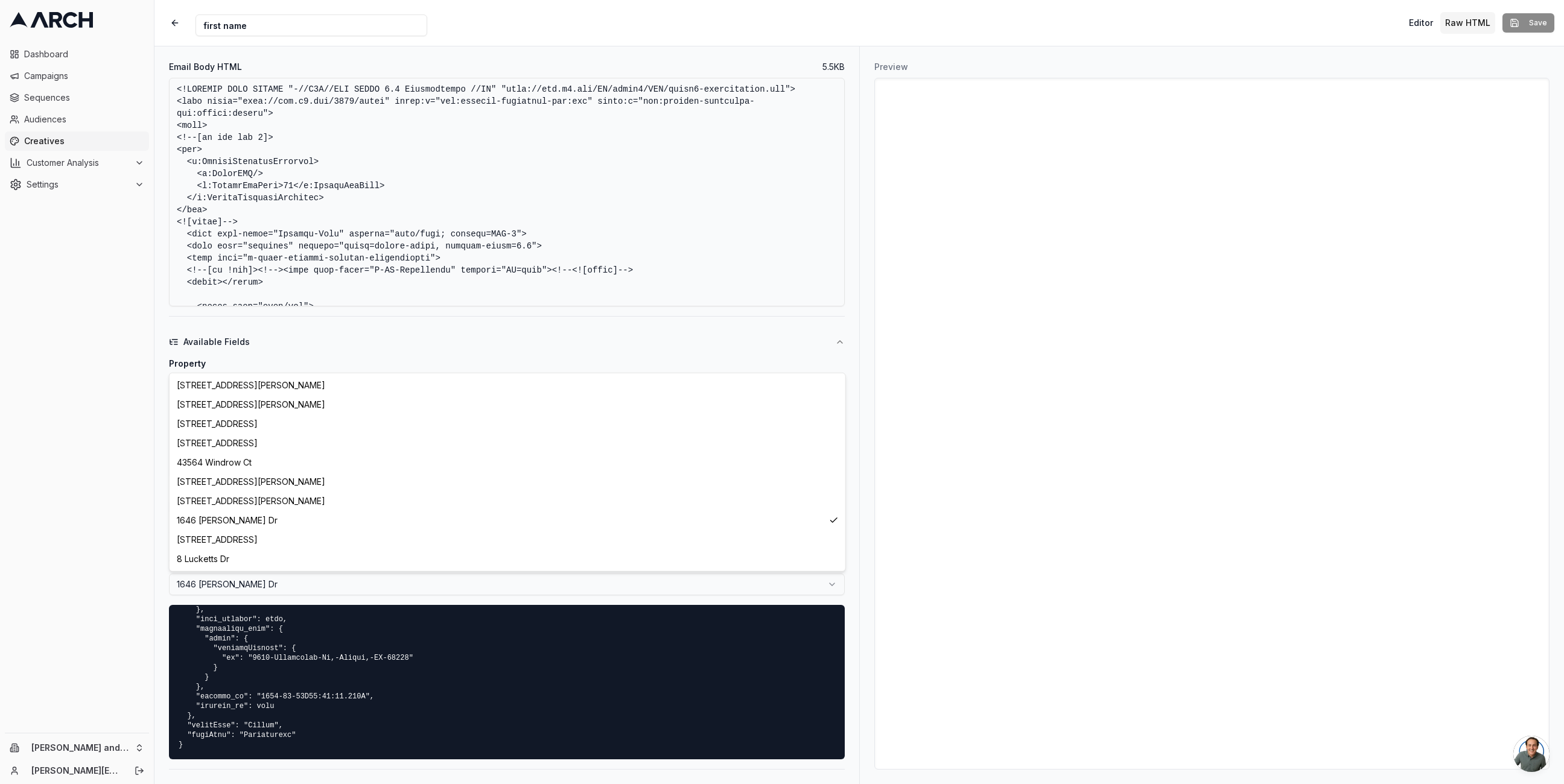
click at [450, 582] on html "Dashboard Campaigns Sequences Audiences Creatives Customer Analysis Settings Ol…" at bounding box center [782, 392] width 1564 height 784
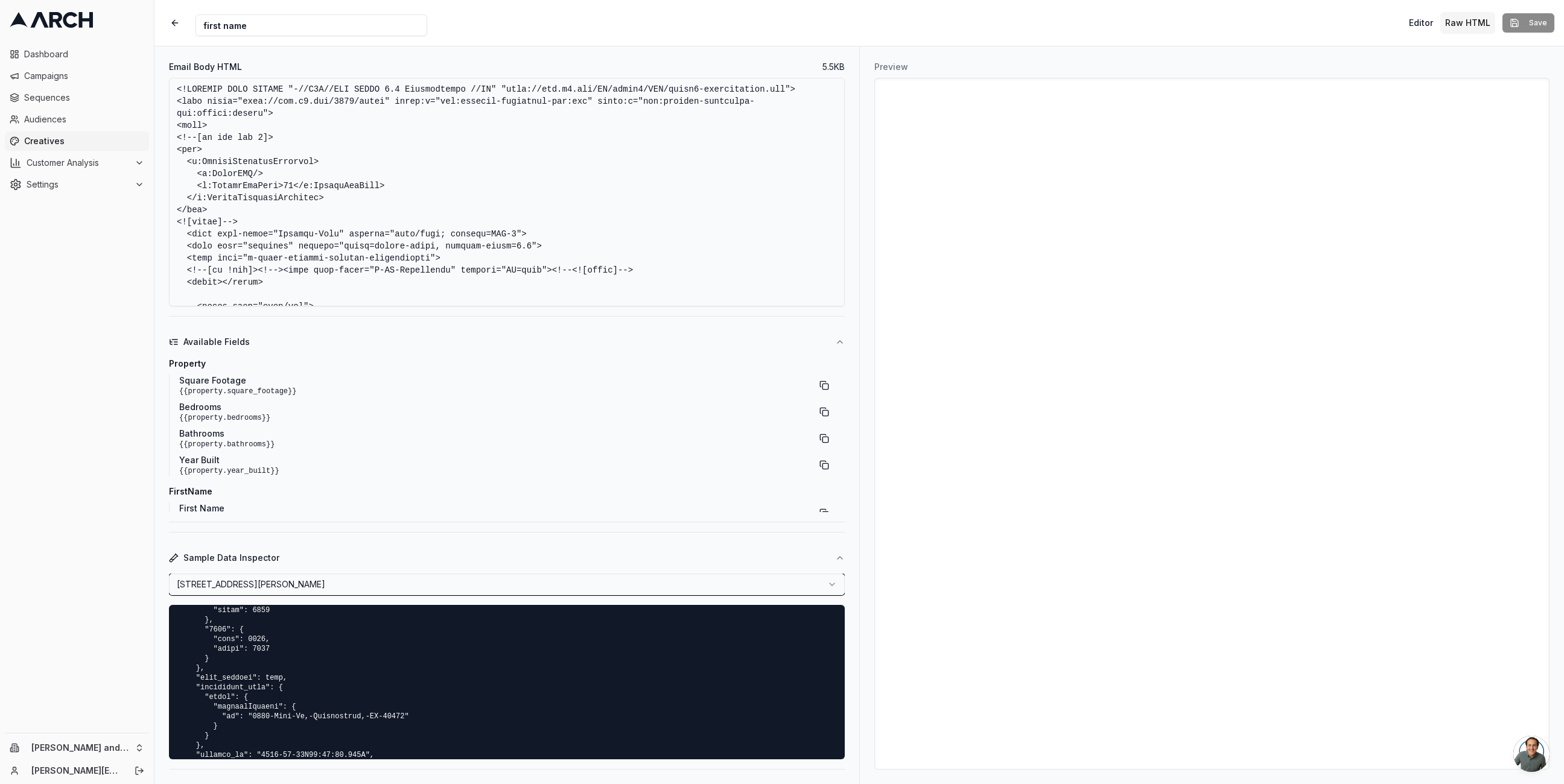
scroll to position [1128, 0]
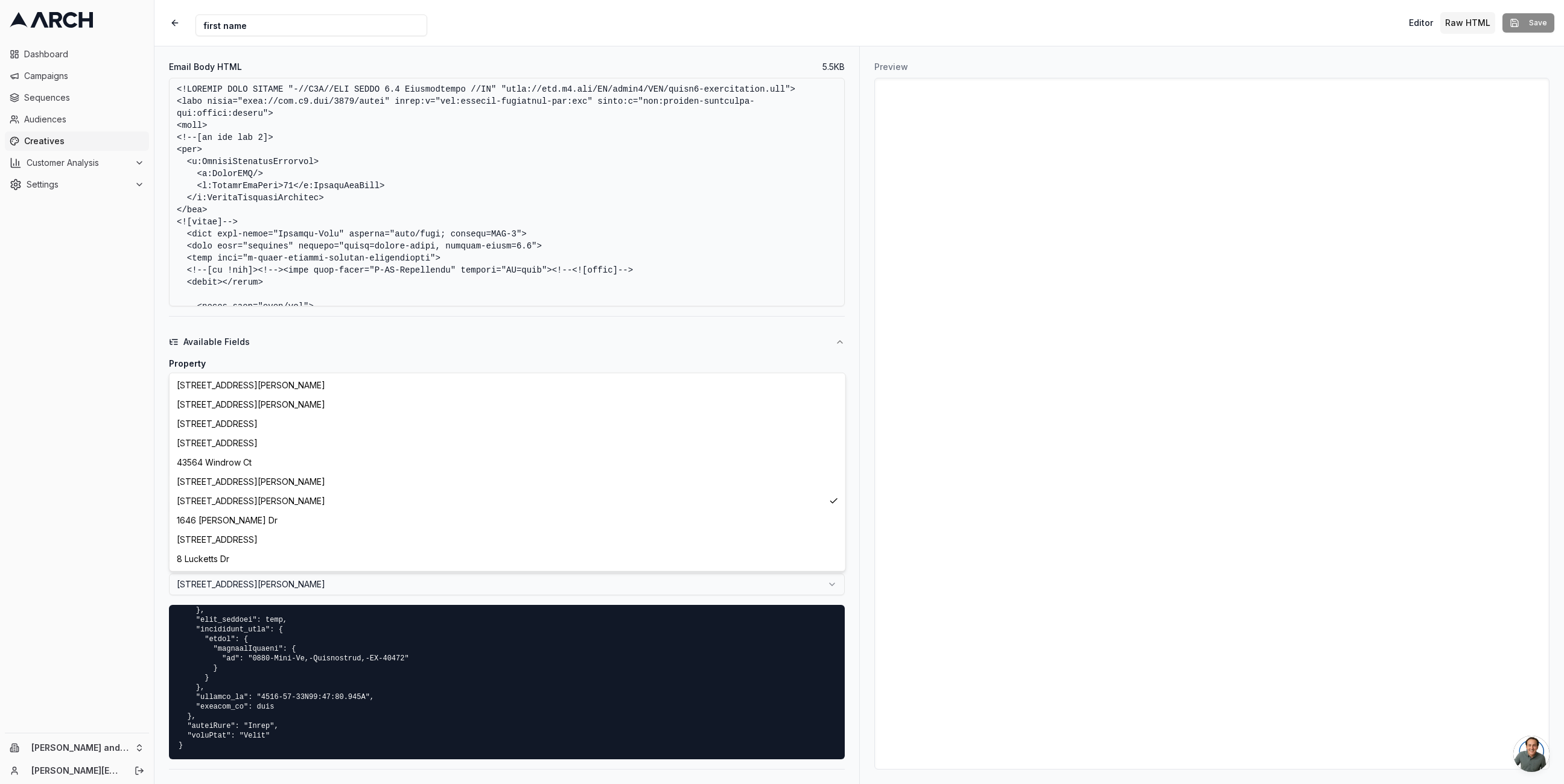
click at [435, 579] on html "Dashboard Campaigns Sequences Audiences Creatives Customer Analysis Settings Ol…" at bounding box center [782, 392] width 1564 height 784
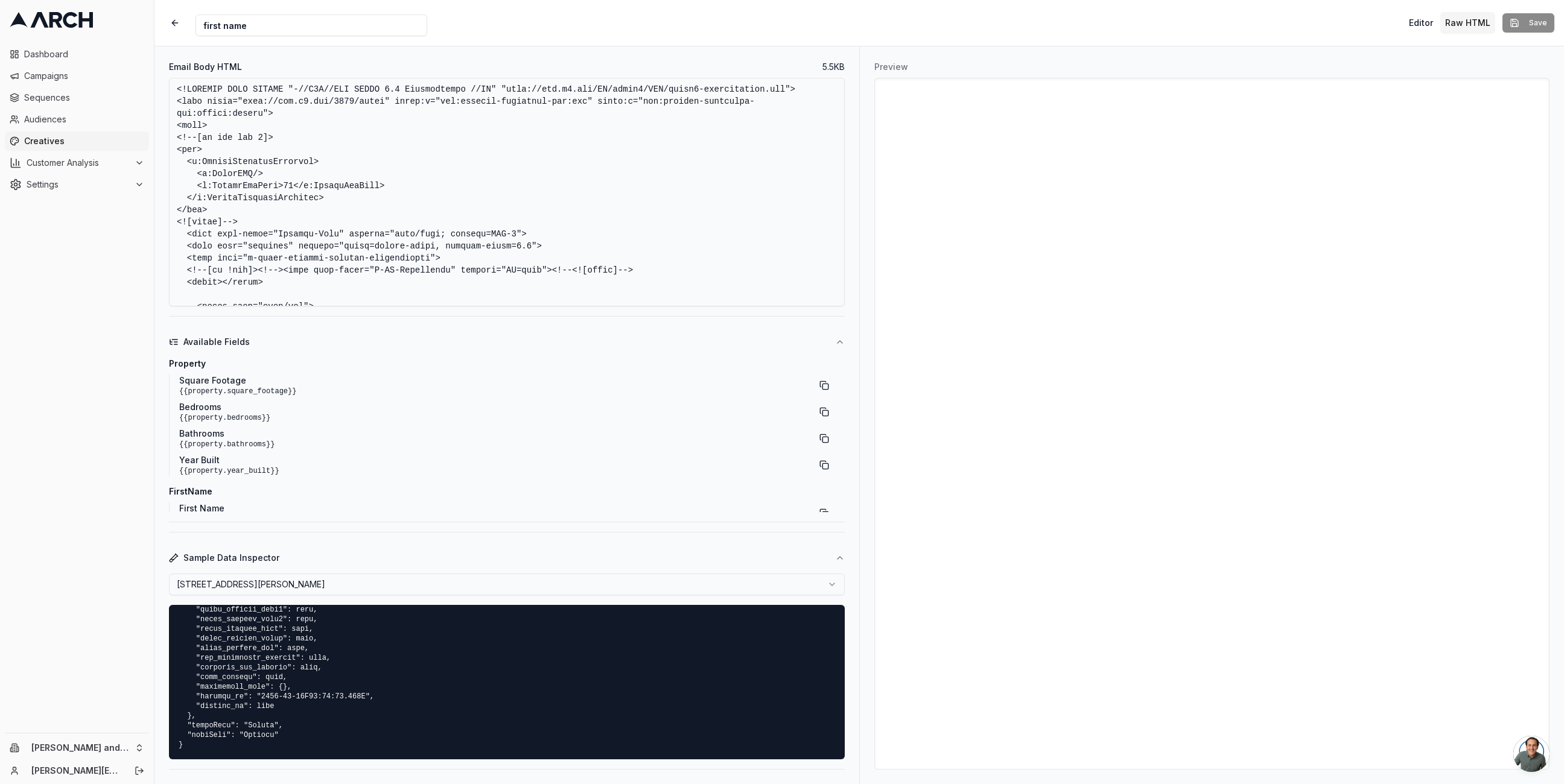
click at [400, 579] on html "Dashboard Campaigns Sequences Audiences Creatives Customer Analysis Settings Ol…" at bounding box center [782, 392] width 1564 height 784
click at [415, 587] on html "Dashboard Campaigns Sequences Audiences Creatives Customer Analysis Settings Ol…" at bounding box center [782, 392] width 1564 height 784
click at [415, 588] on html "Dashboard Campaigns Sequences Audiences Creatives Customer Analysis Settings Ol…" at bounding box center [782, 392] width 1564 height 784
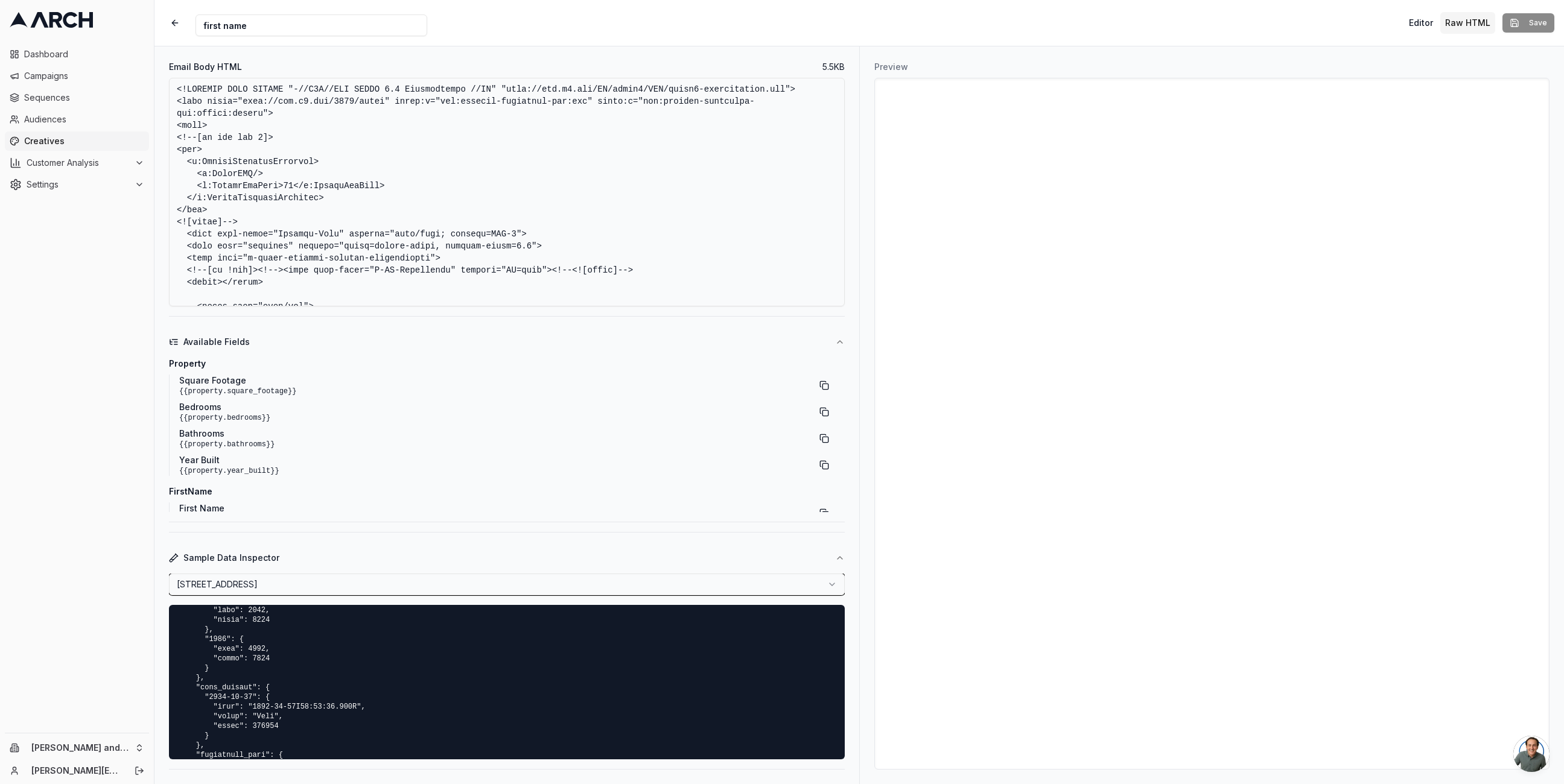
scroll to position [1293, 0]
click at [408, 585] on html "Dashboard Campaigns Sequences Audiences Creatives Customer Analysis Settings Ol…" at bounding box center [782, 392] width 1564 height 784
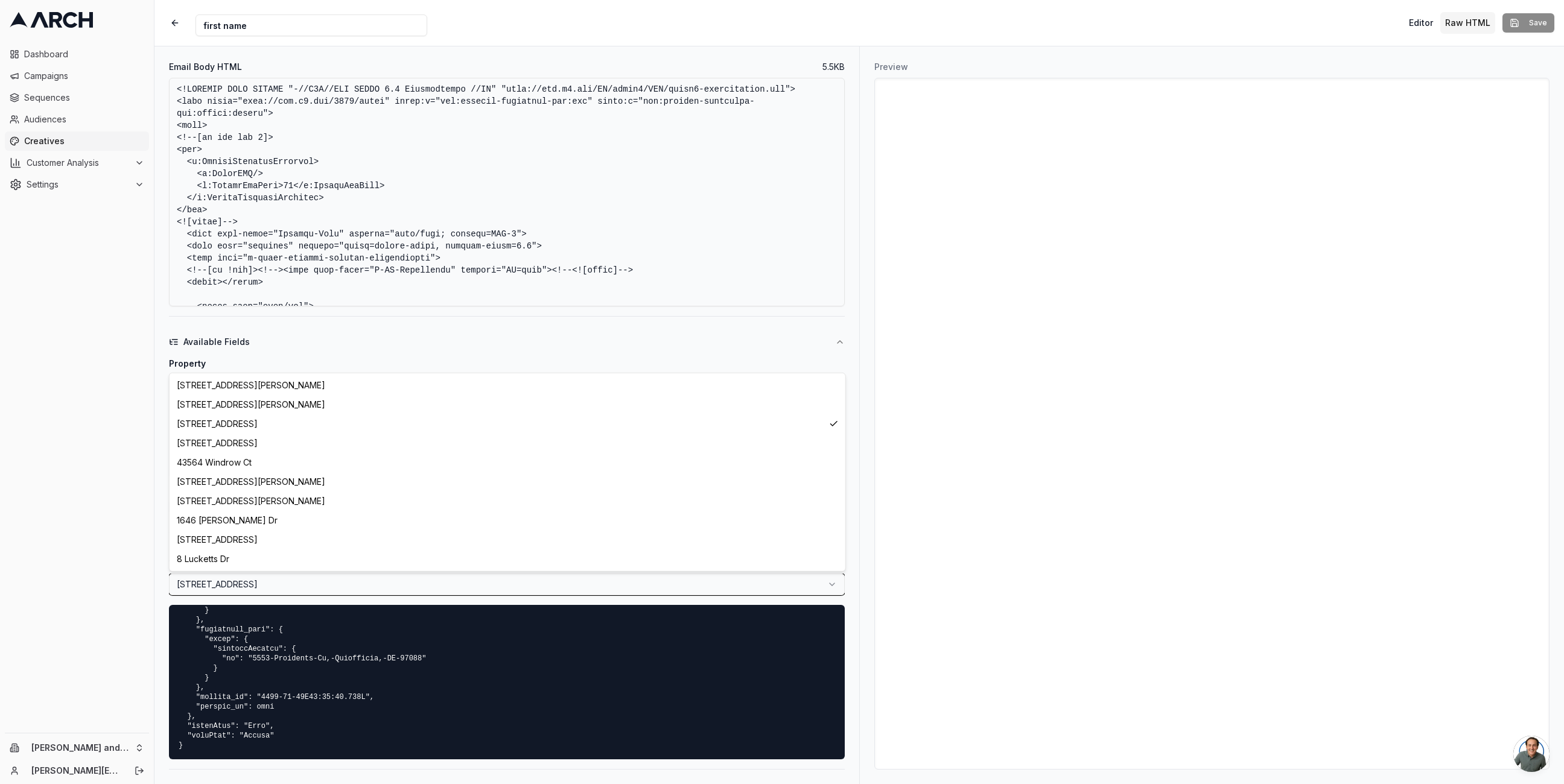
scroll to position [1119, 0]
click at [423, 578] on html "Dashboard Campaigns Sequences Audiences Creatives Customer Analysis Settings Ol…" at bounding box center [782, 392] width 1564 height 784
select select "6e454f1d-db0c-49a0-8c28-6ee386fff8d5"
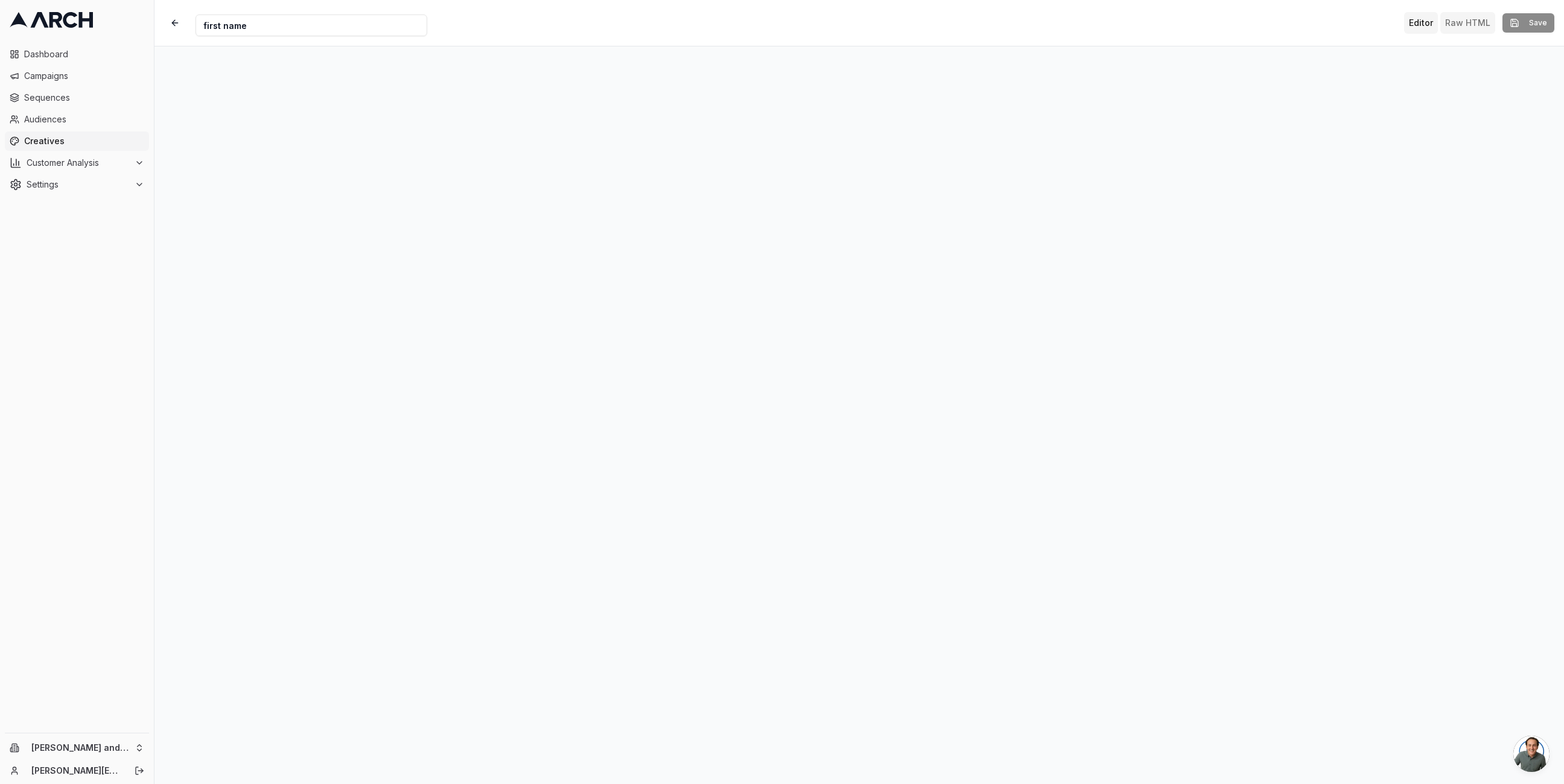
click at [1483, 19] on button "Raw HTML" at bounding box center [1467, 23] width 55 height 22
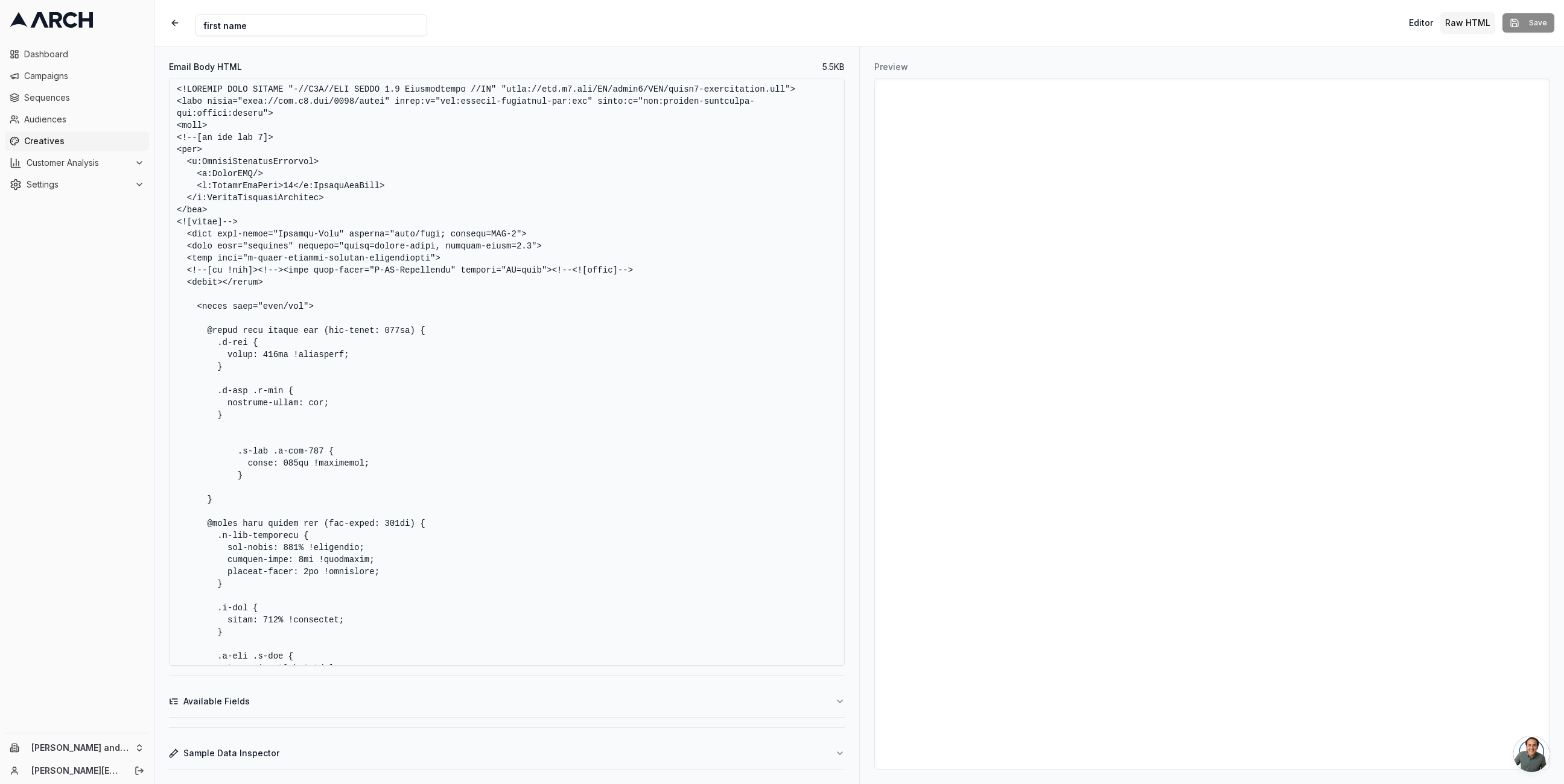
click at [281, 760] on button "Sample Data Inspector" at bounding box center [507, 753] width 676 height 32
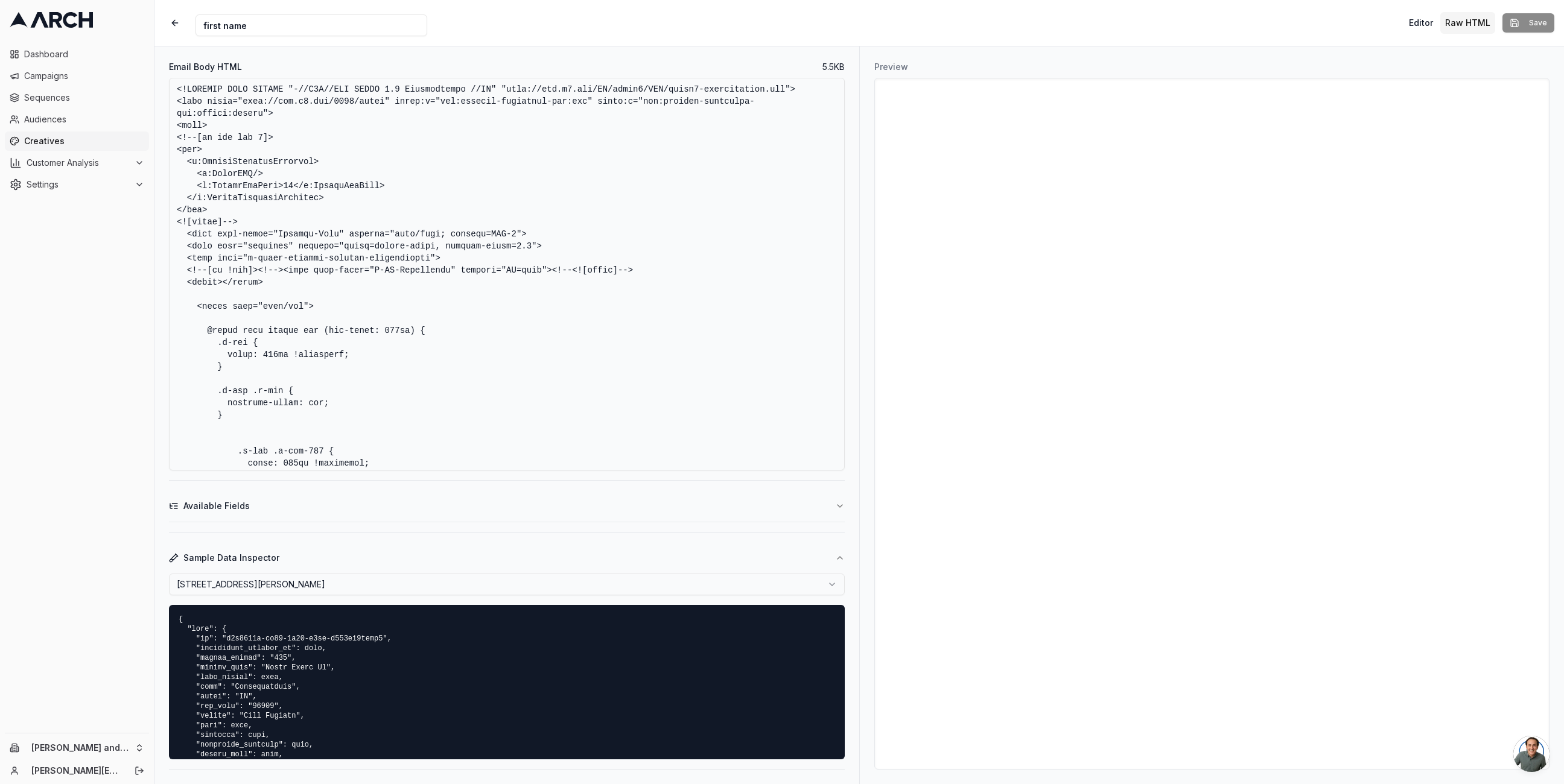
click at [318, 579] on html "Dashboard Campaigns Sequences Audiences Creatives Customer Analysis Settings [P…" at bounding box center [782, 392] width 1564 height 784
click at [359, 590] on html "Dashboard Campaigns Sequences Audiences Creatives Customer Analysis Settings [P…" at bounding box center [782, 392] width 1564 height 784
click at [383, 585] on html "Dashboard Campaigns Sequences Audiences Creatives Customer Analysis Settings [P…" at bounding box center [782, 392] width 1564 height 784
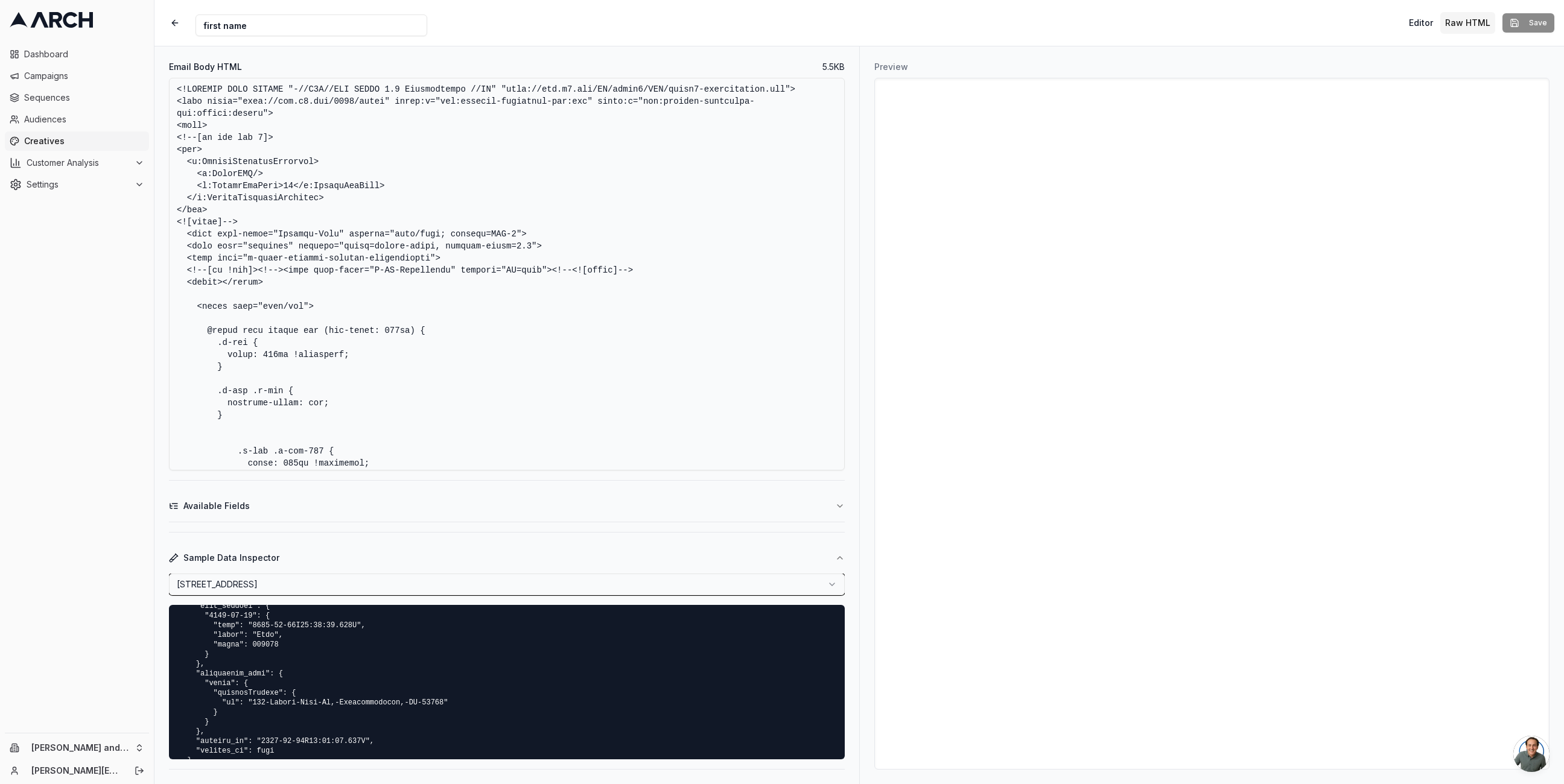
scroll to position [1196, 0]
click at [360, 591] on html "Dashboard Campaigns Sequences Audiences Creatives Customer Analysis Settings [P…" at bounding box center [782, 392] width 1564 height 784
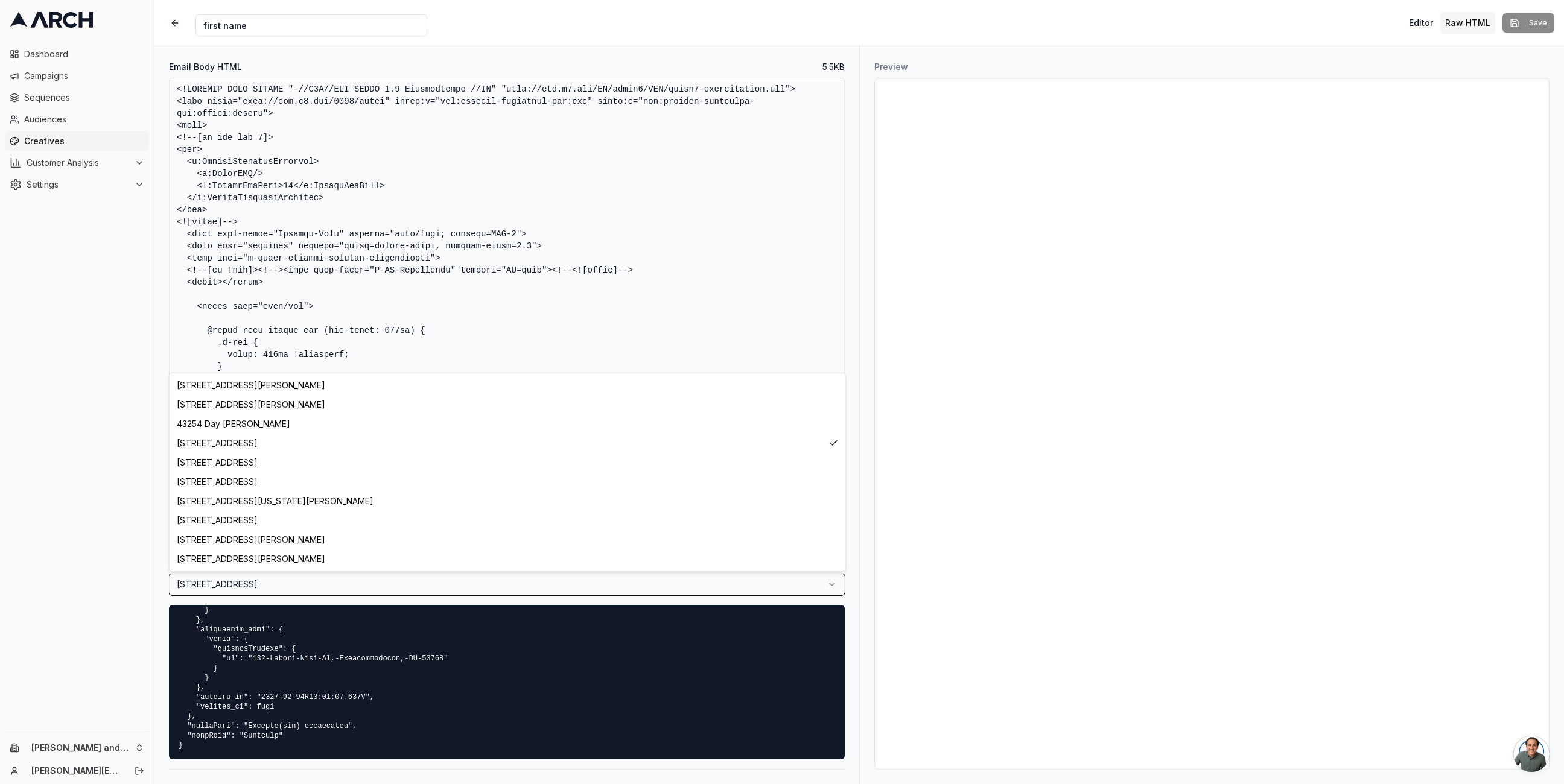
scroll to position [1129, 0]
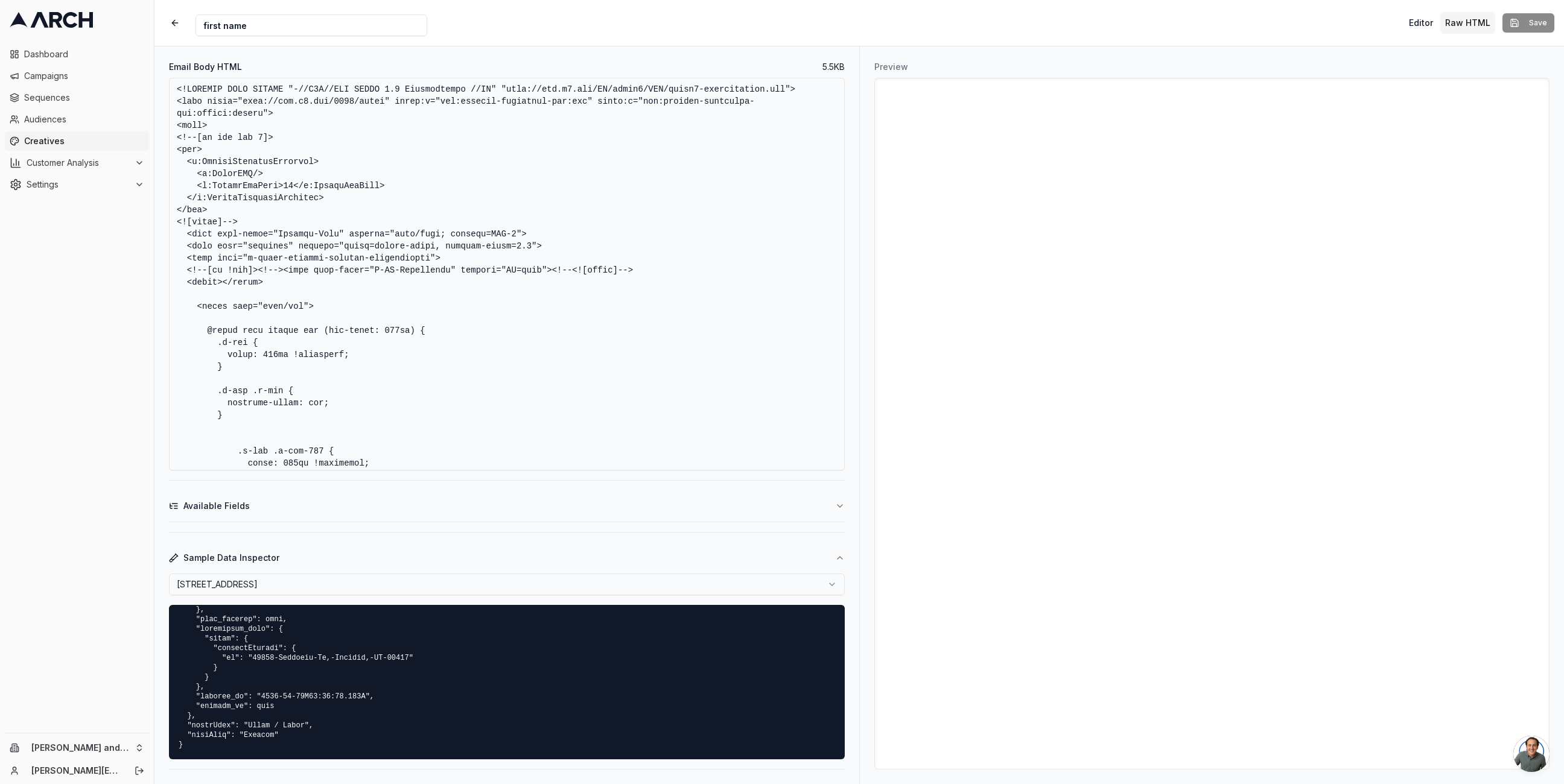
click at [352, 577] on html "Dashboard Campaigns Sequences Audiences Creatives Customer Analysis Settings [P…" at bounding box center [782, 392] width 1564 height 784
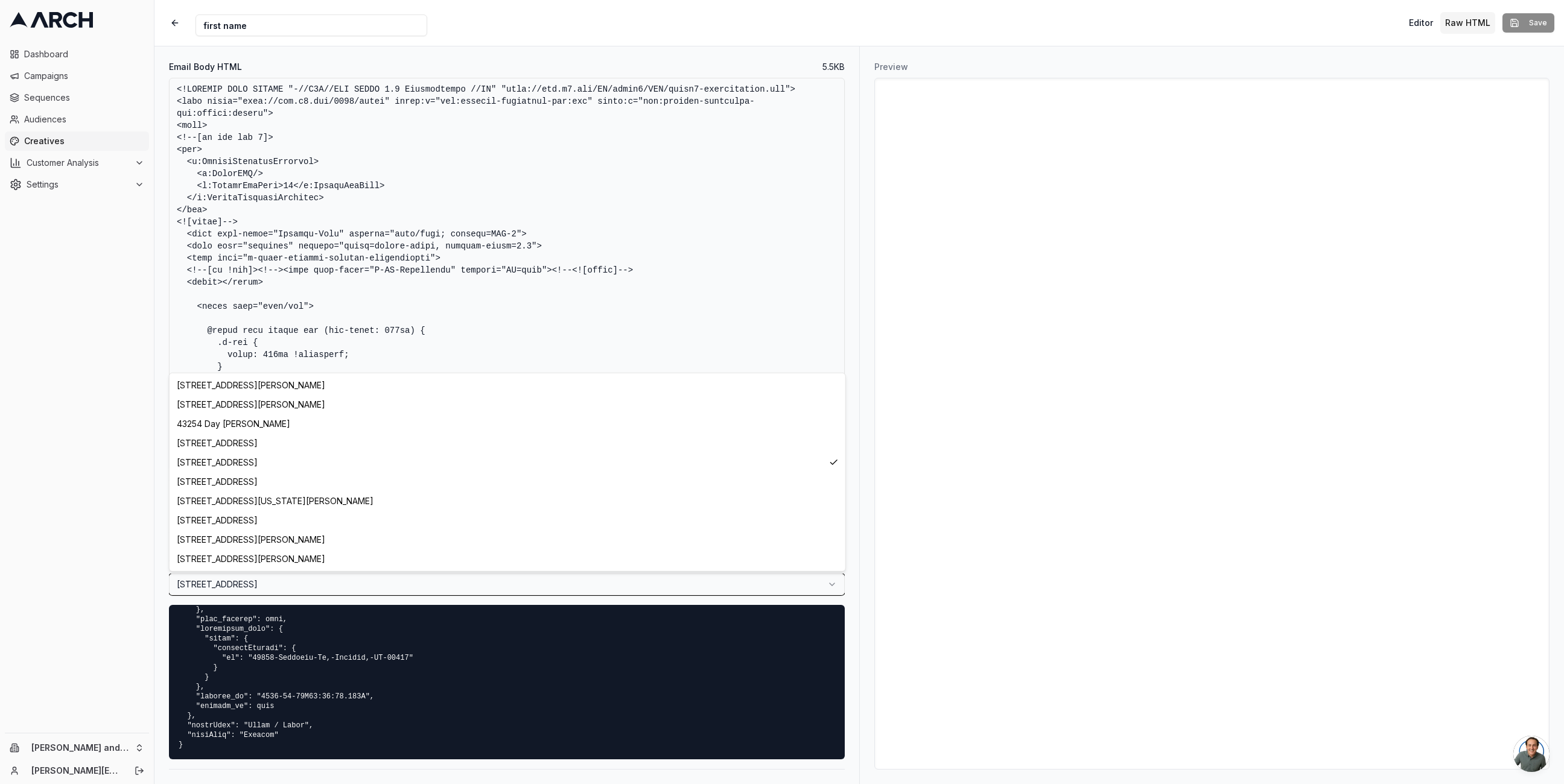
scroll to position [840, 0]
click at [331, 579] on html "Dashboard Campaigns Sequences Audiences Creatives Customer Analysis Settings [P…" at bounding box center [782, 392] width 1564 height 784
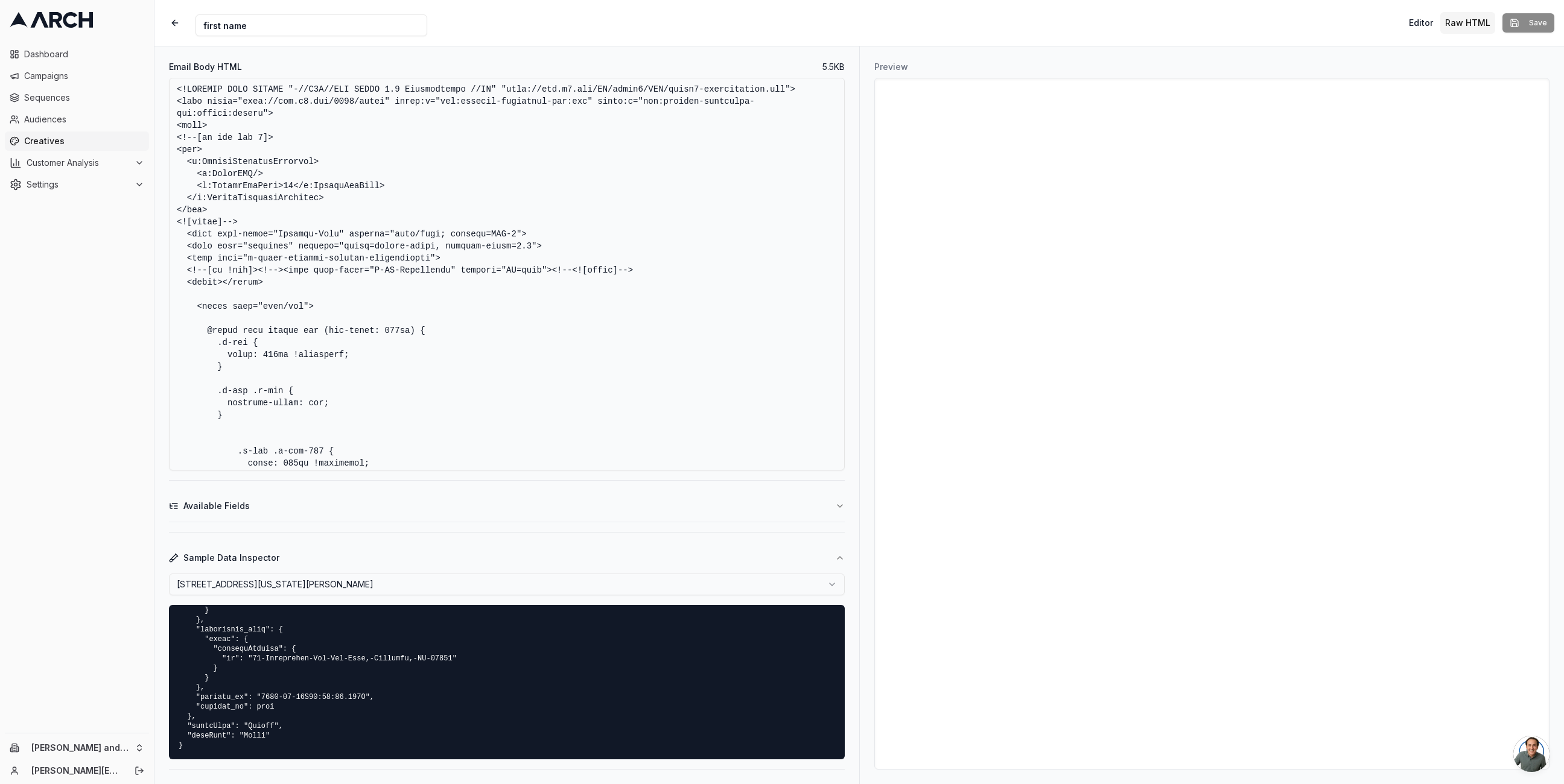
click at [321, 578] on html "Dashboard Campaigns Sequences Audiences Creatives Customer Analysis Settings [P…" at bounding box center [782, 392] width 1564 height 784
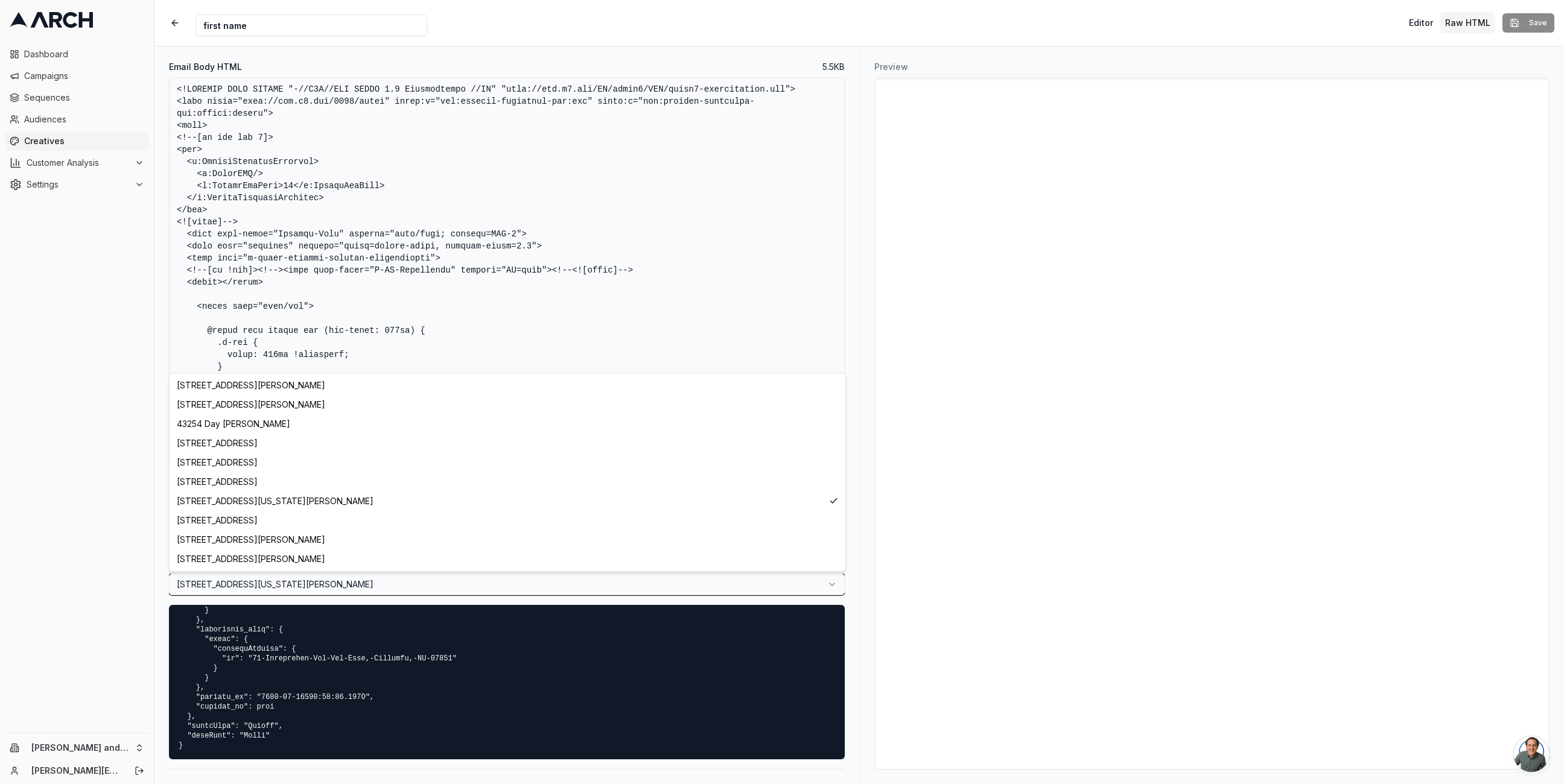
scroll to position [1158, 0]
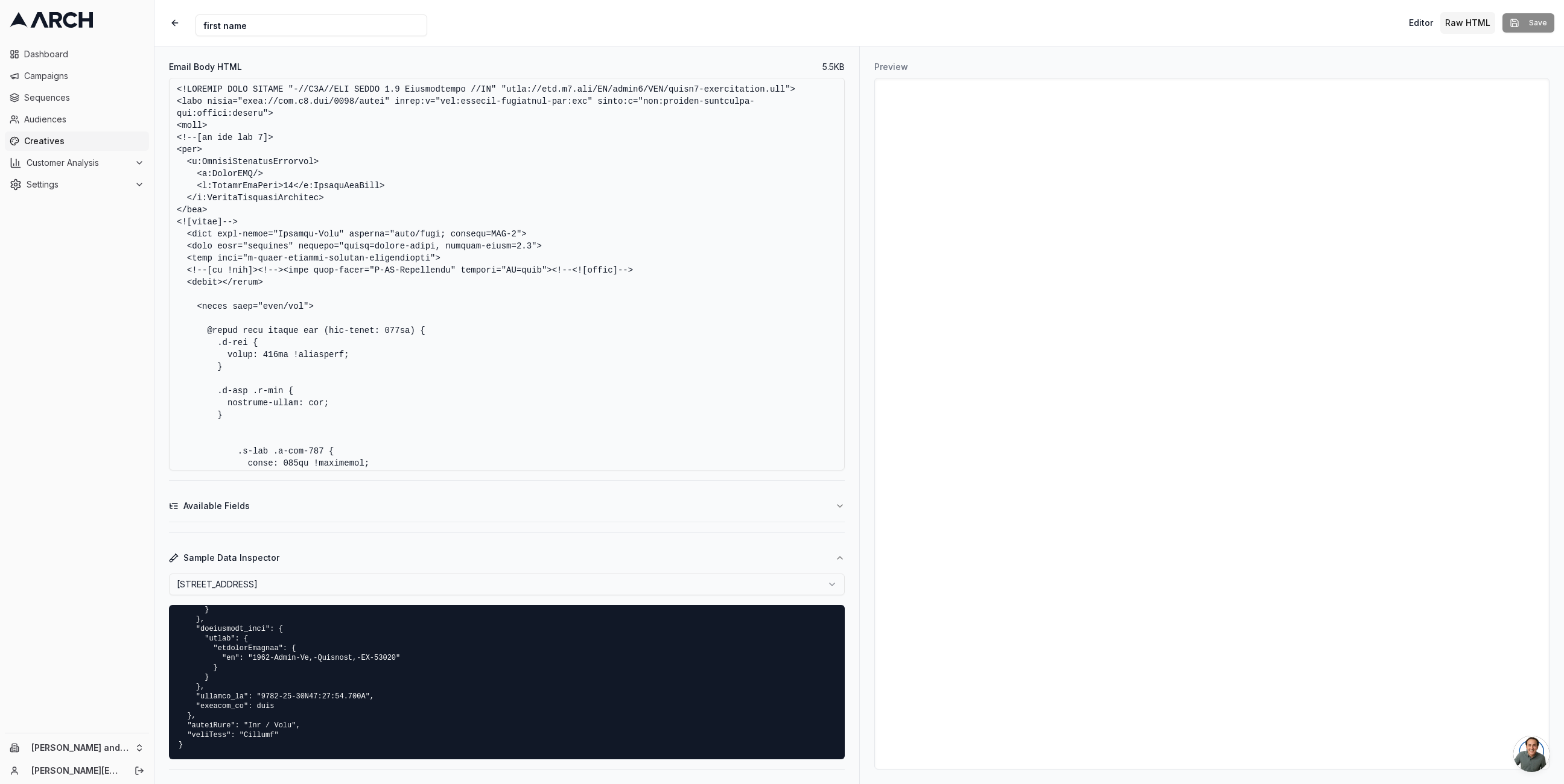
click at [304, 579] on html "Dashboard Campaigns Sequences Audiences Creatives Customer Analysis Settings [P…" at bounding box center [782, 392] width 1564 height 784
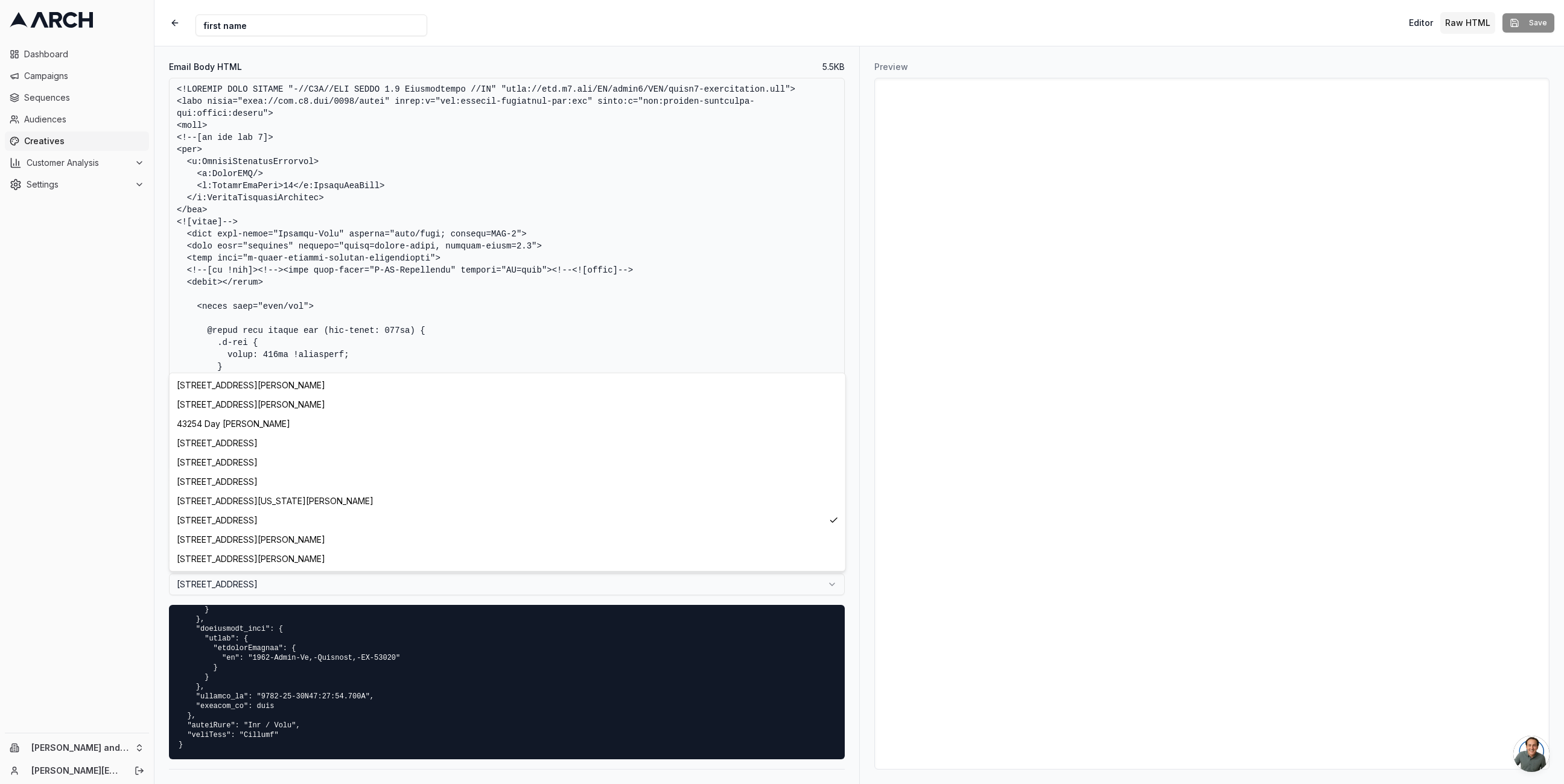
select select "09bd841c-a7ae-4e42-b69f-fd6031187ac8"
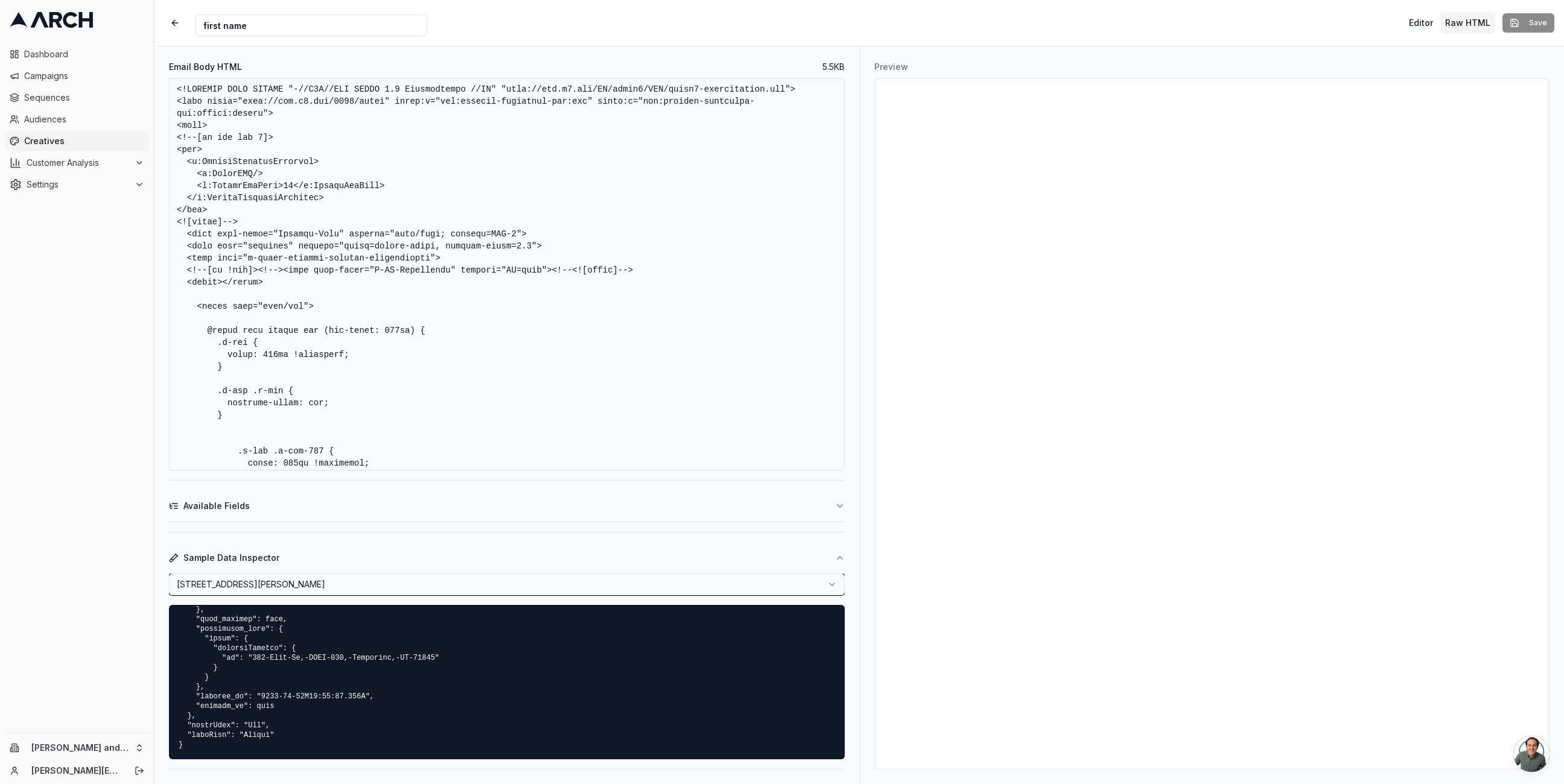
scroll to position [1023, 0]
click at [306, 572] on button "Sample Data Inspector" at bounding box center [507, 558] width 676 height 32
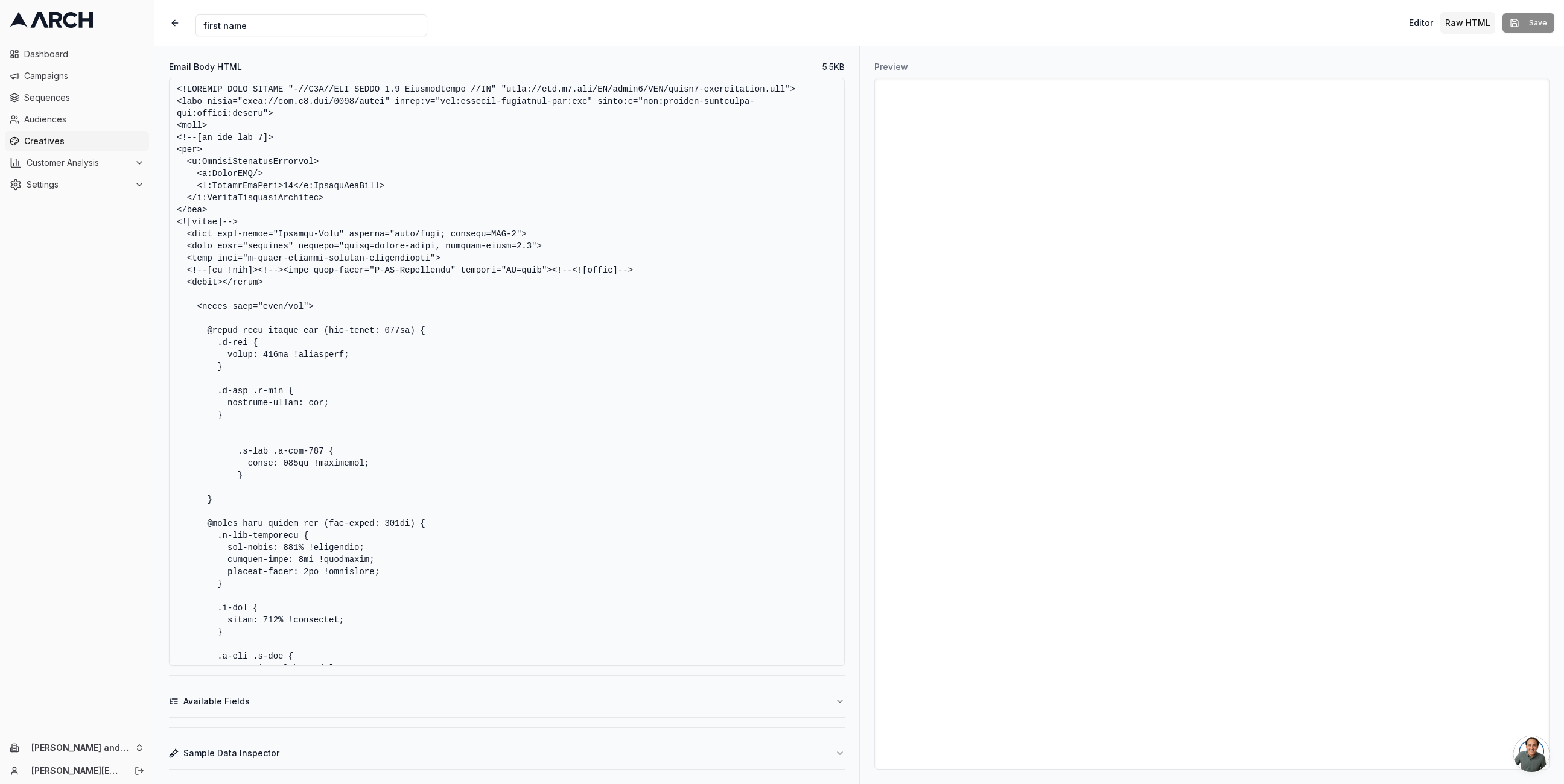
click at [287, 754] on button "Sample Data Inspector" at bounding box center [507, 753] width 676 height 32
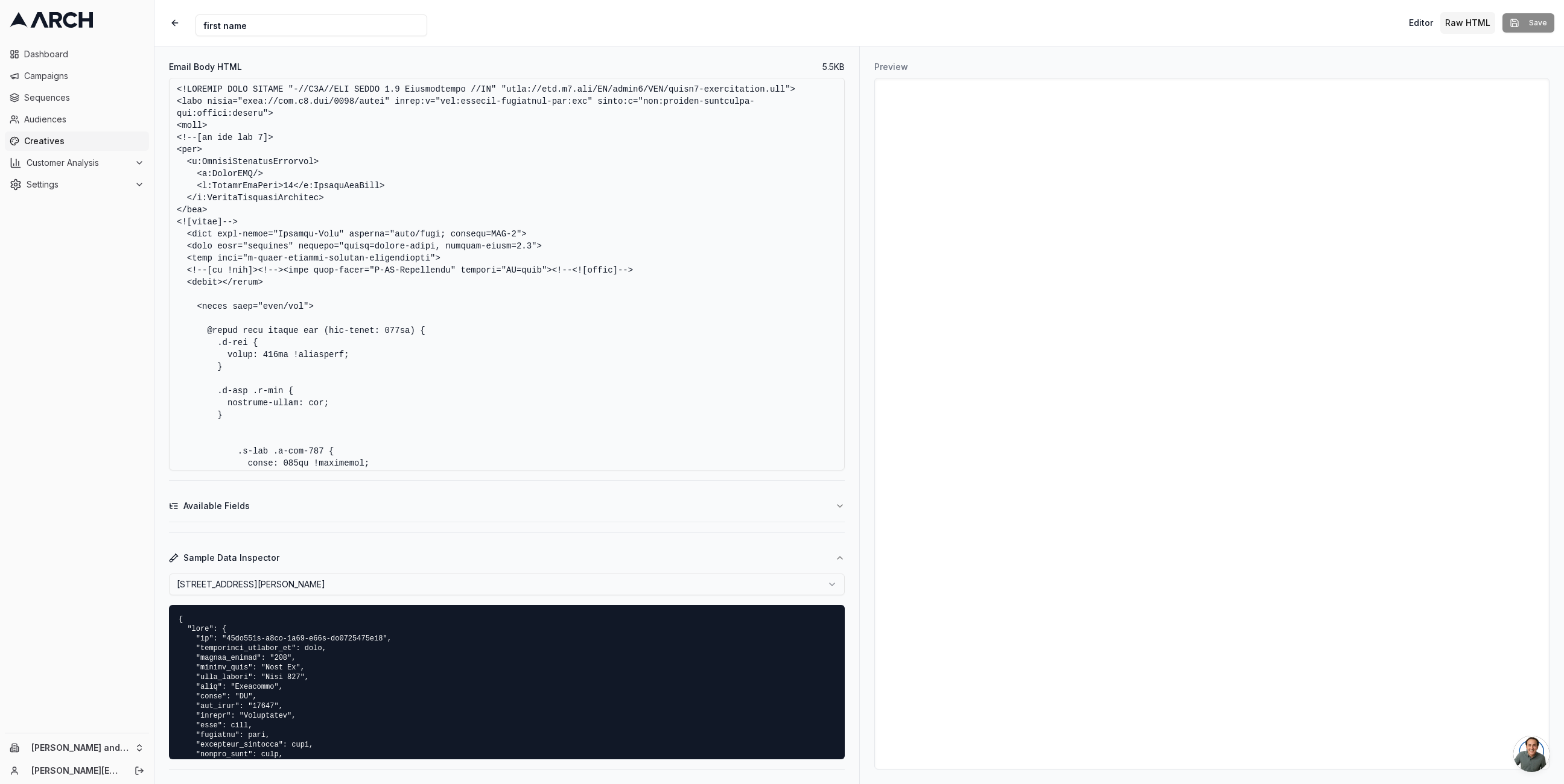
click at [362, 584] on html "Dashboard Campaigns Sequences Audiences Creatives Customer Analysis Settings [P…" at bounding box center [782, 392] width 1564 height 784
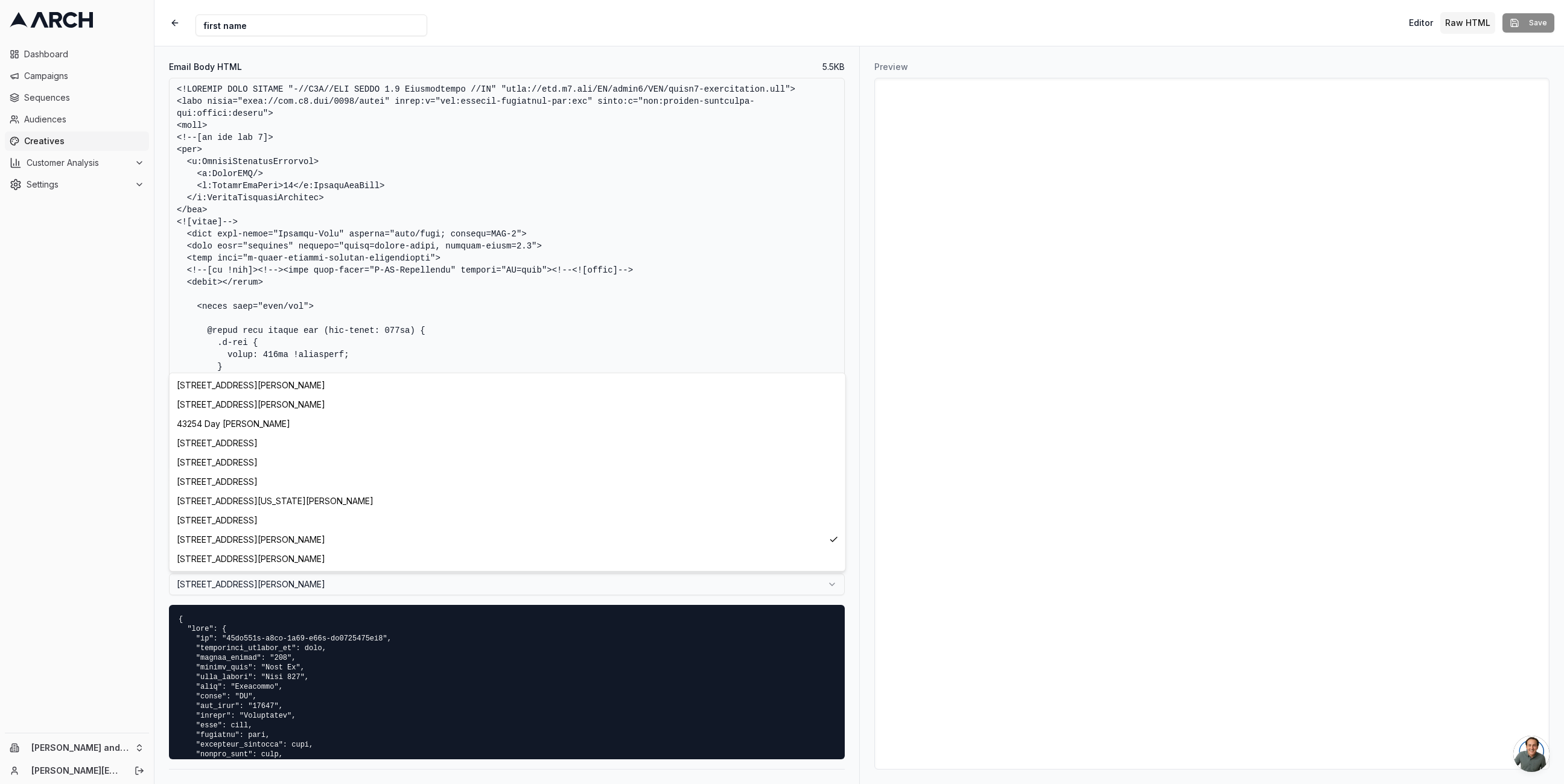
click at [315, 579] on html "Dashboard Campaigns Sequences Audiences Creatives Customer Analysis Settings [P…" at bounding box center [782, 392] width 1564 height 784
select select "bda217ee-d118-4cb5-b1e2-6c4928d07652"
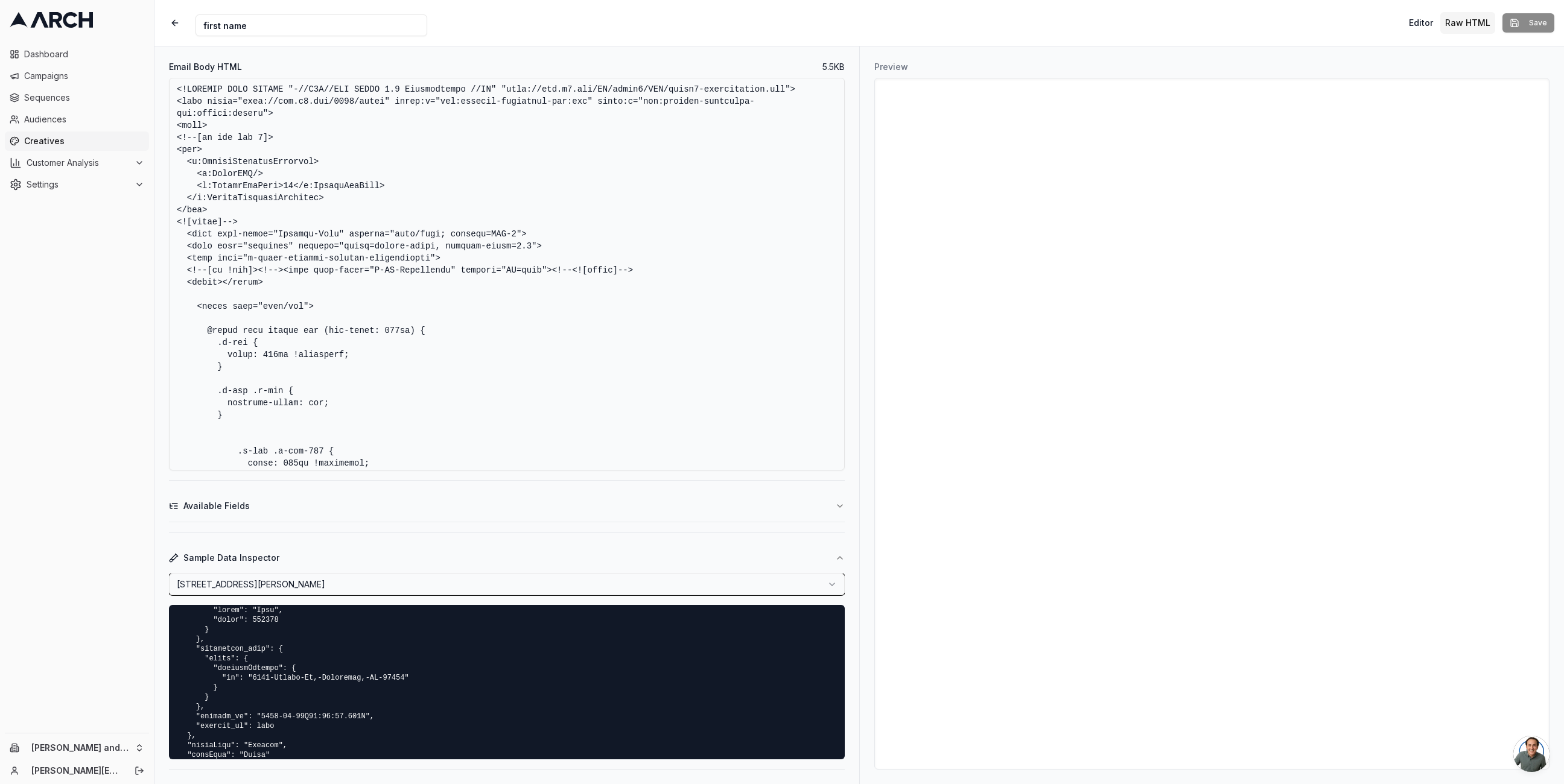
scroll to position [1071, 0]
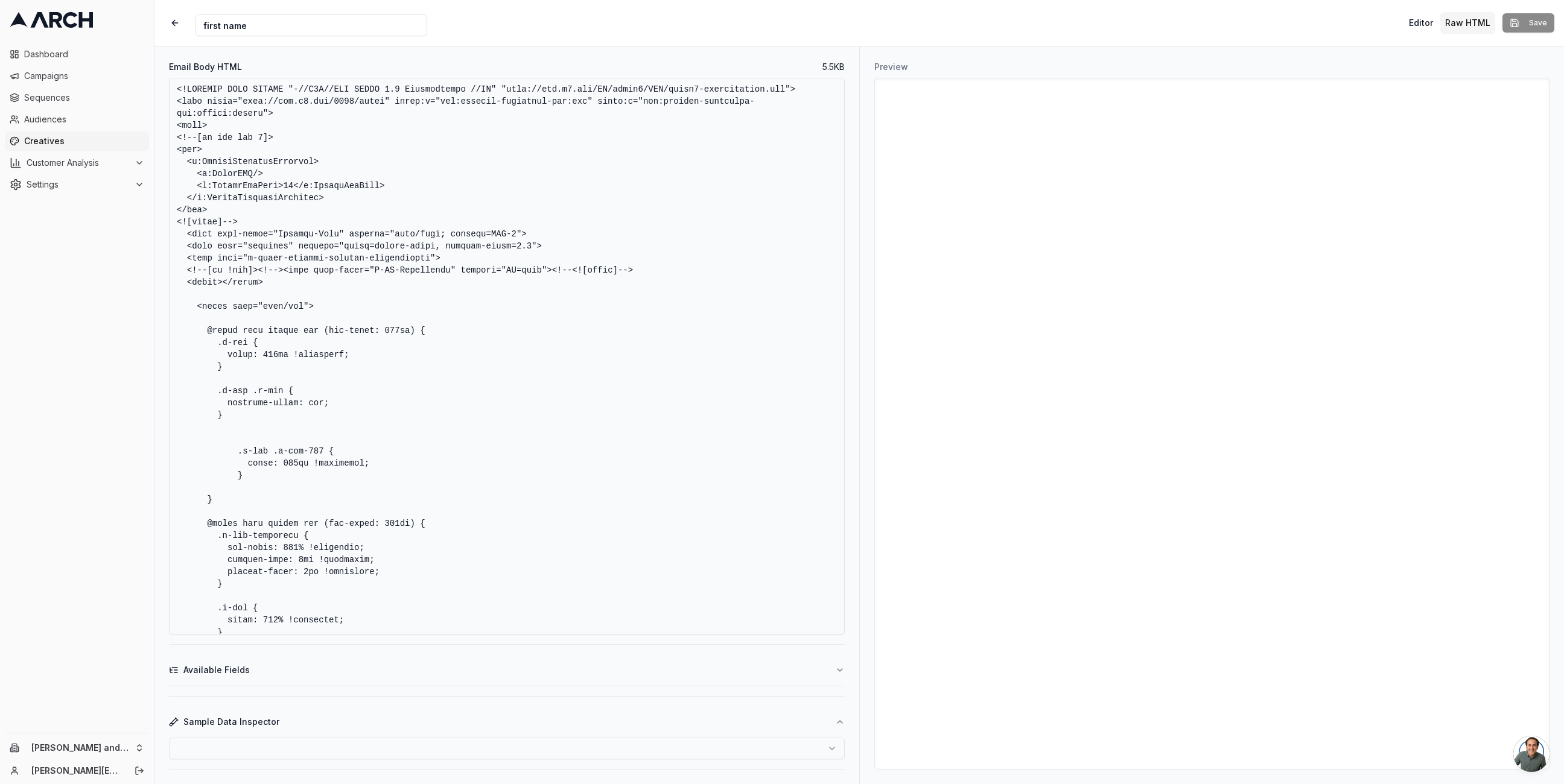
click at [858, 81] on div "Email Body HTML 5.5 KB Available Fields Sample Data Inspector [STREET_ADDRESS][…" at bounding box center [507, 415] width 705 height 738
click at [859, 42] on div "Creative Name first name Editor Raw HTML Save" at bounding box center [859, 22] width 1409 height 46
click at [910, 22] on div "Creative Name first name Editor Raw HTML Save" at bounding box center [859, 22] width 1409 height 46
